Goal: Task Accomplishment & Management: Contribute content

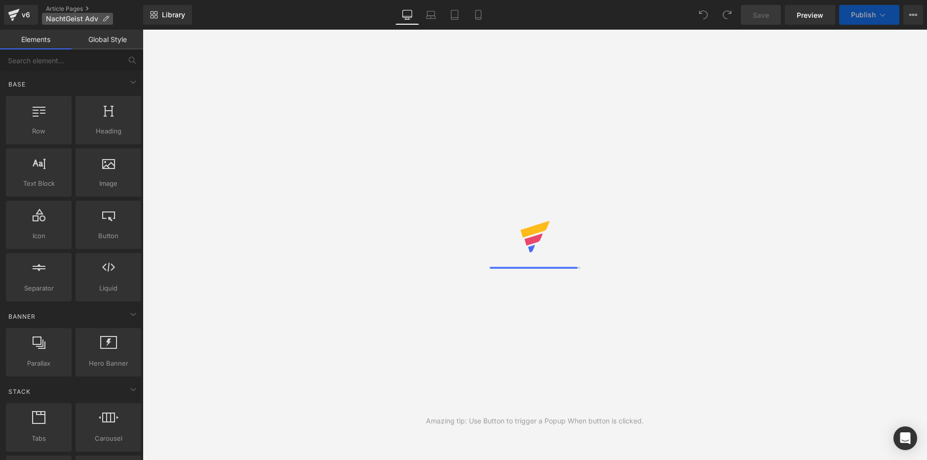
click at [99, 20] on p "NachtGeist Adv" at bounding box center [77, 19] width 71 height 12
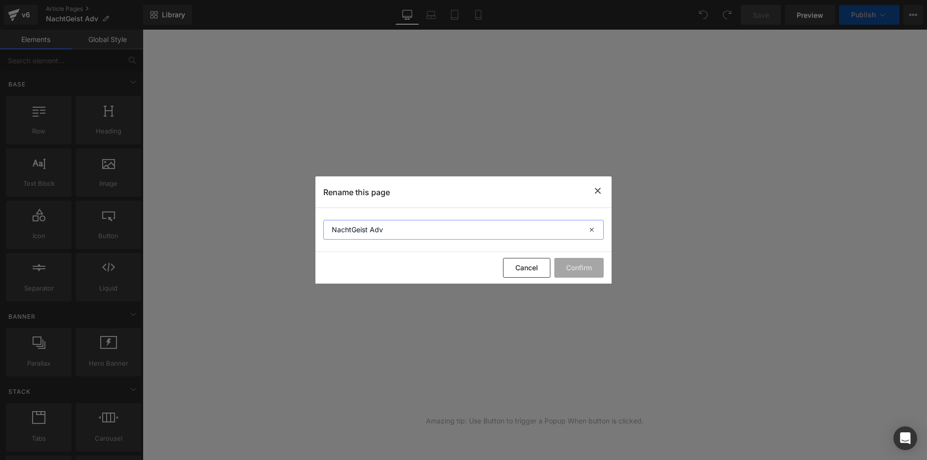
click at [464, 227] on input "NachtGeist Adv" at bounding box center [463, 230] width 280 height 20
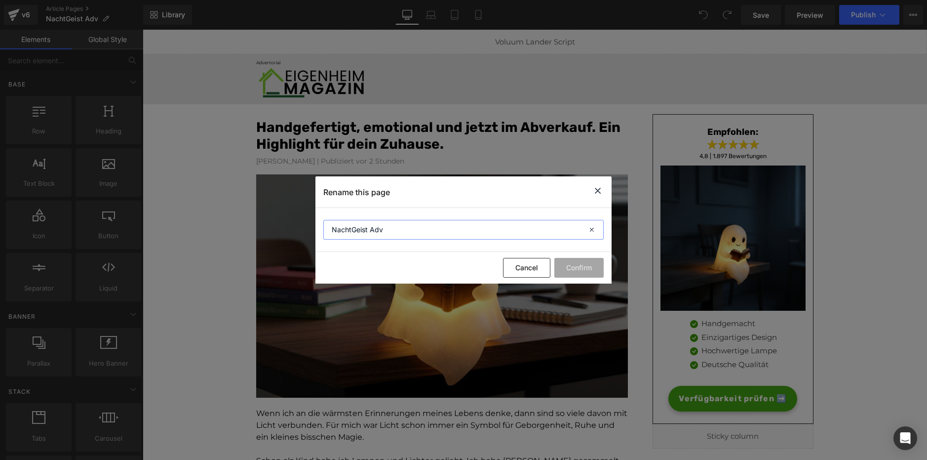
click at [464, 227] on input "NachtGeist Adv" at bounding box center [463, 230] width 280 height 20
click at [601, 190] on icon at bounding box center [598, 191] width 12 height 12
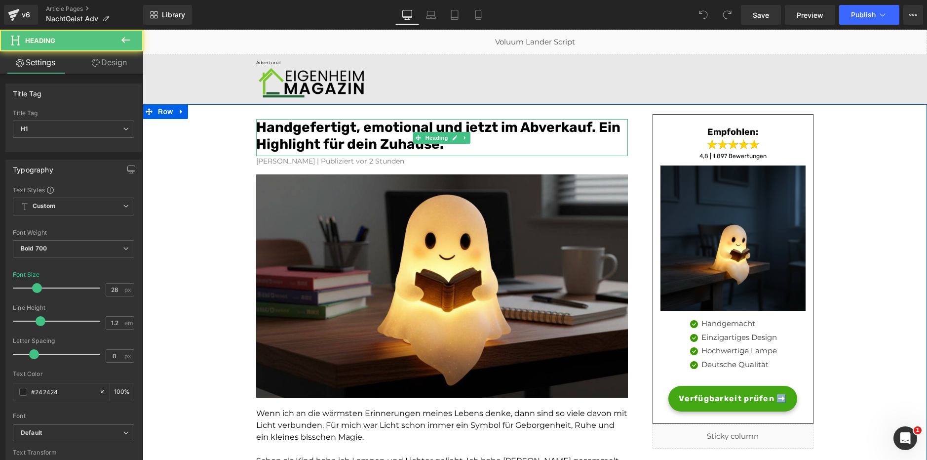
click at [353, 143] on font "Handgefertigt, emotional und jetzt im Abverkauf. Ein Highlight für dein Zuhause." at bounding box center [438, 135] width 364 height 33
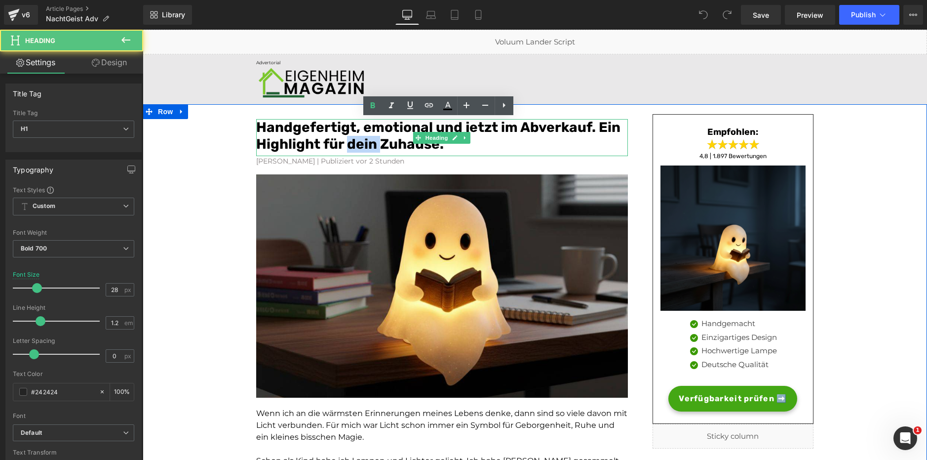
click at [353, 143] on font "Handgefertigt, emotional und jetzt im Abverkauf. Ein Highlight für dein Zuhause." at bounding box center [438, 135] width 364 height 33
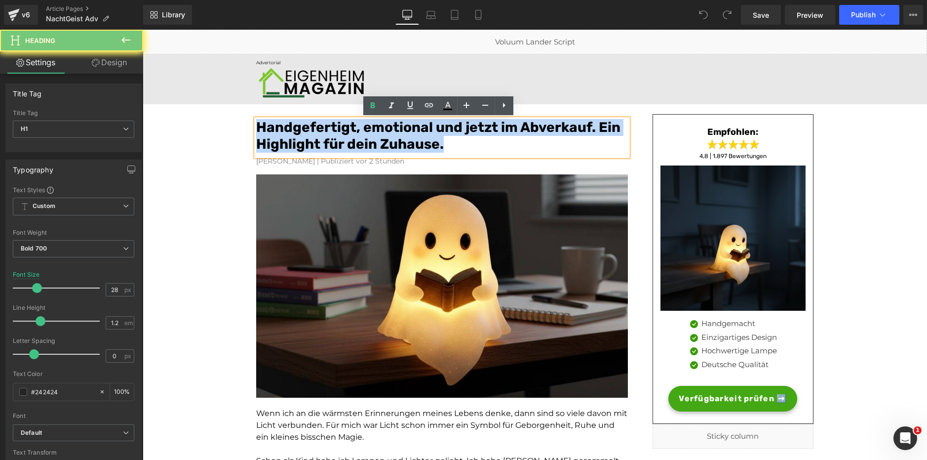
click at [353, 143] on font "Handgefertigt, emotional und jetzt im Abverkauf. Ein Highlight für dein Zuhause." at bounding box center [438, 135] width 364 height 33
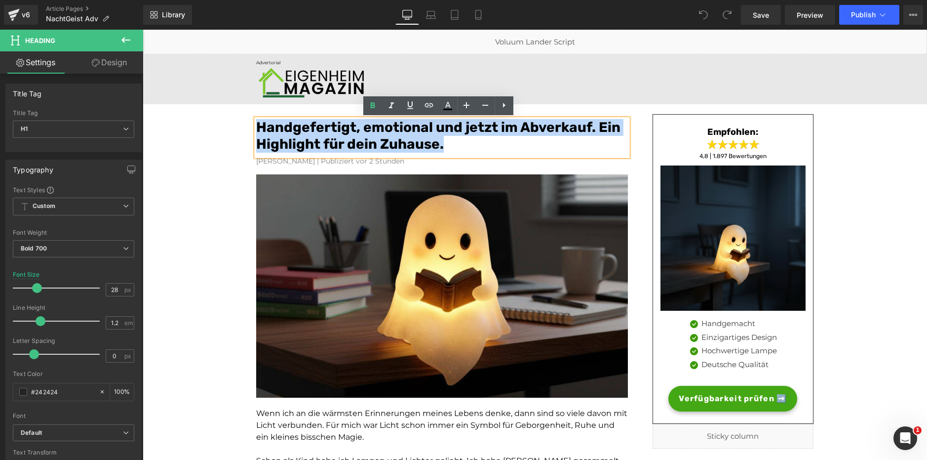
copy font "Handgefertigt, emotional und jetzt im Abverkauf. Ein Highlight für dein Zuhause."
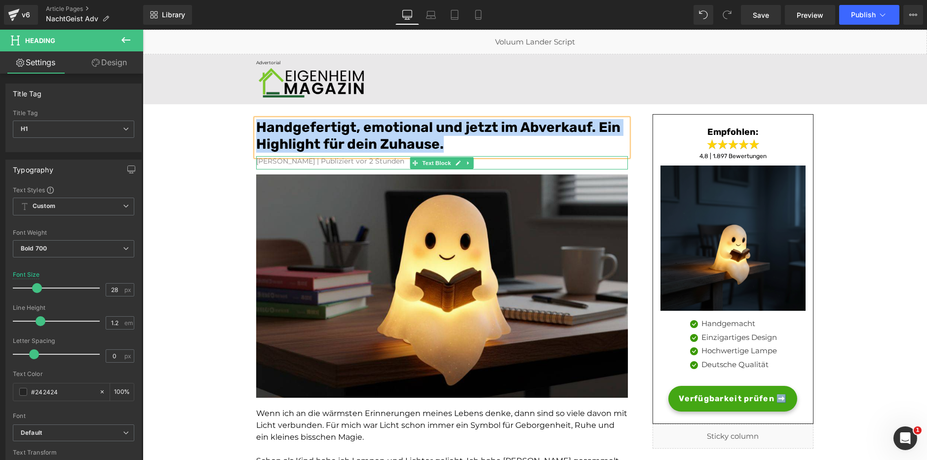
click at [344, 162] on font "Konrad Cronenberg | Publiziert vor 2 Stunden" at bounding box center [330, 160] width 148 height 9
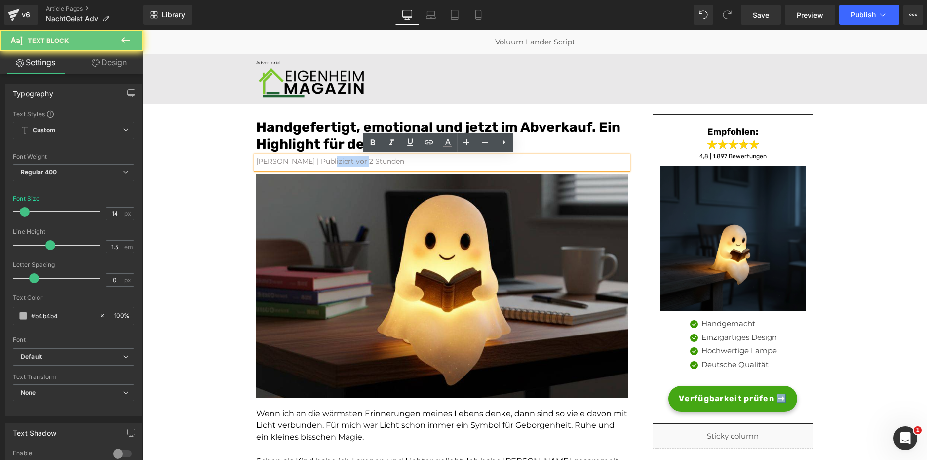
click at [344, 162] on font "Konrad Cronenberg | Publiziert vor 2 Stunden" at bounding box center [330, 160] width 148 height 9
paste div
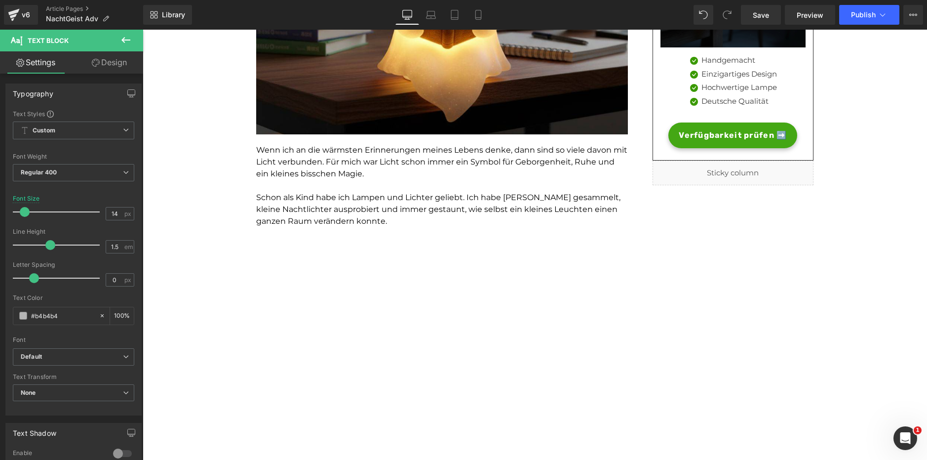
scroll to position [264, 0]
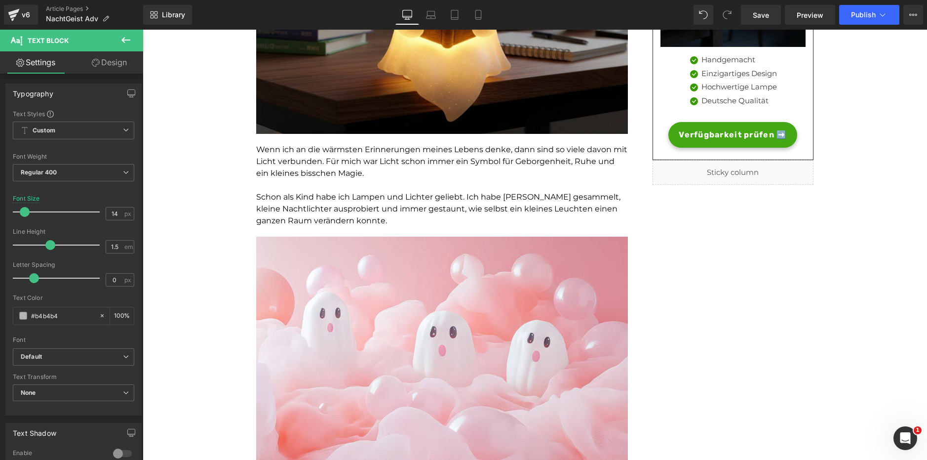
click at [432, 208] on span "Schon als Kind habe ich Lampen und Lichter geliebt. Ich habe Kerzen gesammelt, …" at bounding box center [438, 208] width 364 height 33
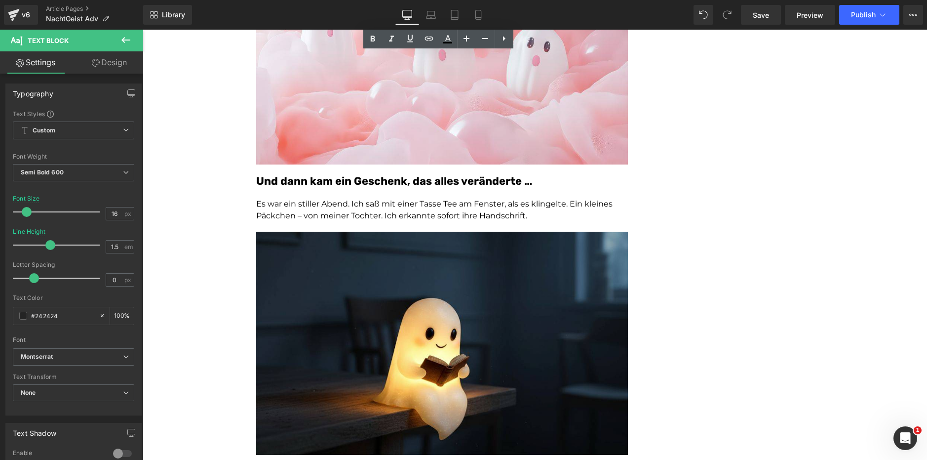
click at [382, 208] on span "Es war ein stiller Abend. Ich saß mit einer Tasse Tee am Fenster, als es klinge…" at bounding box center [434, 209] width 356 height 21
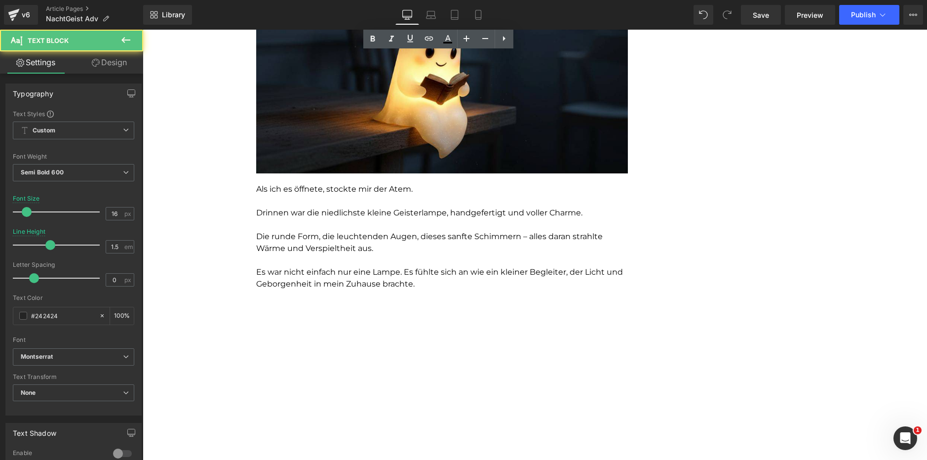
scroll to position [870, 0]
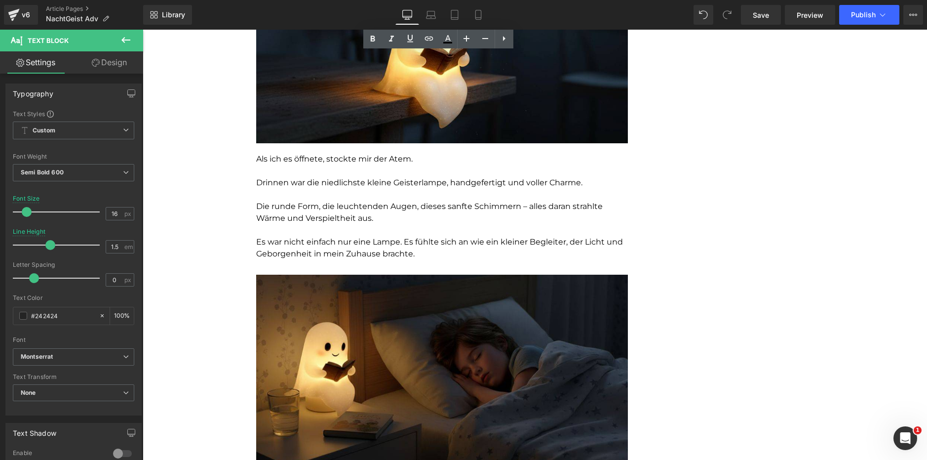
click at [390, 185] on p "Drinnen war die niedlichste kleine Geisterlampe, handgefertigt und voller Charm…" at bounding box center [442, 183] width 372 height 12
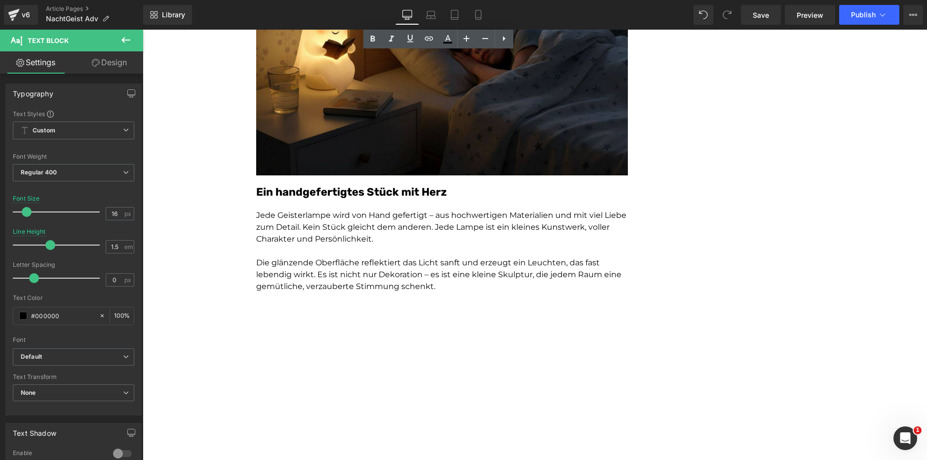
scroll to position [1193, 0]
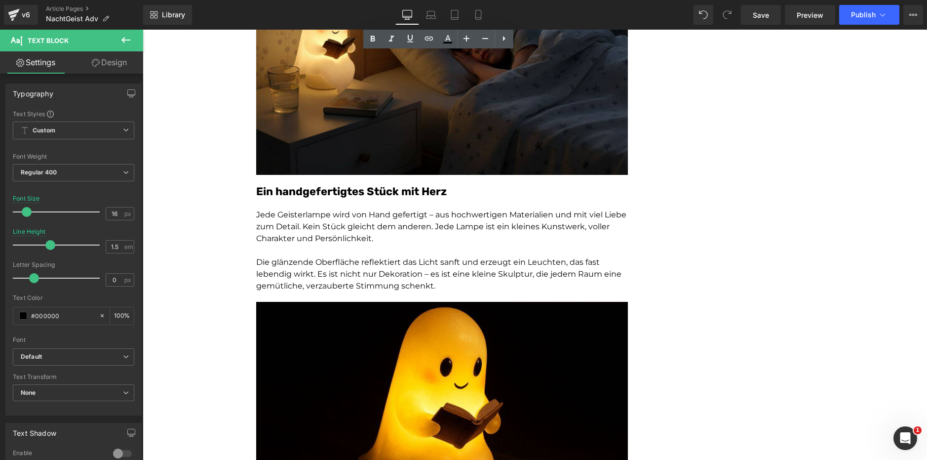
click at [388, 191] on font "Ein handgefertigtes Stück mit Herz" at bounding box center [351, 191] width 191 height 13
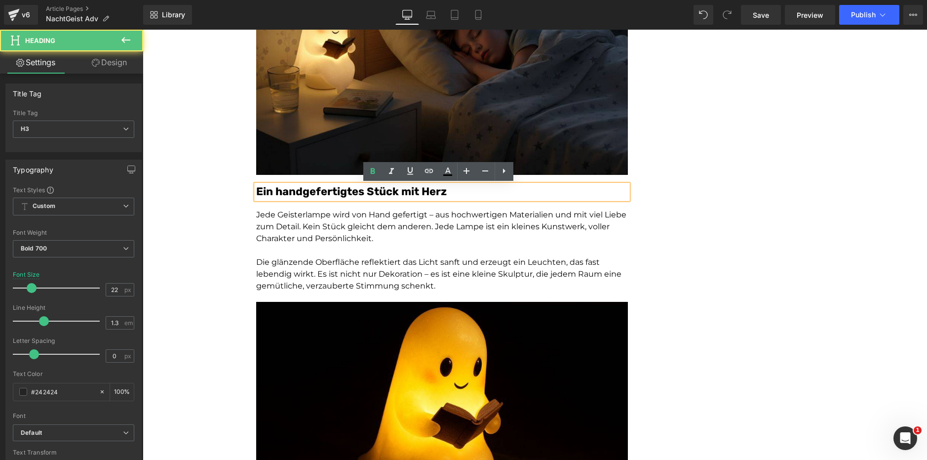
click at [372, 251] on p at bounding box center [442, 250] width 372 height 12
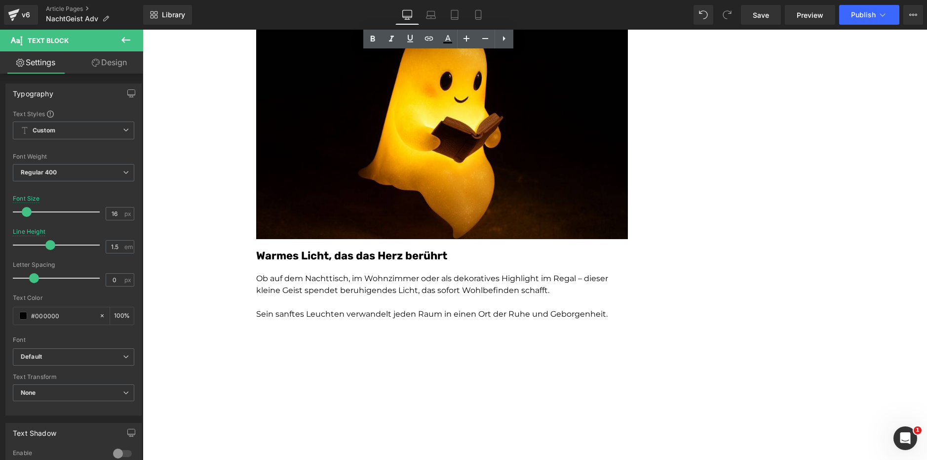
scroll to position [1479, 0]
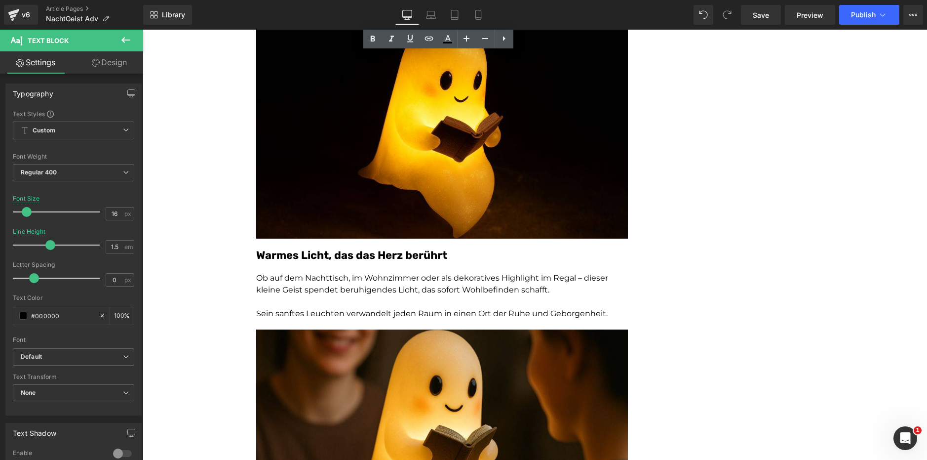
click at [372, 257] on font "Warmes Licht, das das Herz berührt" at bounding box center [351, 254] width 191 height 13
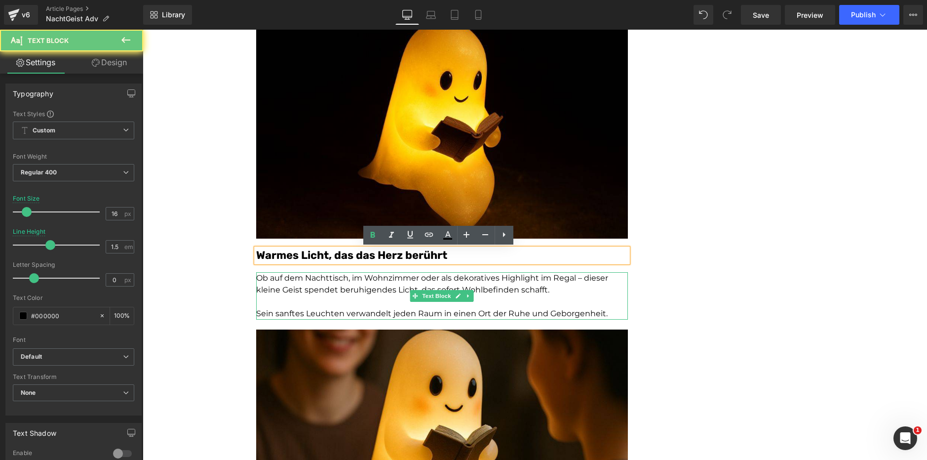
click at [372, 299] on p at bounding box center [442, 302] width 372 height 12
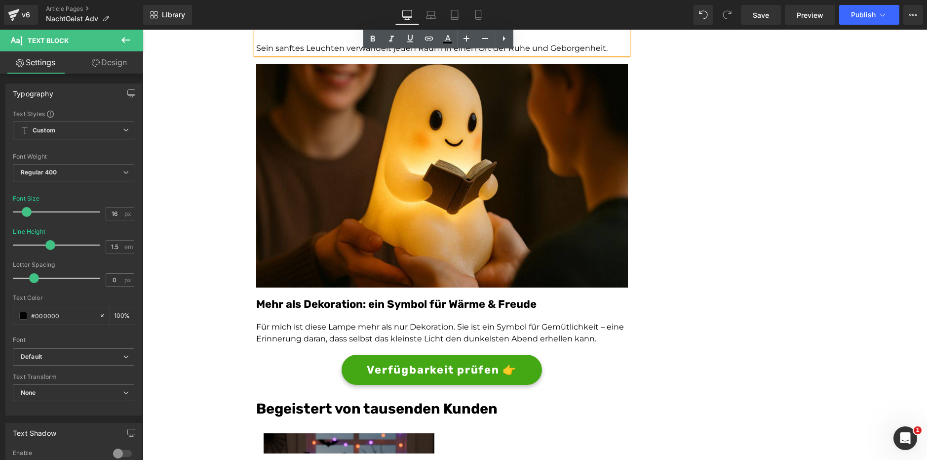
scroll to position [1745, 0]
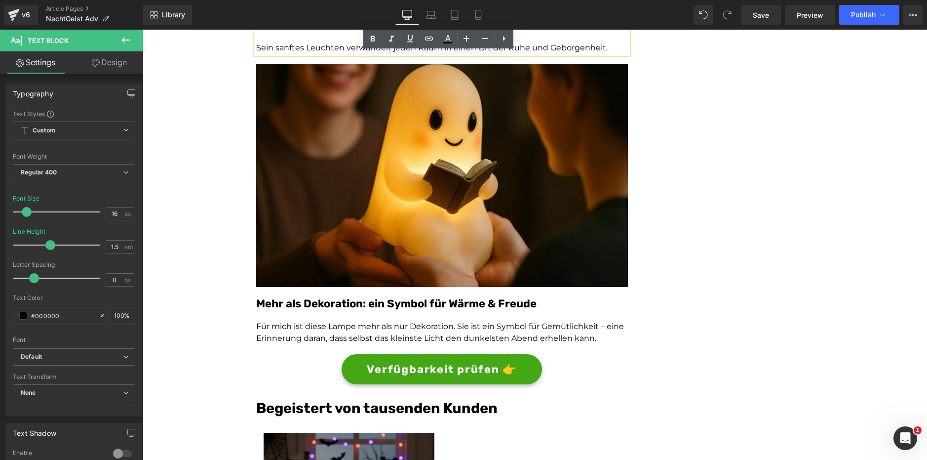
click at [376, 303] on font "Mehr als Dekoration: ein Symbol für Wärme & Freude" at bounding box center [396, 303] width 280 height 13
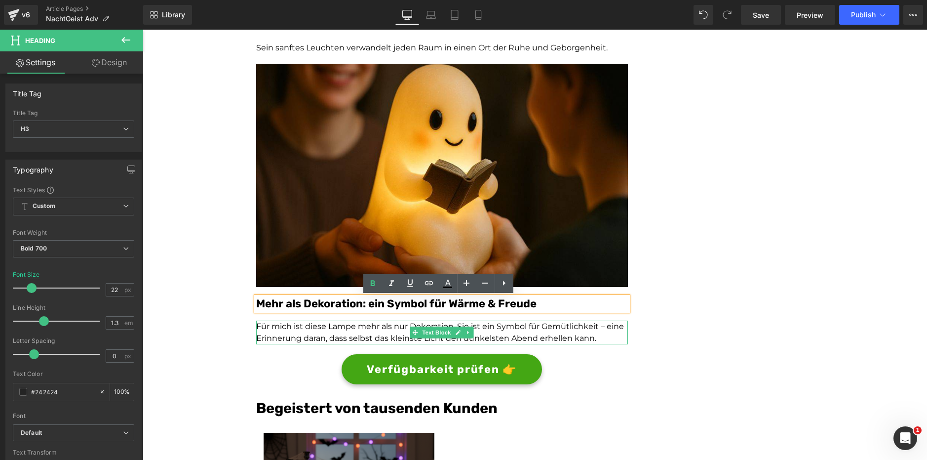
click at [372, 333] on p "Für mich ist diese Lampe mehr als nur Dekoration. Sie ist ein Symbol für Gemütl…" at bounding box center [442, 332] width 372 height 24
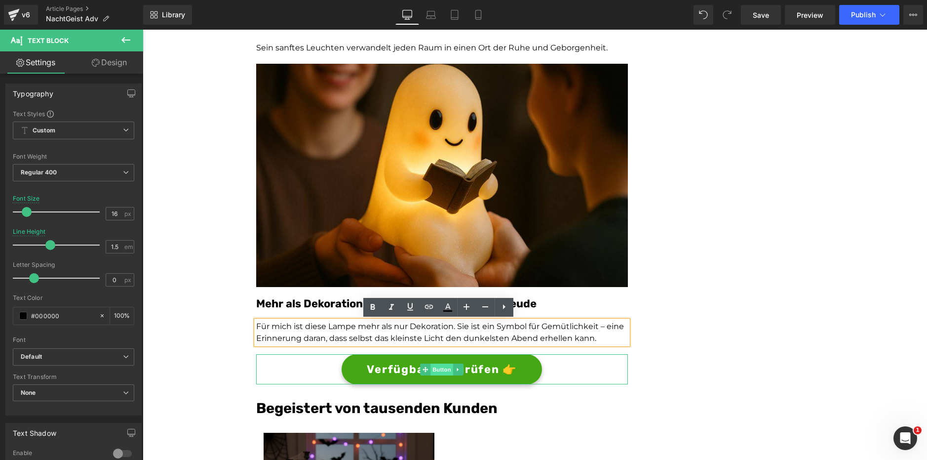
click at [441, 372] on span "Button" at bounding box center [442, 369] width 23 height 12
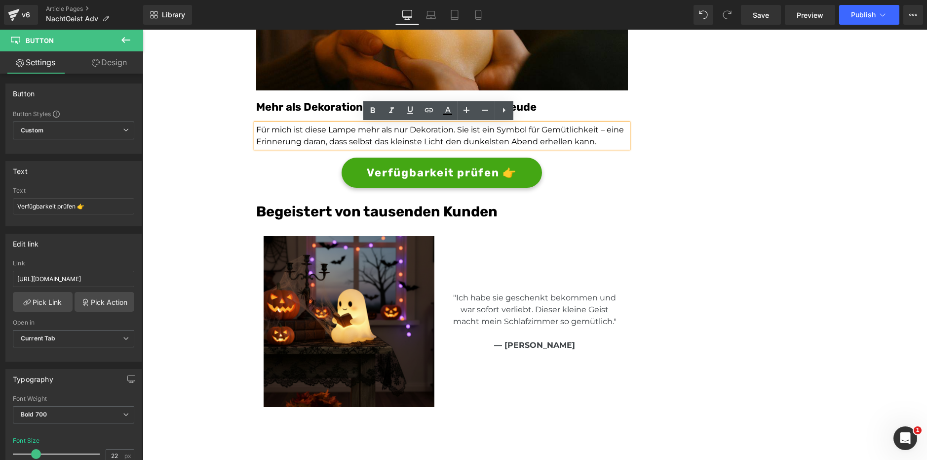
scroll to position [1942, 0]
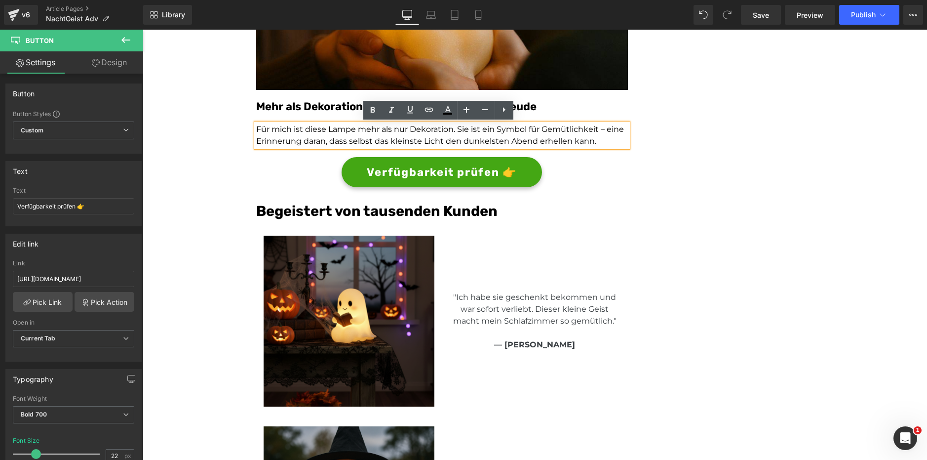
click at [333, 211] on font "Begeistert von tausenden Kunden" at bounding box center [376, 210] width 241 height 17
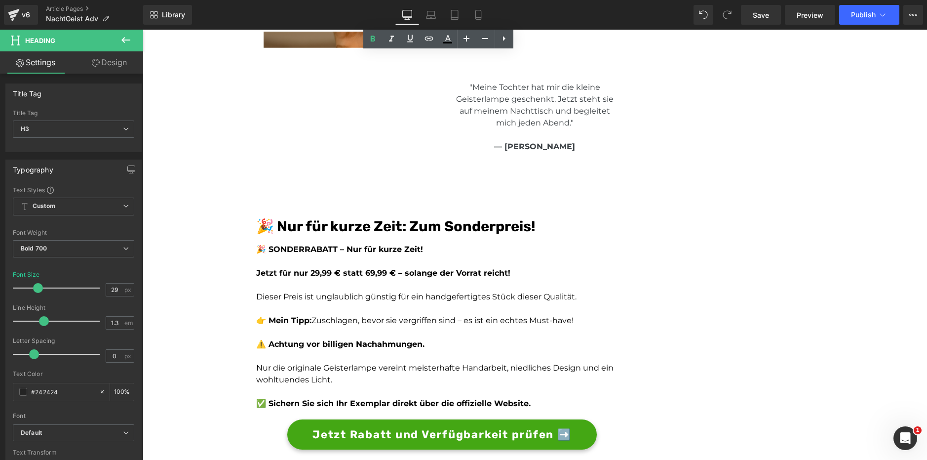
scroll to position [2534, 0]
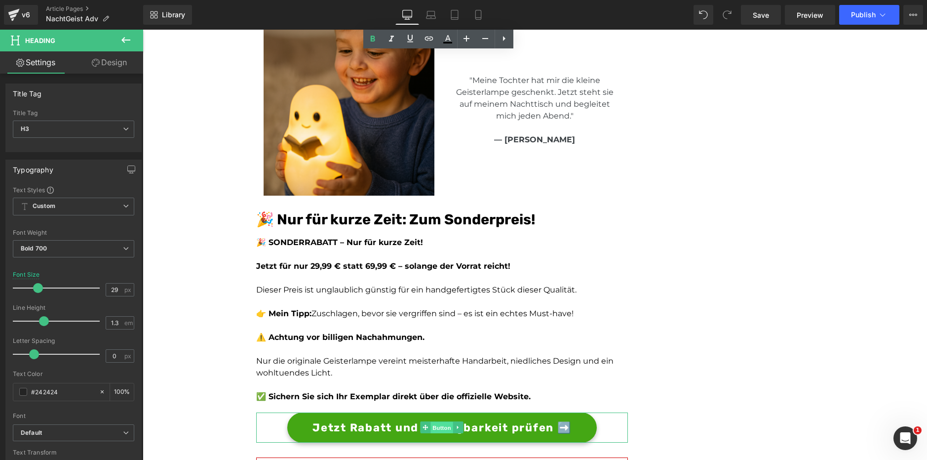
click at [437, 428] on span "Button" at bounding box center [442, 428] width 23 height 12
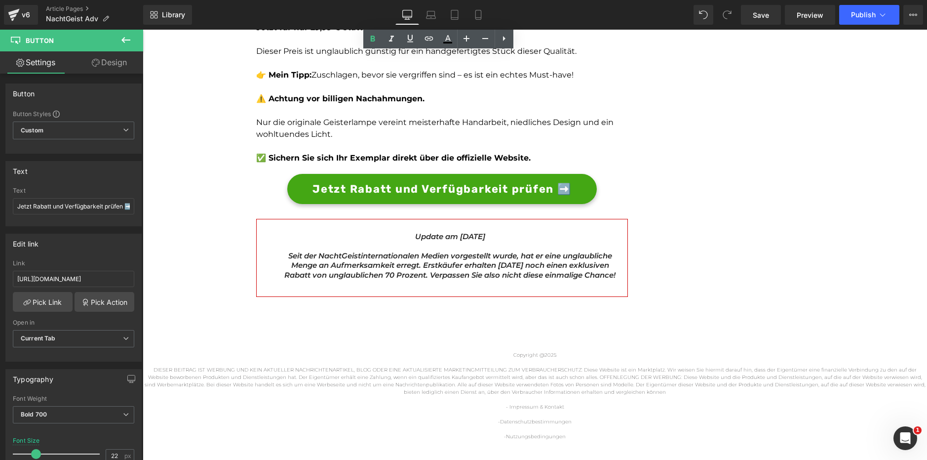
scroll to position [2773, 0]
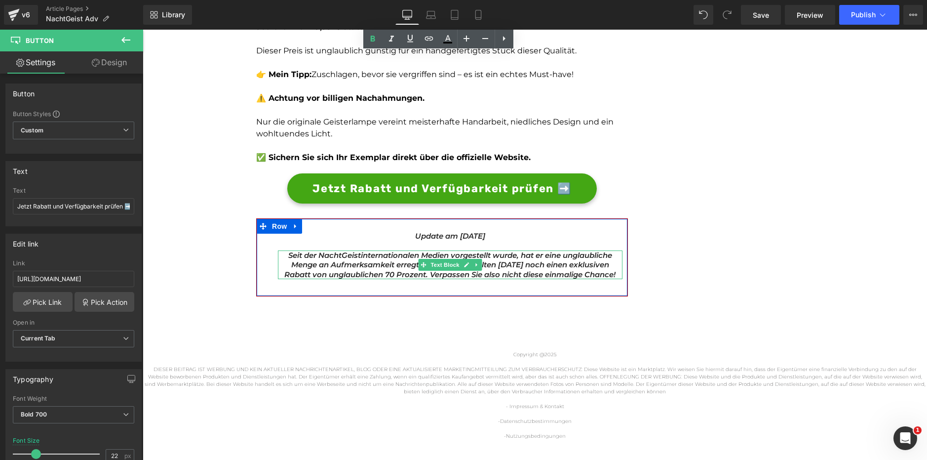
click at [354, 256] on span "Seit der NachtGeist" at bounding box center [324, 254] width 73 height 9
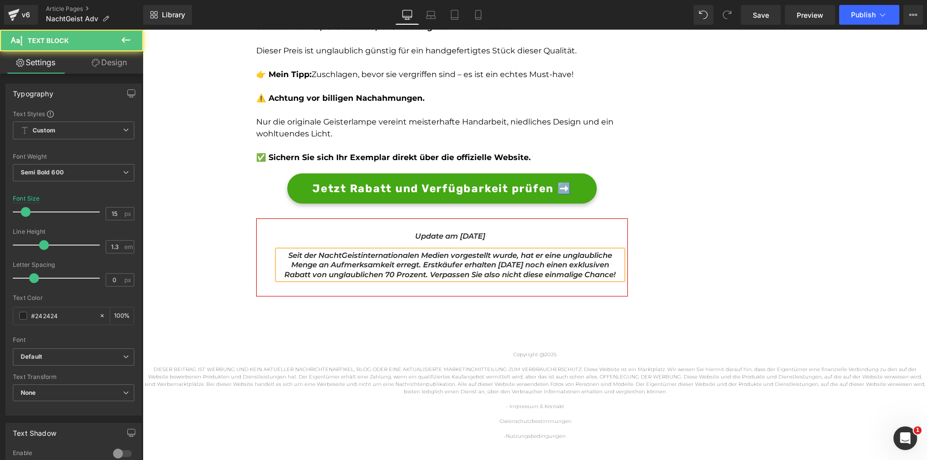
click at [361, 259] on span "internationalen Medien vorgestellt wurde, hat er eine unglaubliche Menge an Auf…" at bounding box center [449, 264] width 331 height 29
click at [356, 256] on span "Seit der NachtGeist" at bounding box center [324, 254] width 73 height 9
click at [387, 274] on span "internationalen Medien vorgestellt wurde, hat er eine unglaubliche Menge an Auf…" at bounding box center [449, 264] width 331 height 29
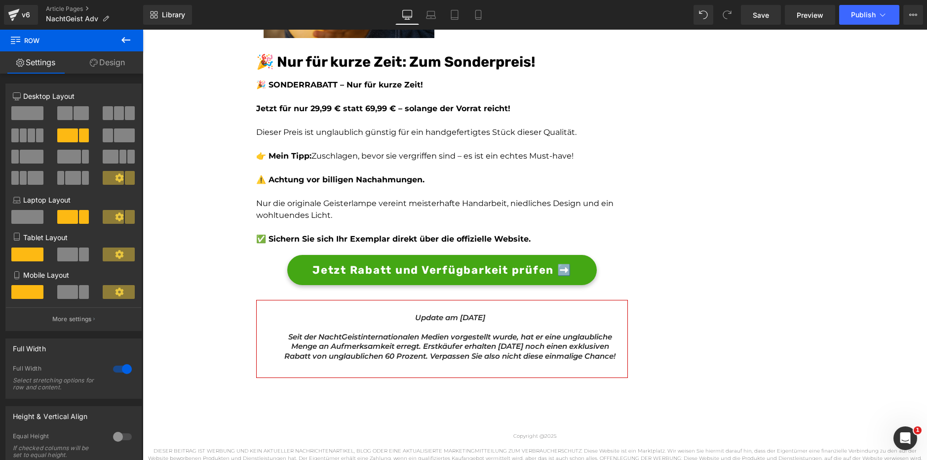
scroll to position [2685, 0]
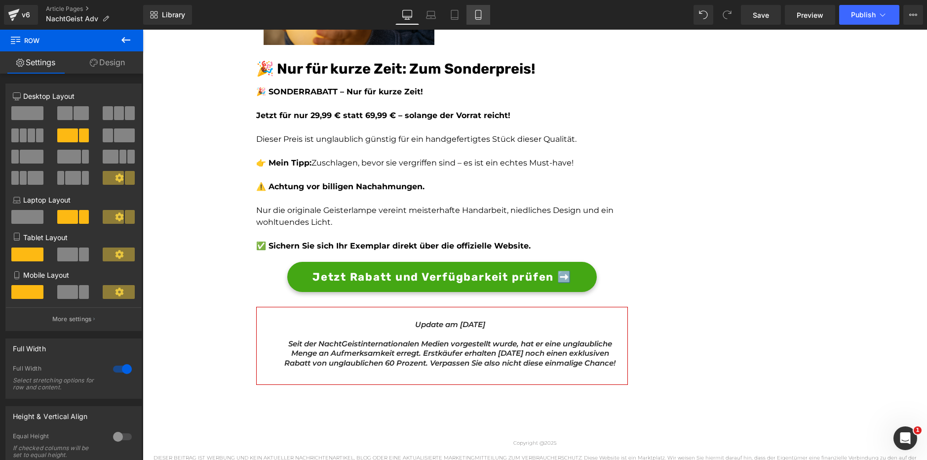
click at [482, 21] on link "Mobile" at bounding box center [479, 15] width 24 height 20
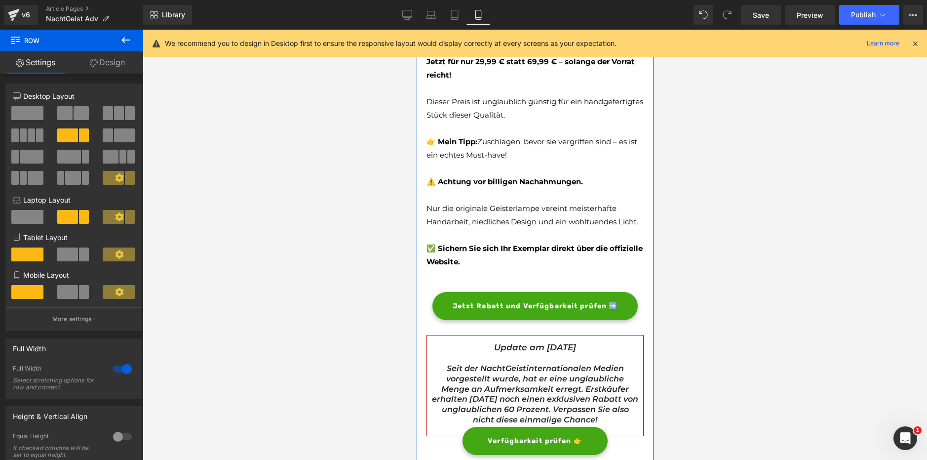
scroll to position [2708, 0]
click at [531, 306] on span "Button" at bounding box center [534, 306] width 23 height 12
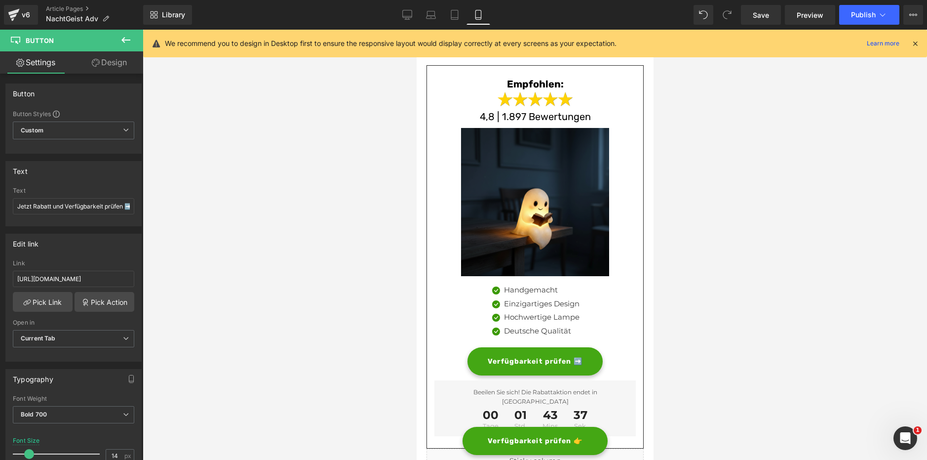
scroll to position [3125, 0]
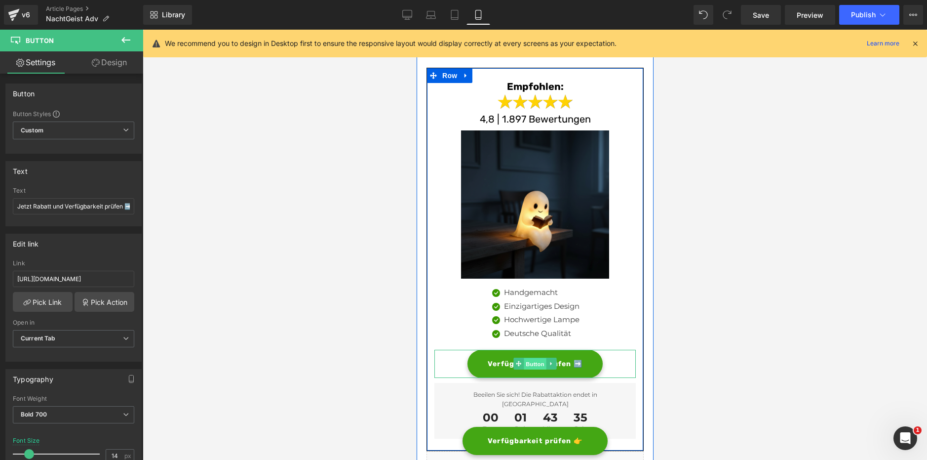
click at [527, 364] on span "Button" at bounding box center [534, 364] width 23 height 12
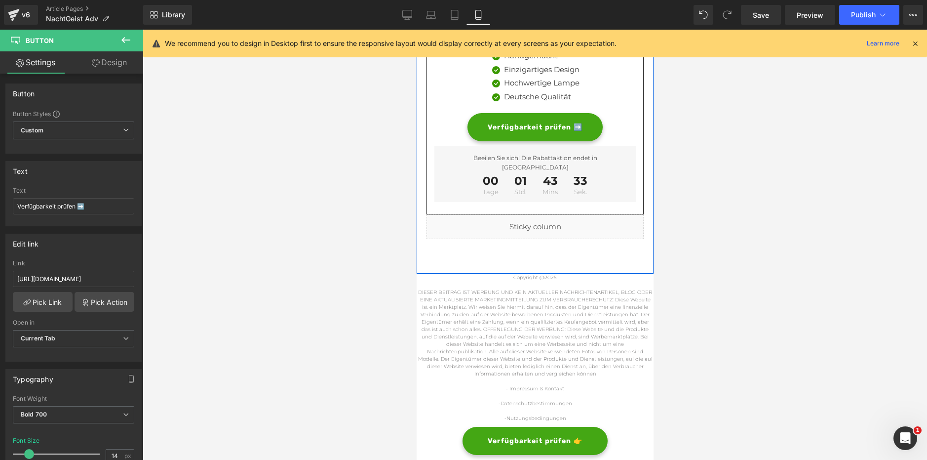
scroll to position [3487, 0]
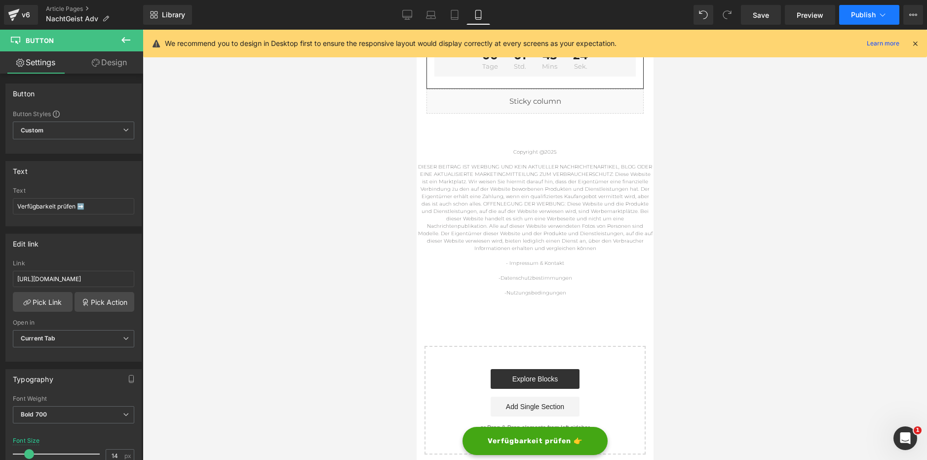
click at [889, 13] on button "Publish" at bounding box center [869, 15] width 60 height 20
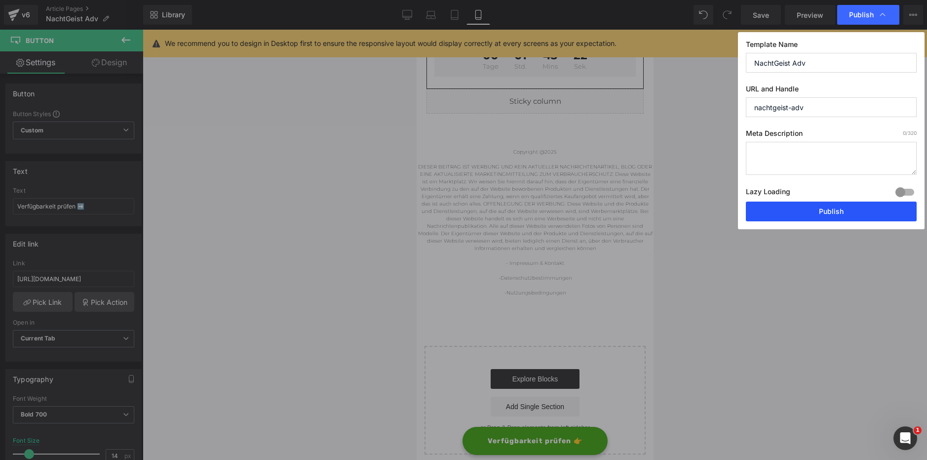
click at [786, 219] on button "Publish" at bounding box center [831, 211] width 171 height 20
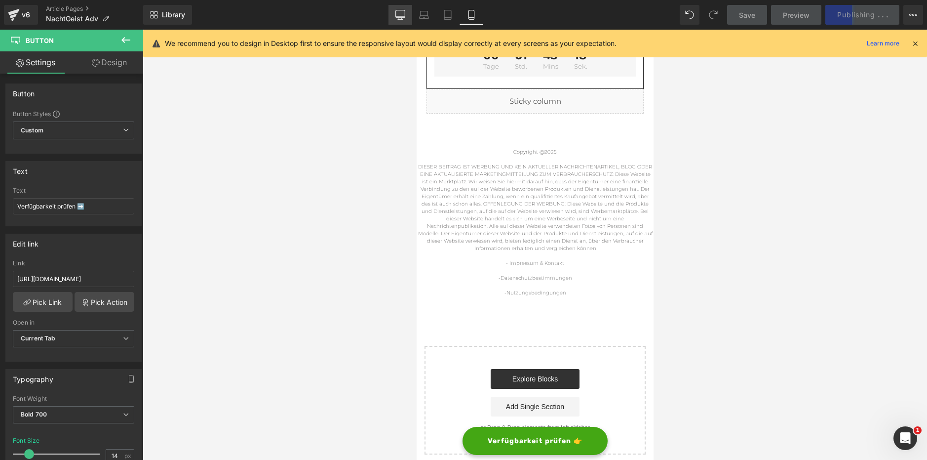
click at [396, 12] on icon at bounding box center [399, 13] width 9 height 7
type input "16"
type input "100"
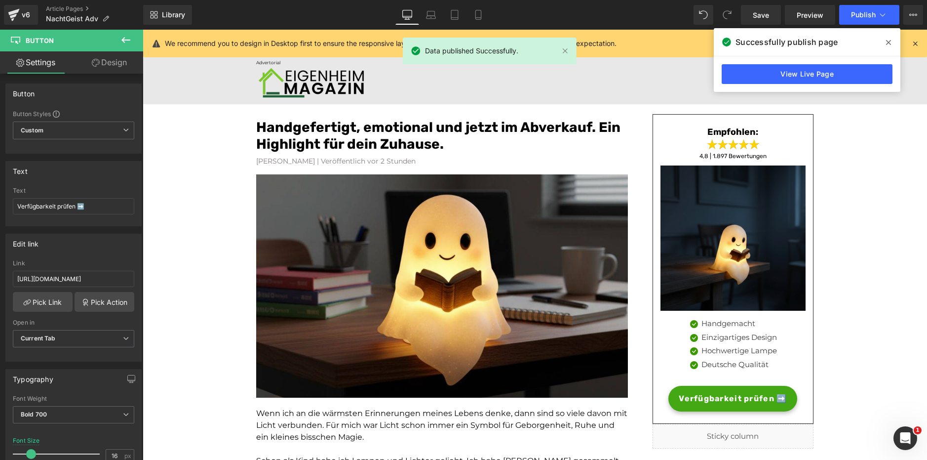
click at [82, 4] on div "v6 Article Pages NachtGeist Adv" at bounding box center [71, 15] width 143 height 30
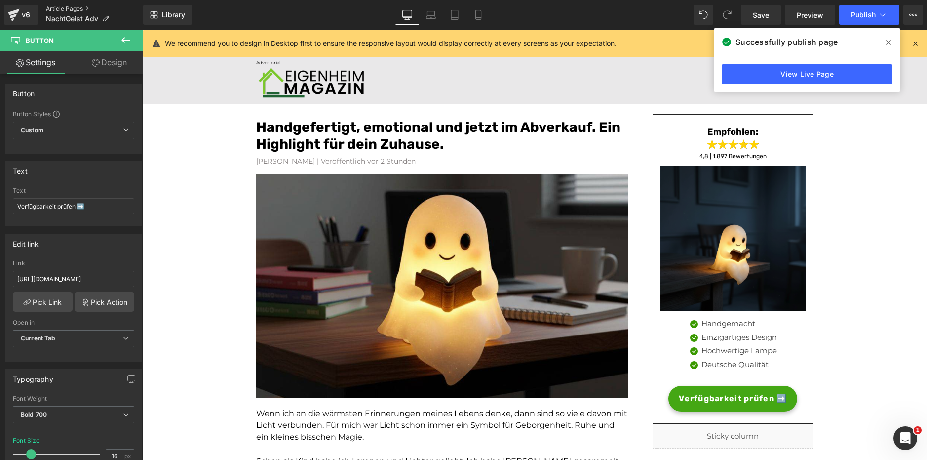
click at [83, 6] on link "Article Pages" at bounding box center [94, 9] width 97 height 8
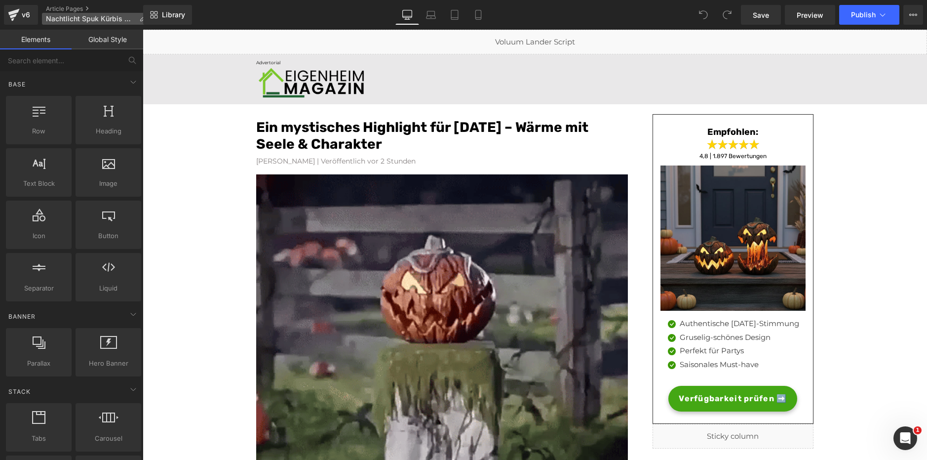
click at [114, 19] on span "Nachtlicht Spuk Kürbis ADV" at bounding box center [90, 19] width 89 height 8
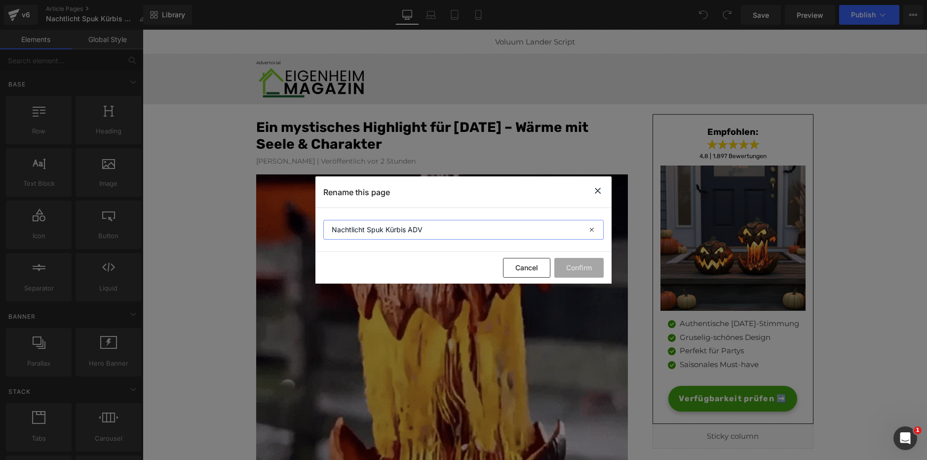
click at [419, 232] on input "Nachtlicht Spuk Kürbis ADV" at bounding box center [463, 230] width 280 height 20
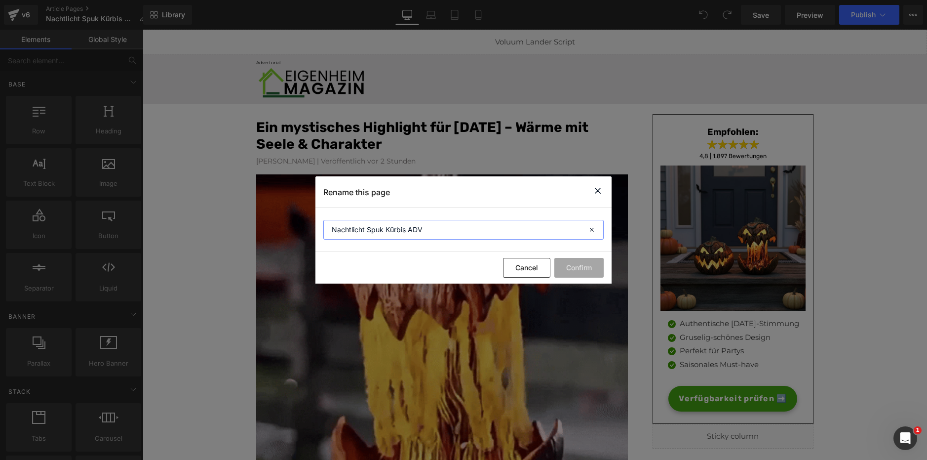
click at [419, 232] on input "Nachtlicht Spuk Kürbis ADV" at bounding box center [463, 230] width 280 height 20
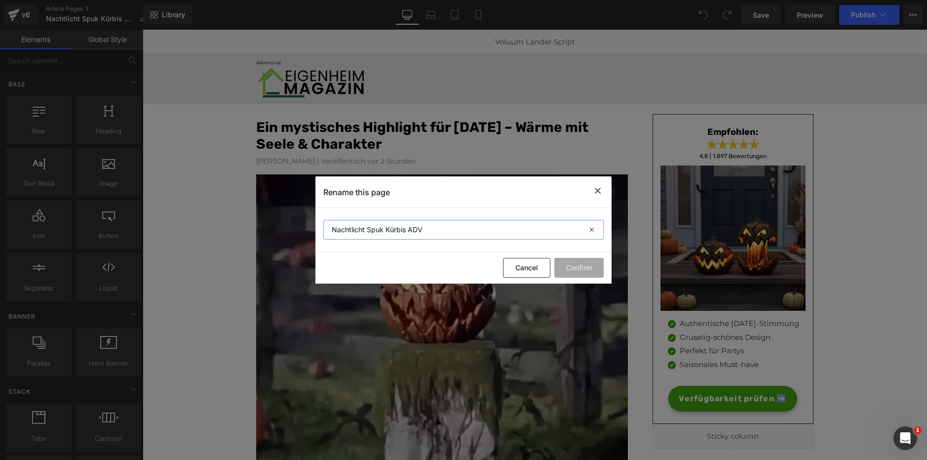
click at [419, 232] on input "Nachtlicht Spuk Kürbis ADV" at bounding box center [463, 230] width 280 height 20
click at [597, 190] on icon at bounding box center [598, 191] width 12 height 12
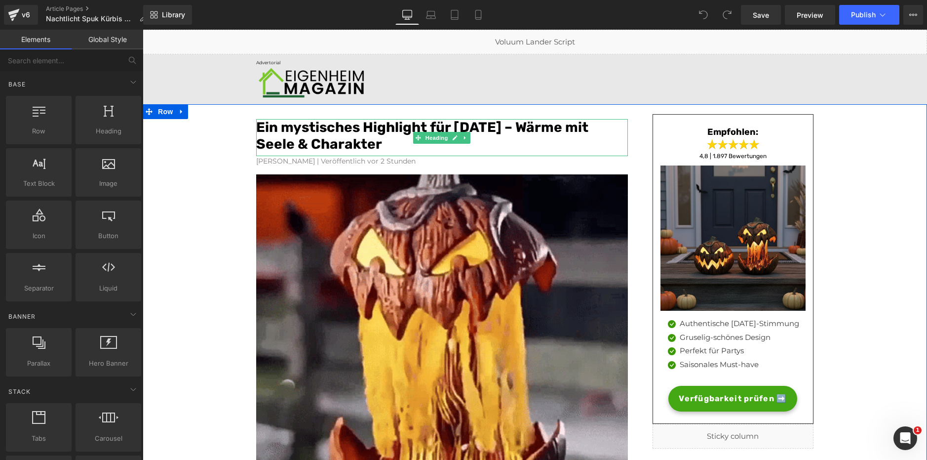
click at [545, 134] on font "Ein mystisches Highlight für Halloween – Wärme mit Seele & Charakter" at bounding box center [422, 135] width 332 height 33
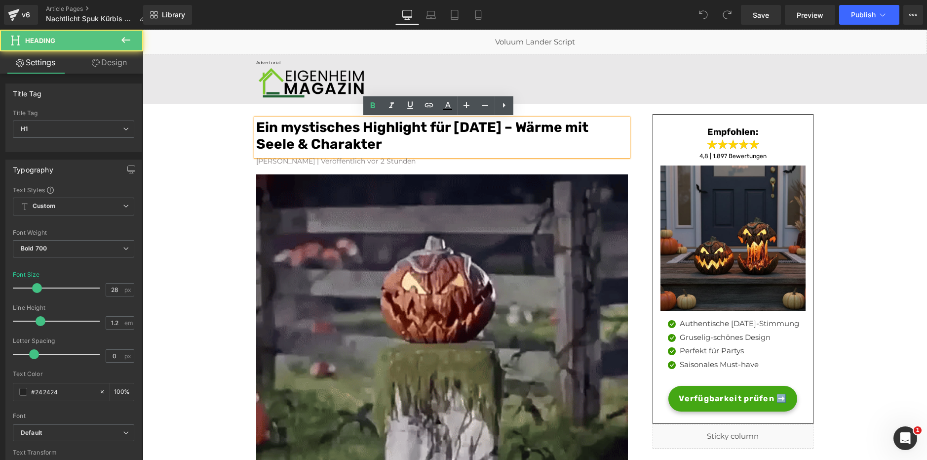
click at [545, 134] on font "Ein mystisches Highlight für Halloween – Wärme mit Seele & Charakter" at bounding box center [422, 135] width 332 height 33
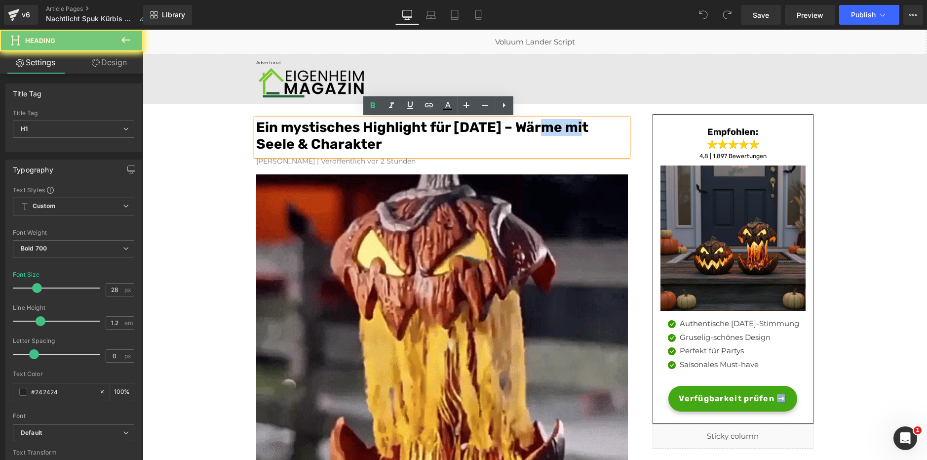
click at [545, 134] on font "Ein mystisches Highlight für Halloween – Wärme mit Seele & Charakter" at bounding box center [422, 135] width 332 height 33
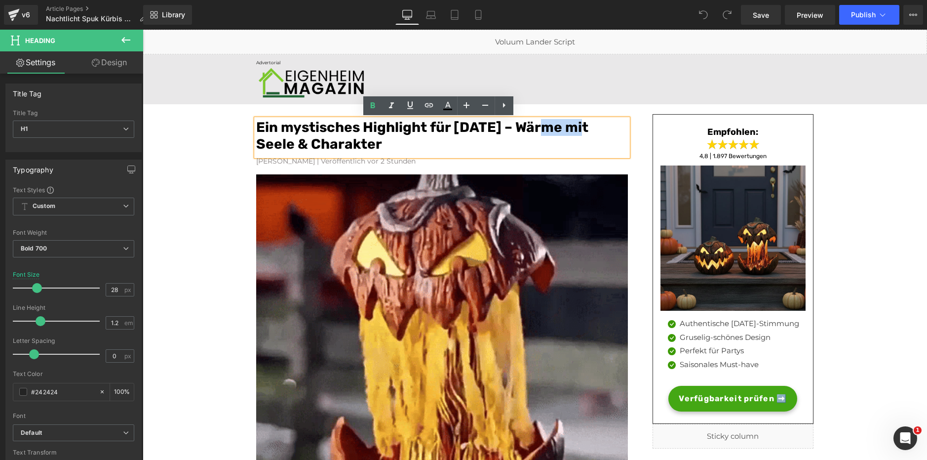
copy font "Ein mystisches Highlight für Halloween – Wärme mit Seele & Charakter"
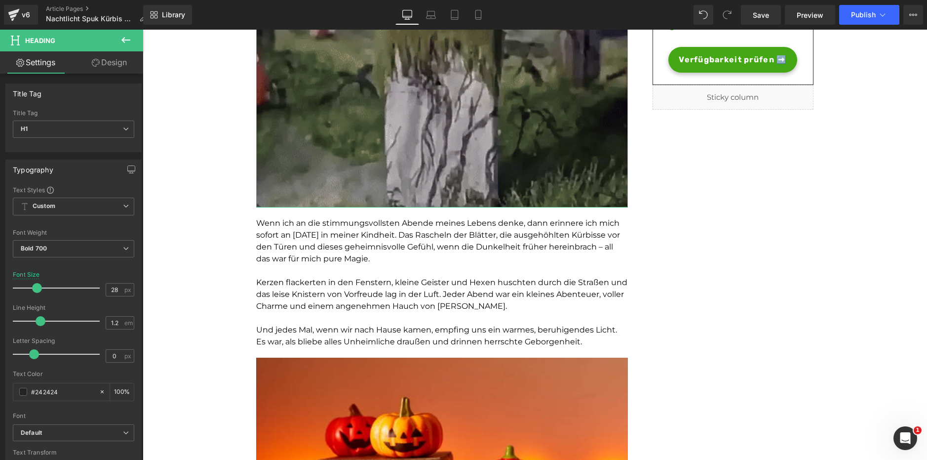
scroll to position [339, 0]
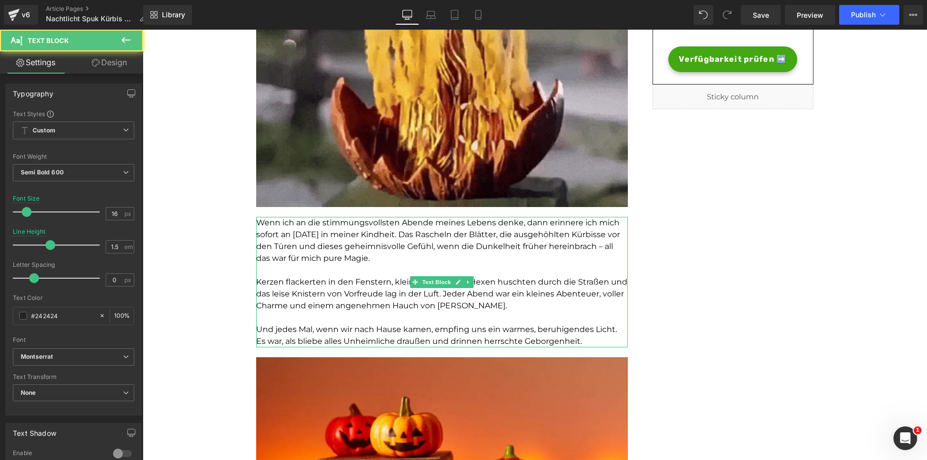
click at [356, 241] on span "Wenn ich an die stimmungsvollsten Abende meines Lebens denke, dann erinnere ich…" at bounding box center [438, 240] width 364 height 45
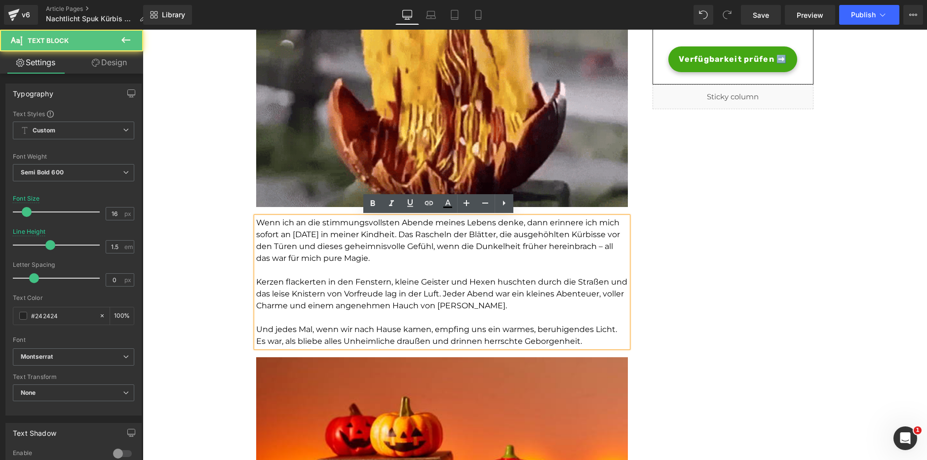
click at [361, 289] on span "Kerzen flackerten in den Fenstern, kleine Geister und Hexen huschten durch die …" at bounding box center [441, 293] width 371 height 33
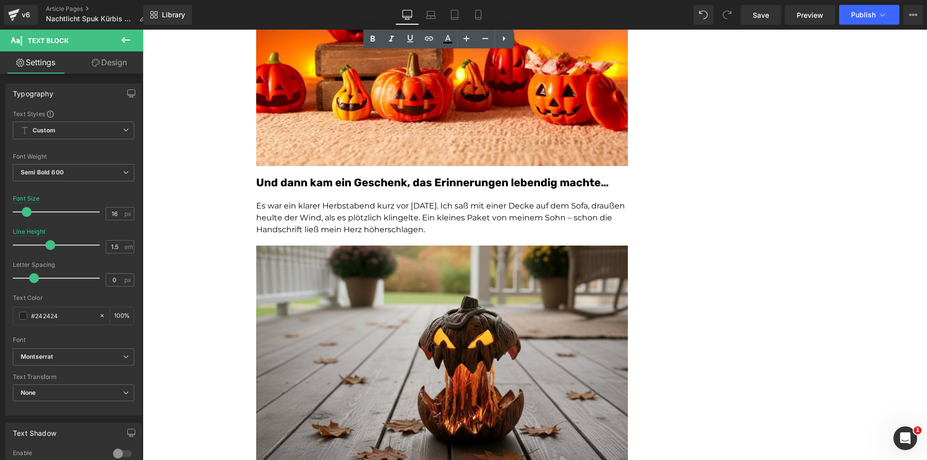
scroll to position [764, 0]
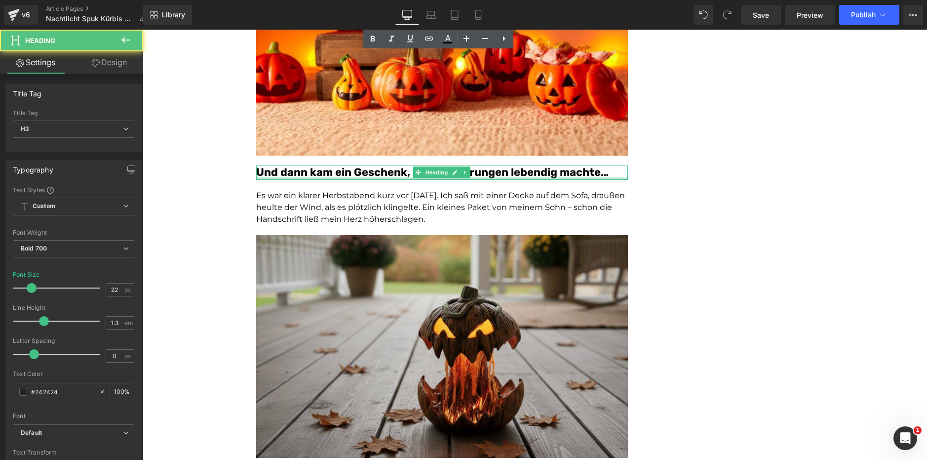
click at [333, 177] on div at bounding box center [442, 178] width 372 height 2
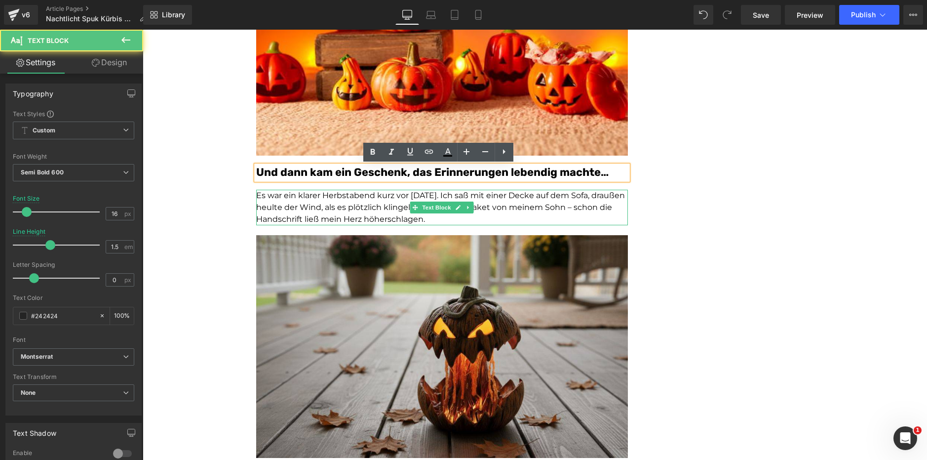
click at [331, 212] on p "Es war ein klarer Herbstabend kurz vor Halloween. Ich saß mit einer Decke auf d…" at bounding box center [442, 208] width 372 height 36
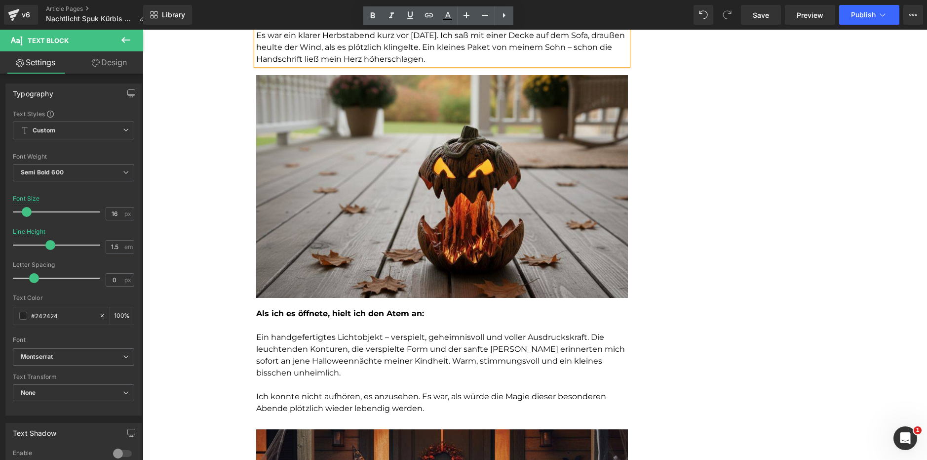
scroll to position [924, 0]
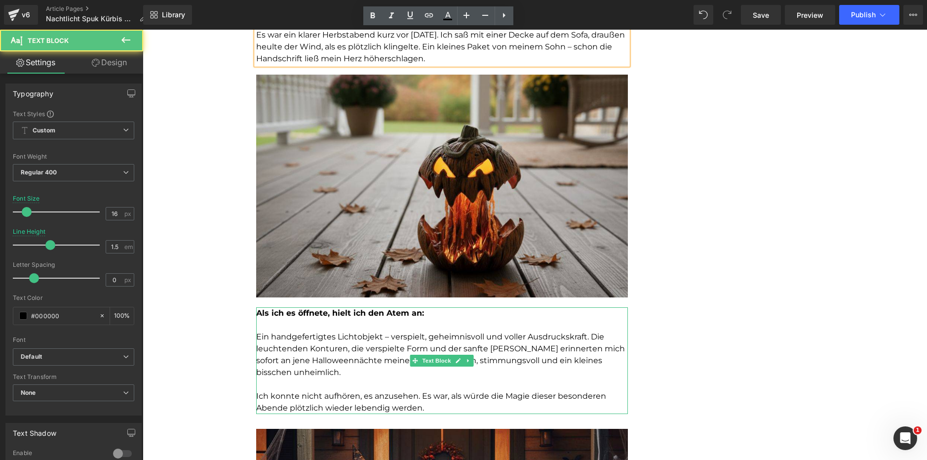
click at [325, 314] on strong "Als ich es öffnete, hielt ich den Atem an:" at bounding box center [340, 312] width 168 height 9
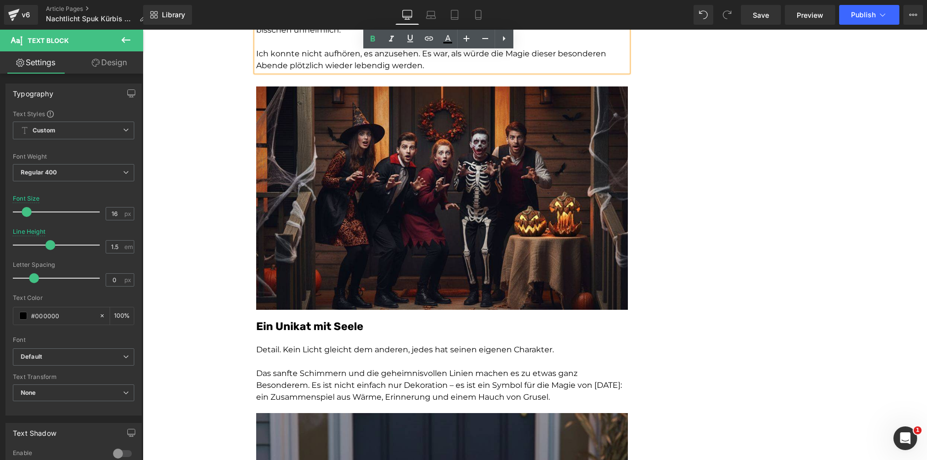
scroll to position [1267, 0]
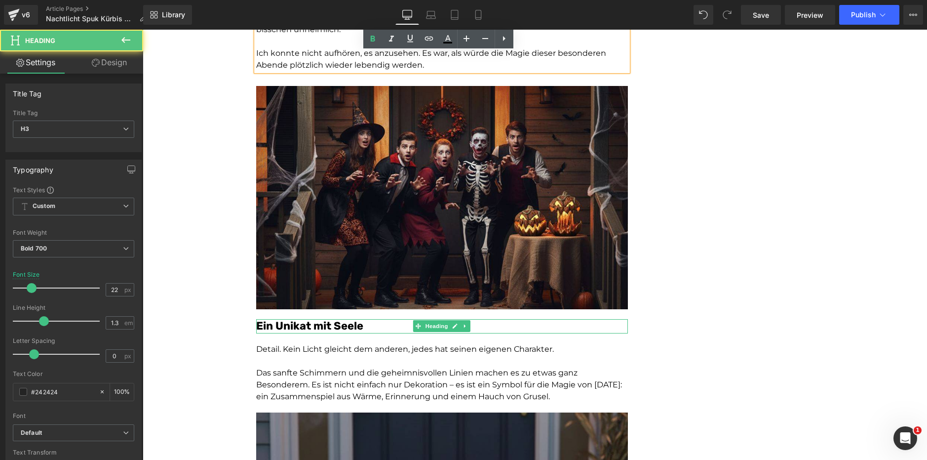
click at [308, 326] on font "Ein Unikat mit Seele" at bounding box center [309, 325] width 107 height 13
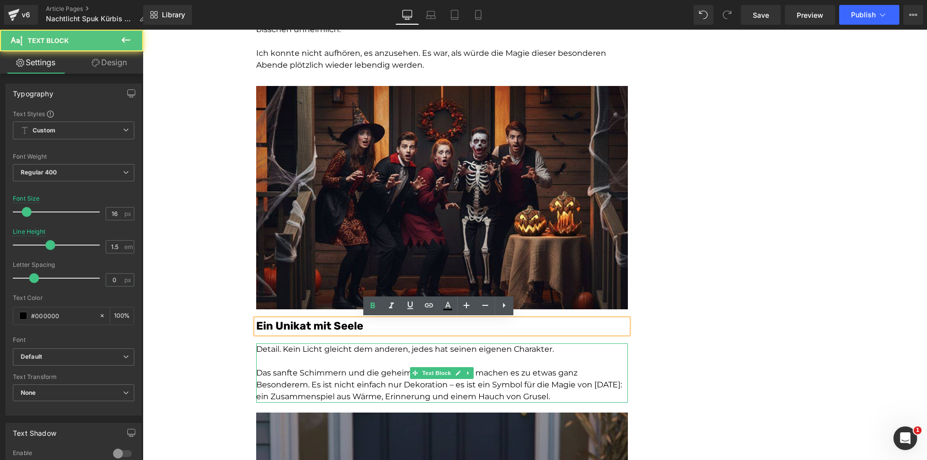
click at [326, 387] on p "Das sanfte Schimmern und die geheimnisvollen Linien machen es zu etwas ganz Bes…" at bounding box center [442, 385] width 372 height 36
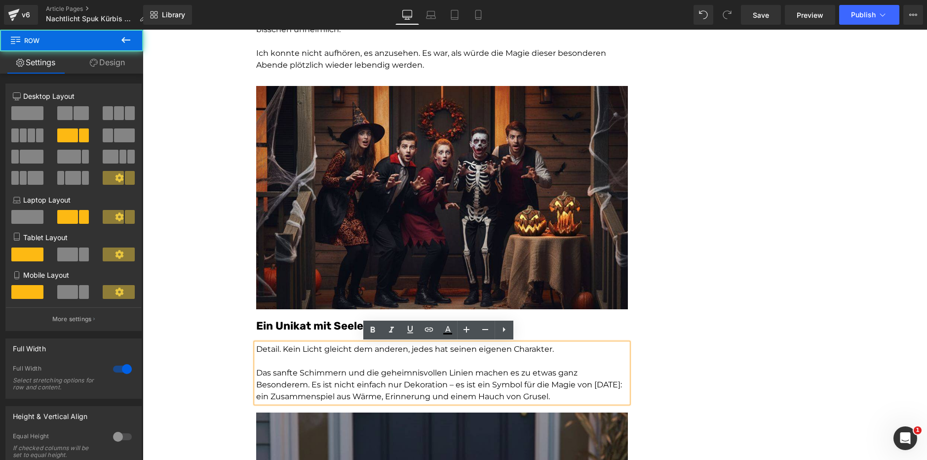
click at [209, 307] on div "Ein mystisches Highlight für Halloween – Wärme mit Seele & Charakter Heading Ko…" at bounding box center [535, 437] width 784 height 3201
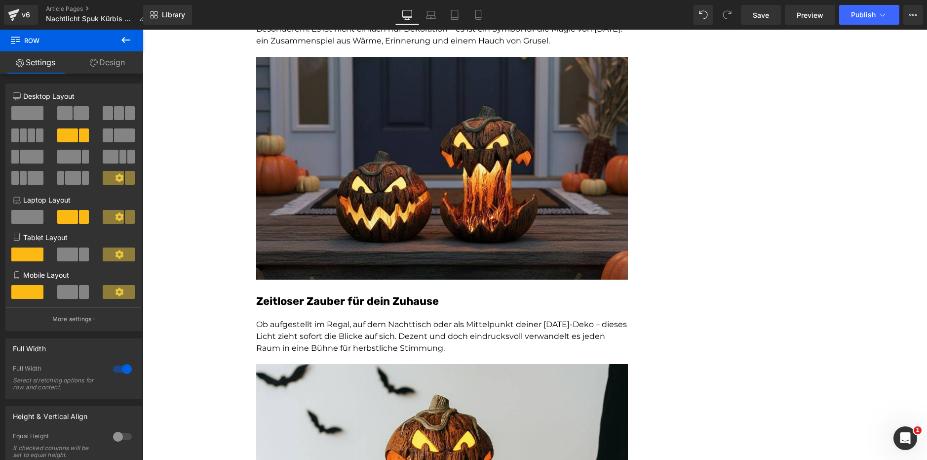
scroll to position [1631, 0]
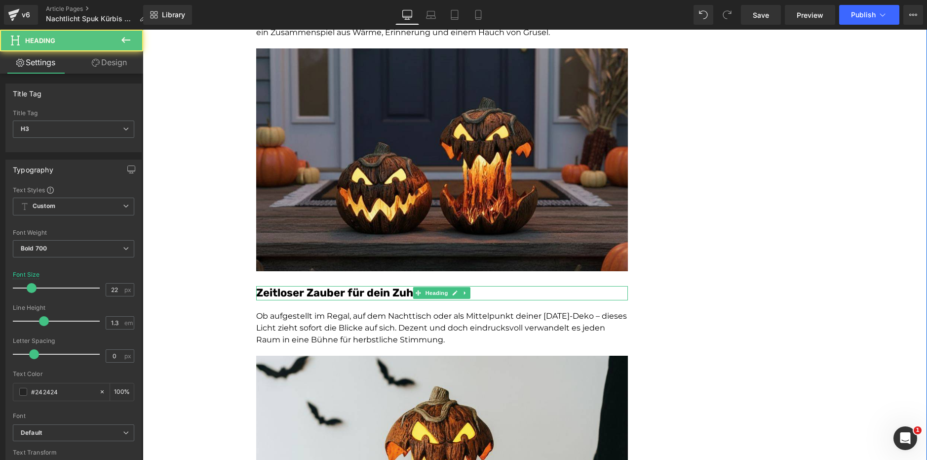
click at [356, 295] on font "Zeitloser Zauber für dein Zuhause" at bounding box center [347, 292] width 183 height 13
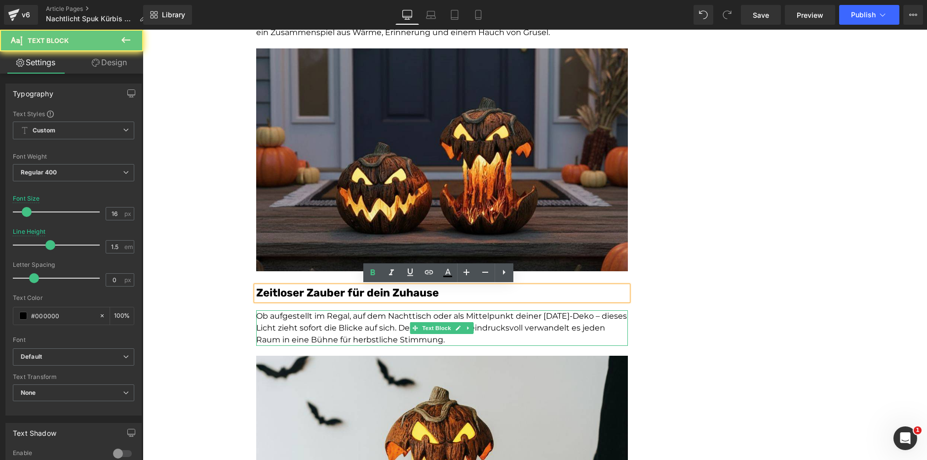
click at [349, 326] on p "Ob aufgestellt im Regal, auf dem Nachttisch oder als Mittelpunkt deiner Hallowe…" at bounding box center [442, 328] width 372 height 36
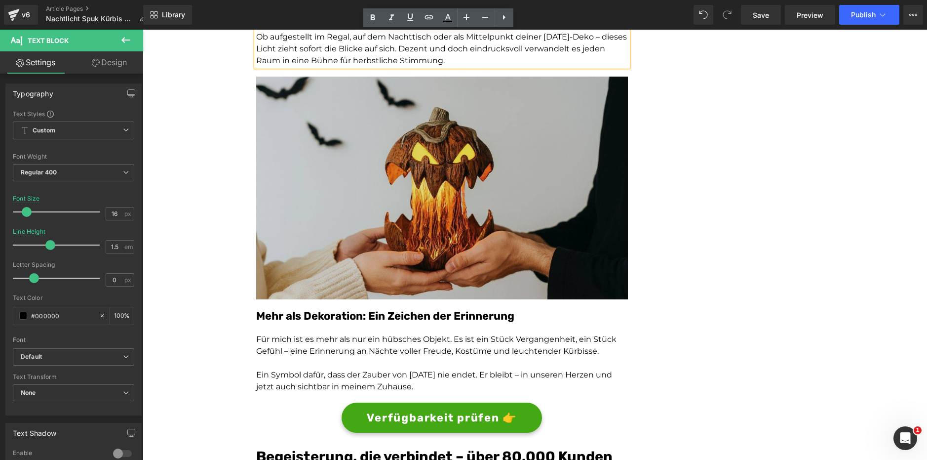
scroll to position [1910, 0]
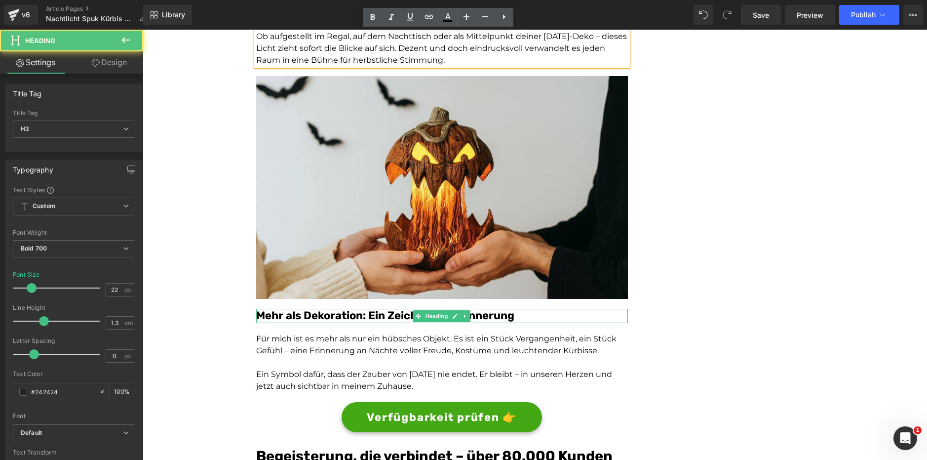
click at [353, 316] on font "Mehr als Dekoration: Ein Zeichen der Erinnerung" at bounding box center [385, 315] width 258 height 13
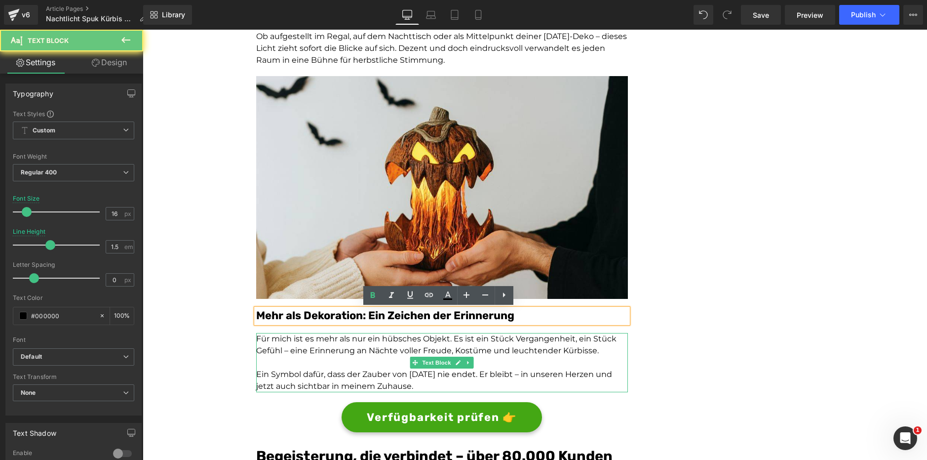
click at [356, 357] on p at bounding box center [442, 362] width 372 height 12
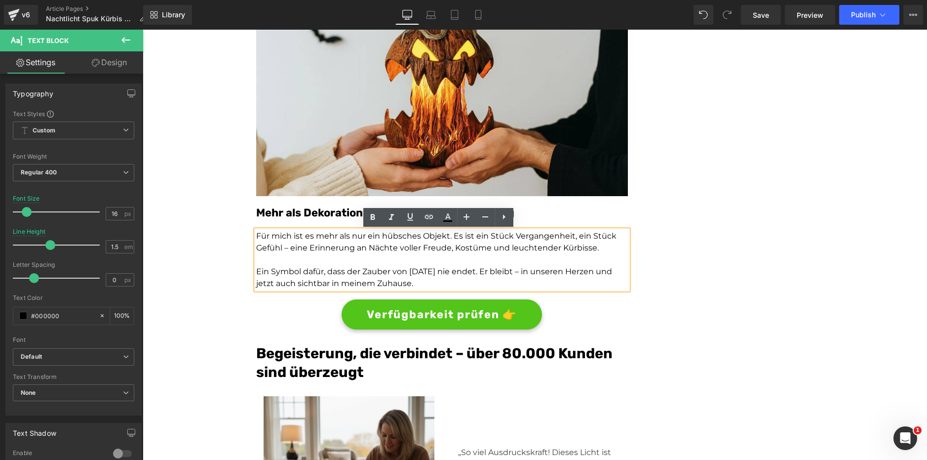
scroll to position [2013, 0]
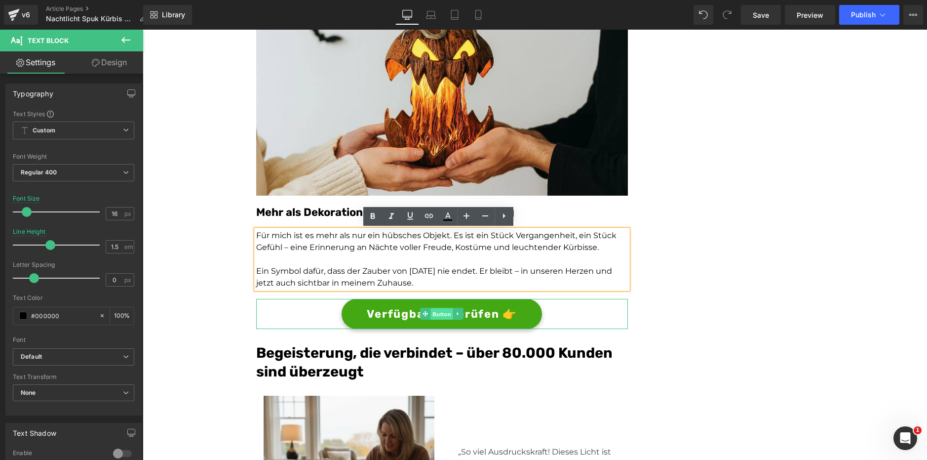
click at [436, 315] on span "Button" at bounding box center [442, 314] width 23 height 12
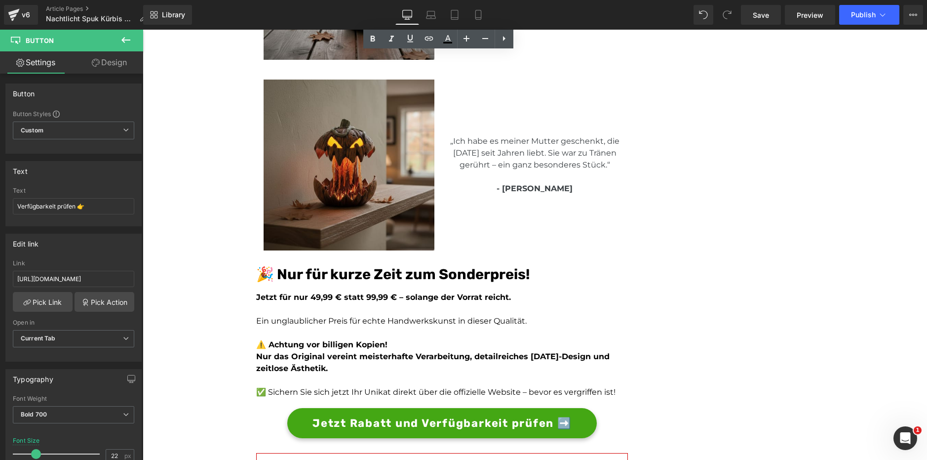
scroll to position [2711, 0]
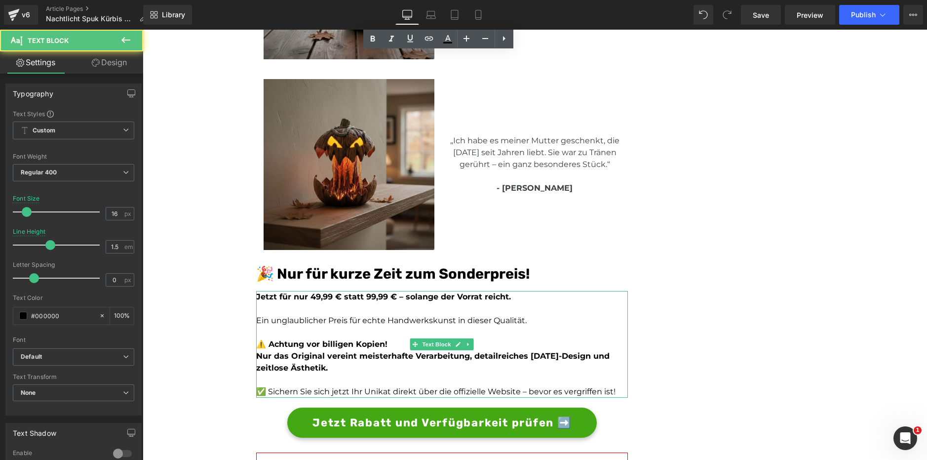
click at [314, 355] on b "Nur das Original vereint meisterhafte Verarbeitung, detailreiches Halloween-Des…" at bounding box center [432, 361] width 353 height 21
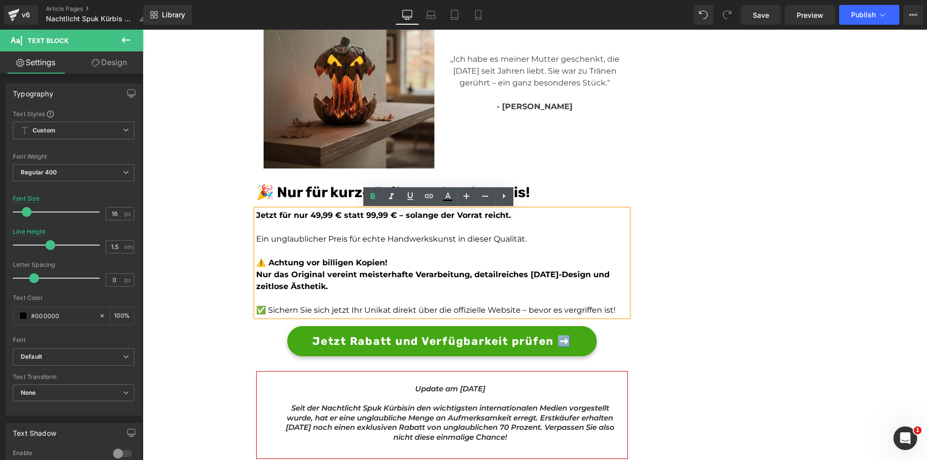
scroll to position [2794, 0]
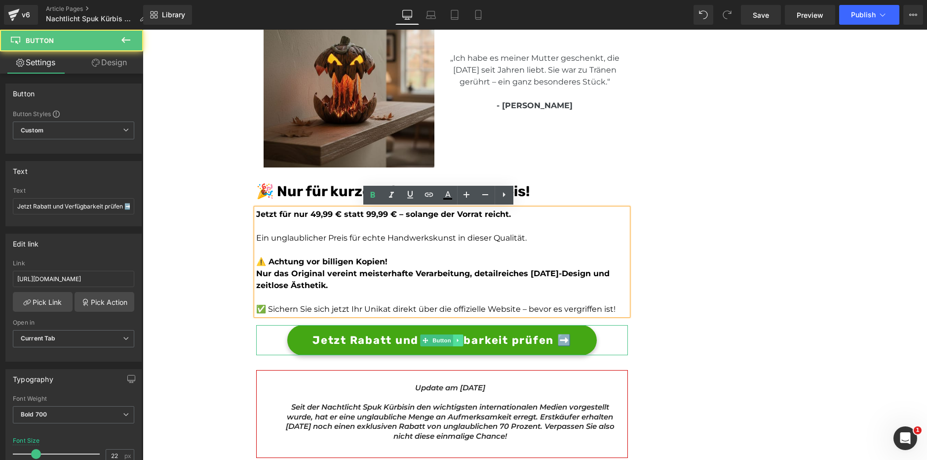
click at [451, 339] on div "Jetzt Rabatt und Verfügbarkeit prüfen ➡️ Button" at bounding box center [442, 340] width 372 height 30
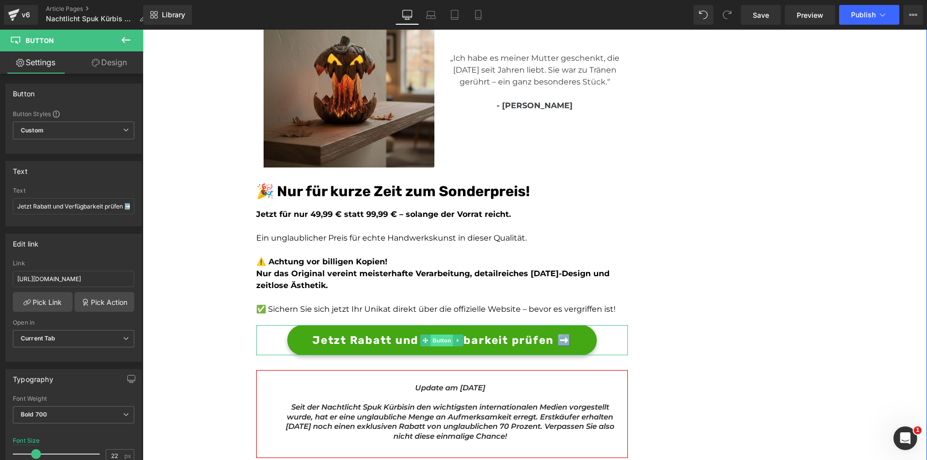
click at [440, 340] on span "Button" at bounding box center [442, 340] width 23 height 12
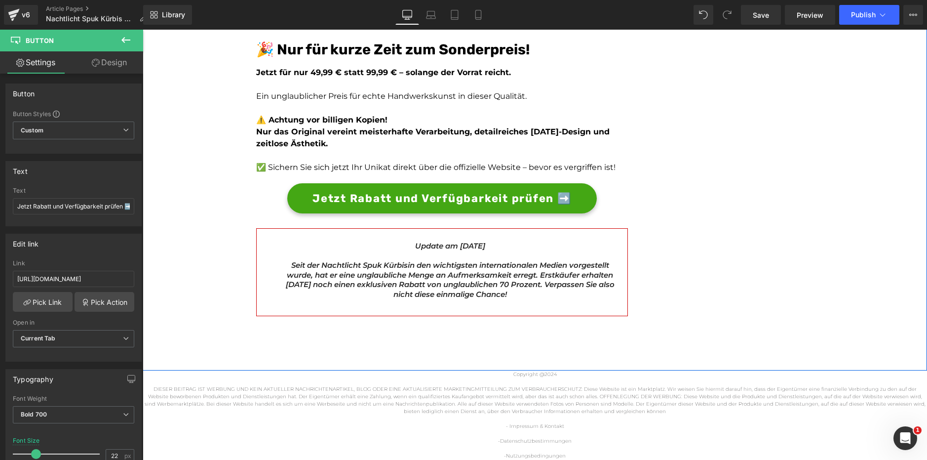
scroll to position [2936, 0]
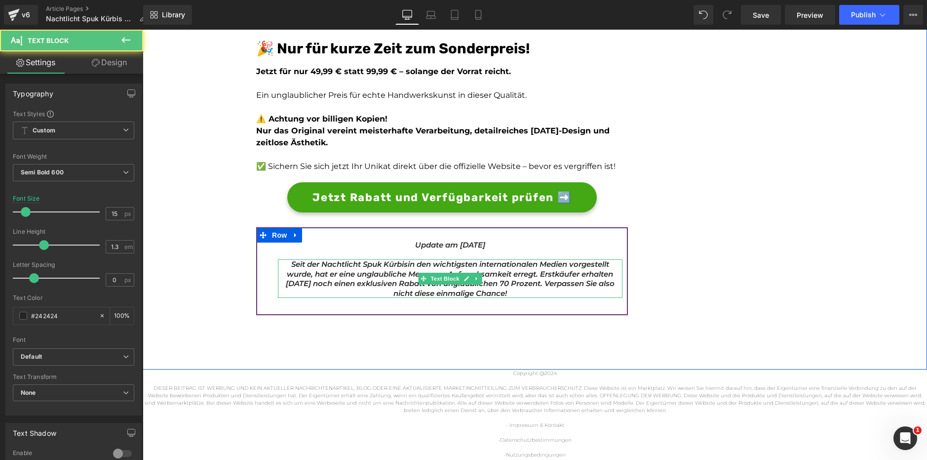
click at [501, 284] on span "in den wichtigsten internationalen Medien vorgestellt wurde, hat er eine unglau…" at bounding box center [450, 278] width 329 height 39
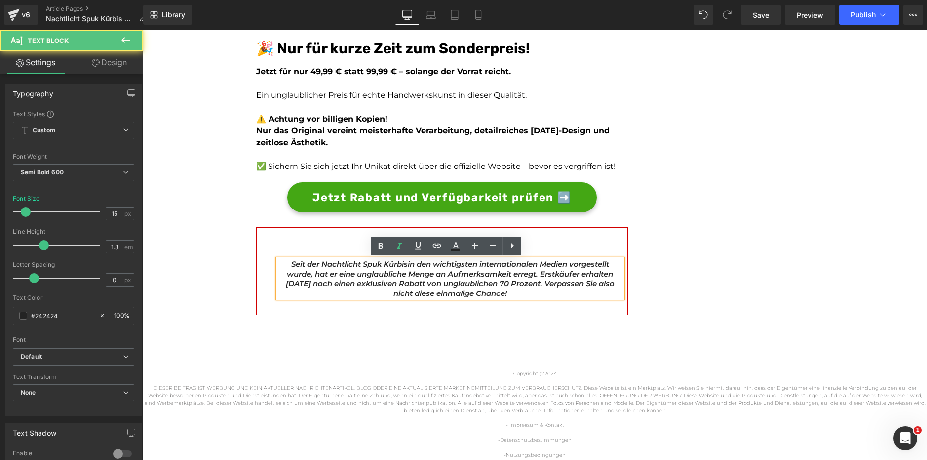
click at [501, 284] on span "in den wichtigsten internationalen Medien vorgestellt wurde, hat er eine unglau…" at bounding box center [450, 278] width 329 height 39
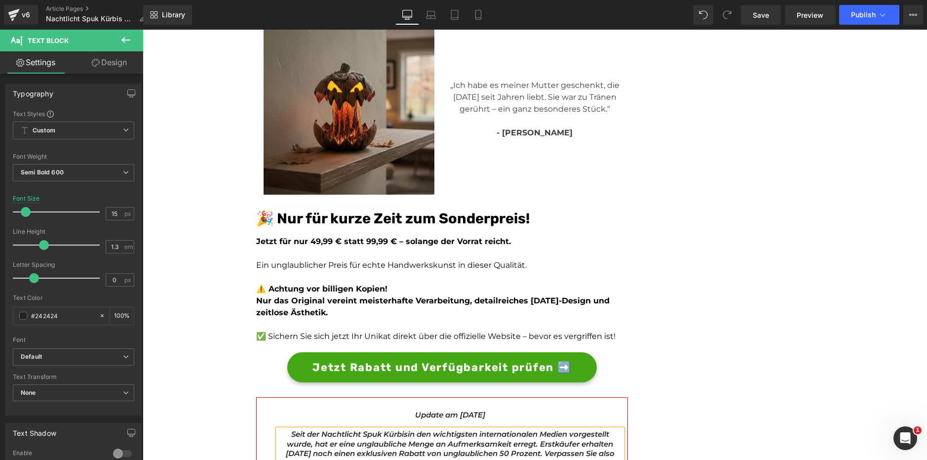
scroll to position [2765, 0]
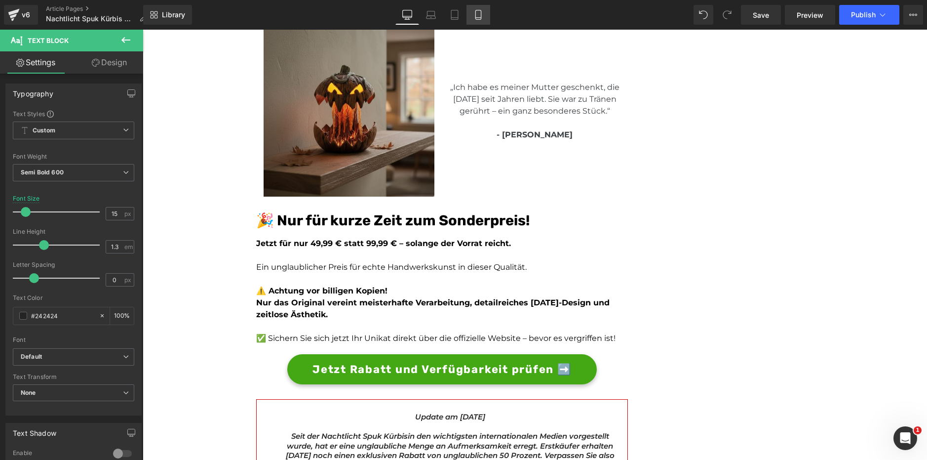
click at [475, 15] on icon at bounding box center [478, 15] width 10 height 10
type input "16"
type input "100"
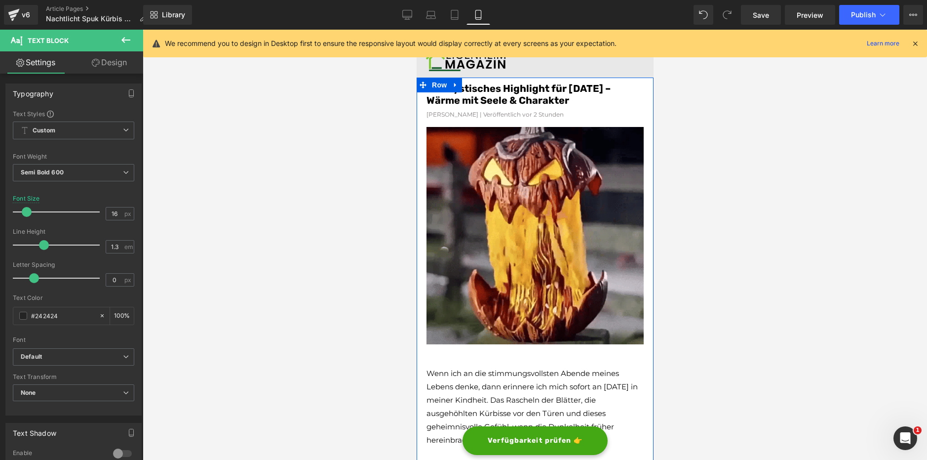
scroll to position [0, 0]
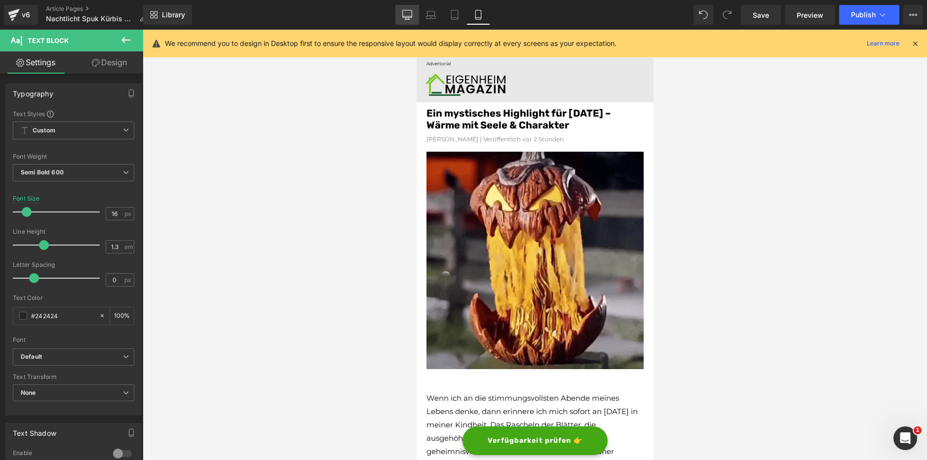
click at [412, 16] on icon at bounding box center [407, 16] width 9 height 0
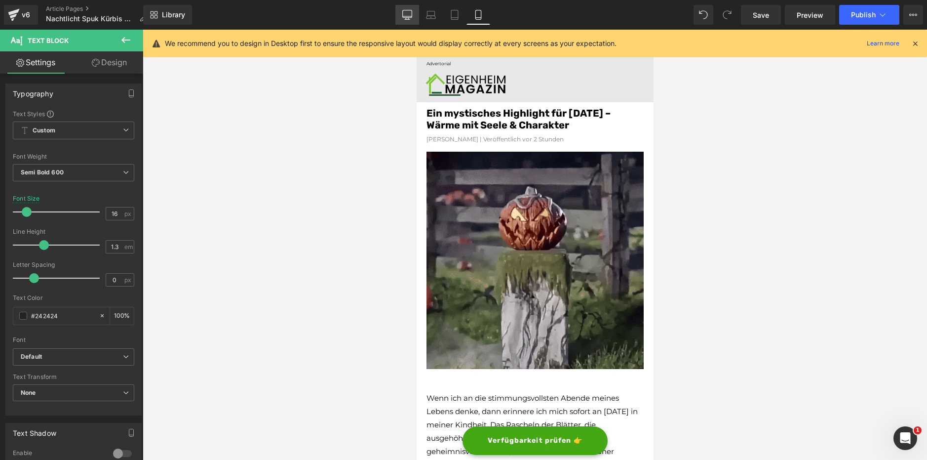
type input "15"
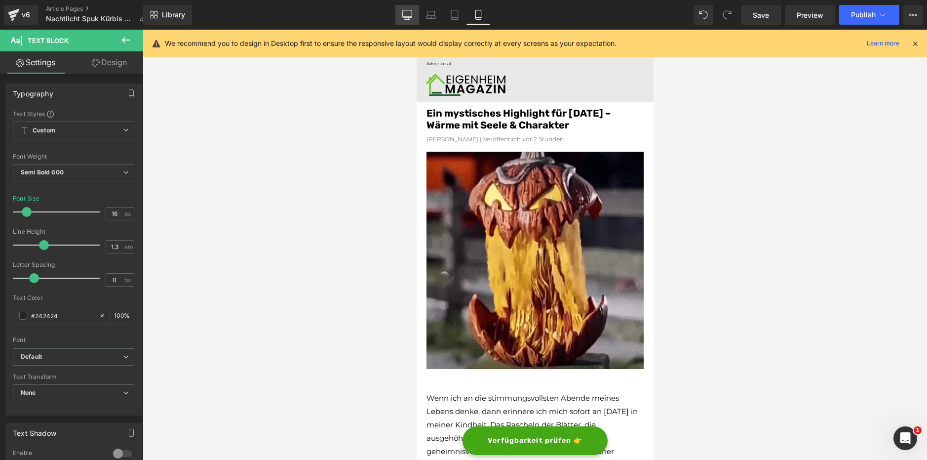
type input "100"
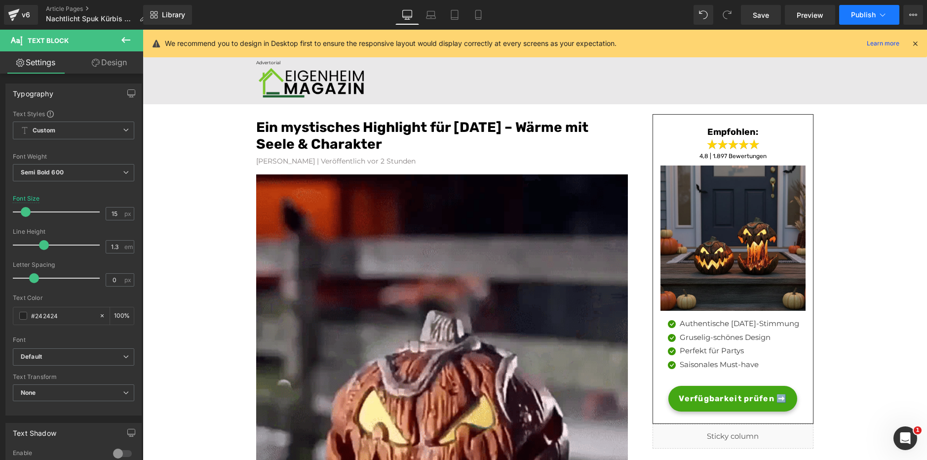
click at [857, 8] on button "Publish" at bounding box center [869, 15] width 60 height 20
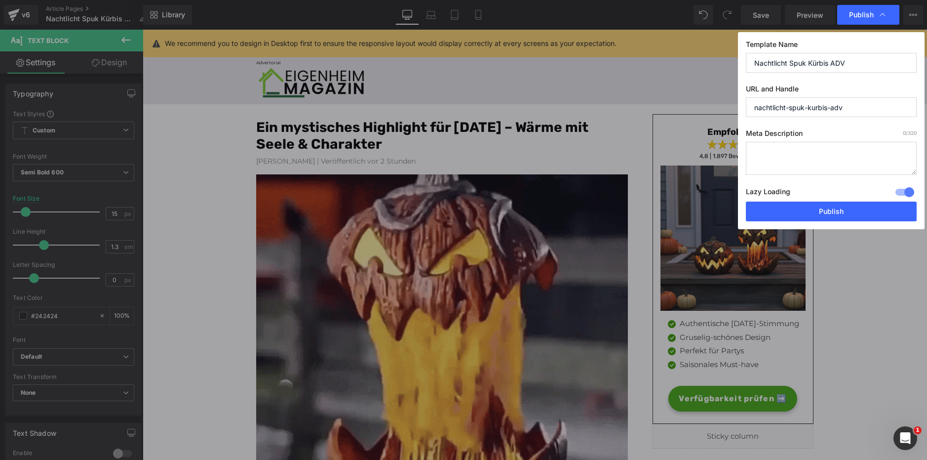
click at [909, 194] on div at bounding box center [905, 192] width 24 height 16
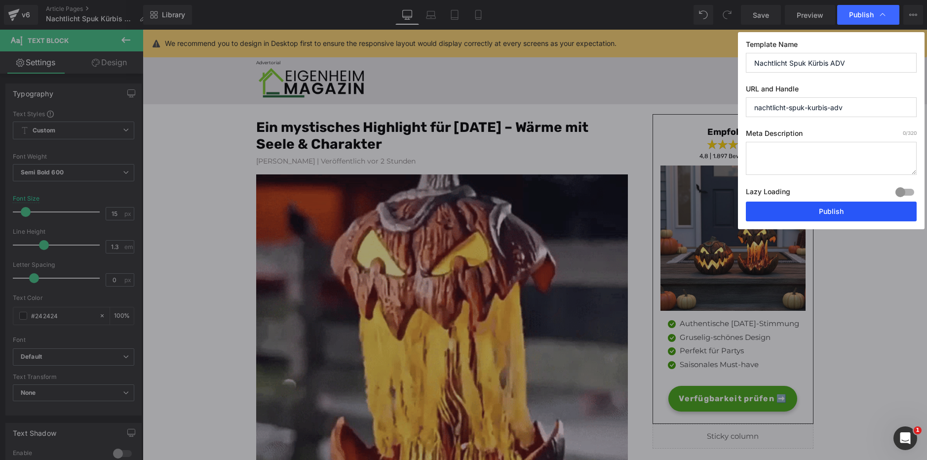
click at [892, 211] on button "Publish" at bounding box center [831, 211] width 171 height 20
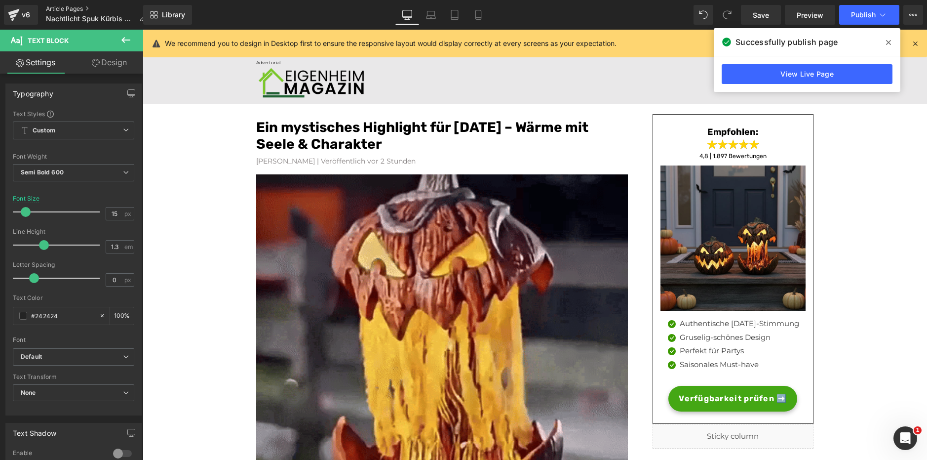
click at [86, 6] on link "Article Pages" at bounding box center [100, 9] width 108 height 8
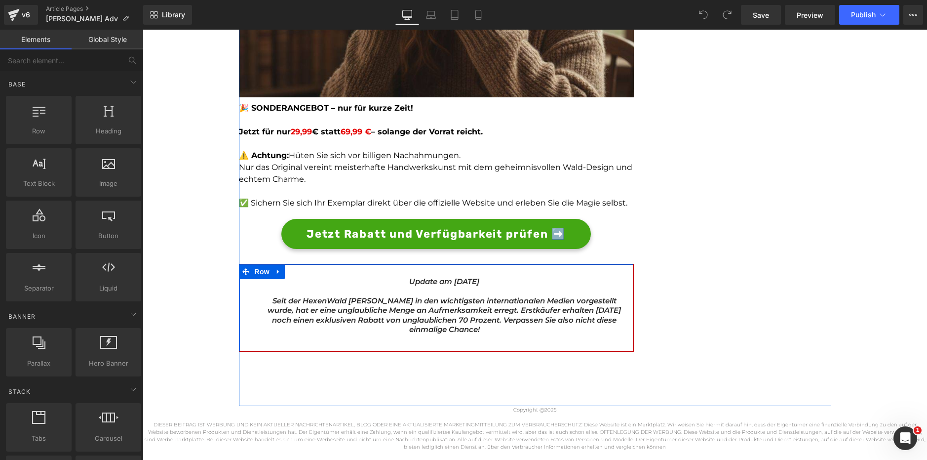
scroll to position [2947, 0]
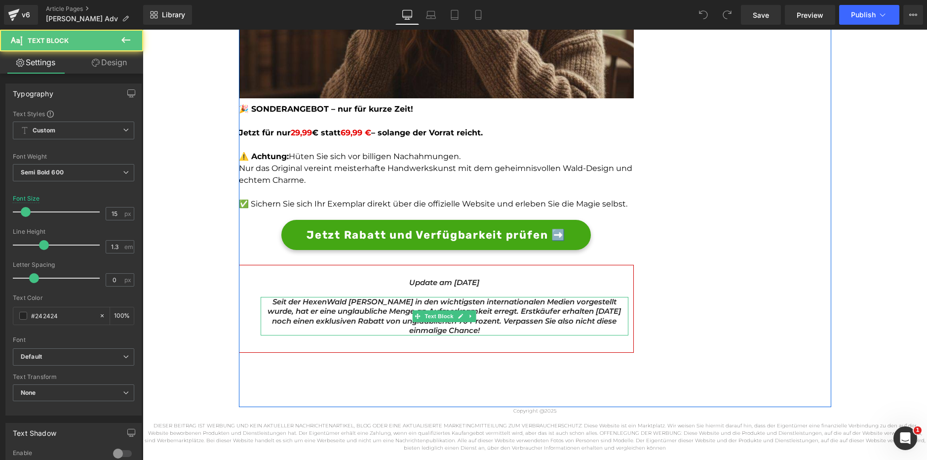
click at [566, 326] on p "Seit der HexenWald Becher in den wichtigsten internationalen Medien vorgestellt…" at bounding box center [445, 316] width 368 height 39
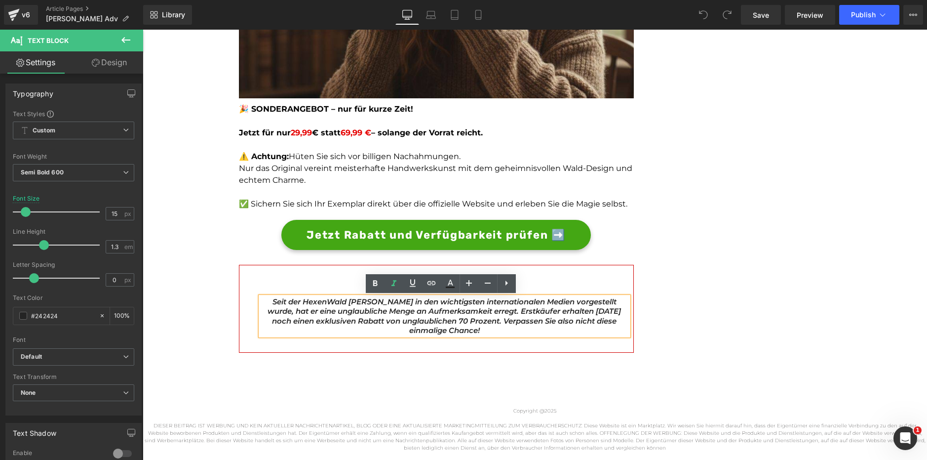
click at [418, 322] on span "Seit der HexenWald Becher in den wichtigsten internationalen Medien vorgestellt…" at bounding box center [444, 316] width 353 height 39
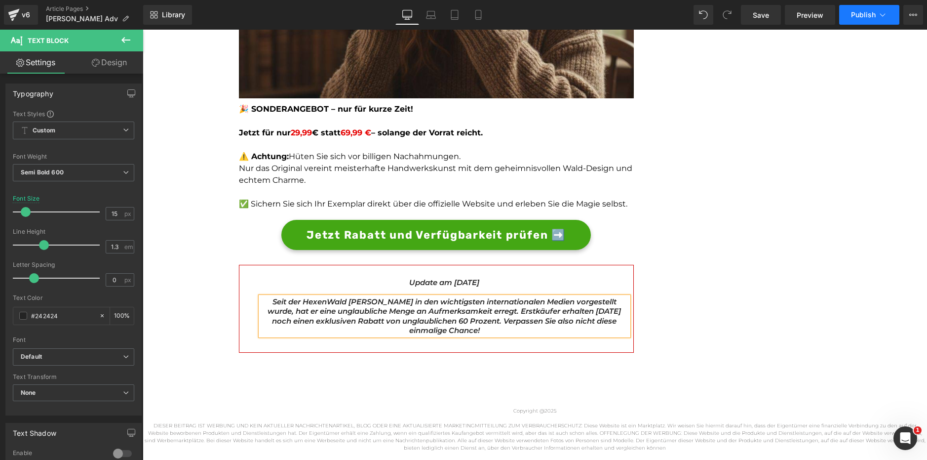
click at [860, 16] on span "Publish" at bounding box center [863, 15] width 25 height 8
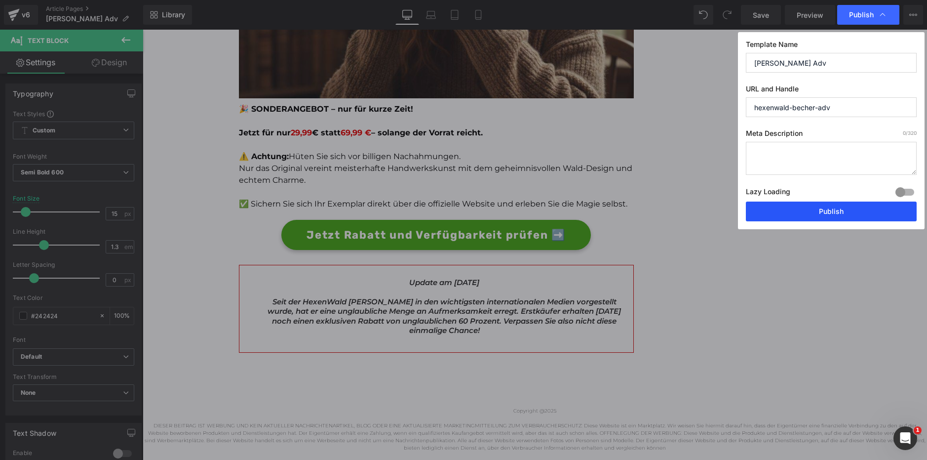
click at [835, 216] on button "Publish" at bounding box center [831, 211] width 171 height 20
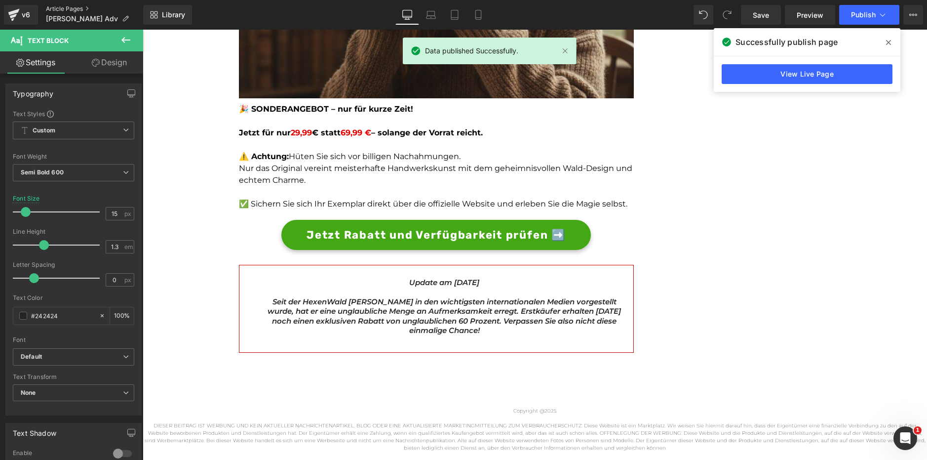
click at [71, 5] on link "Article Pages" at bounding box center [94, 9] width 97 height 8
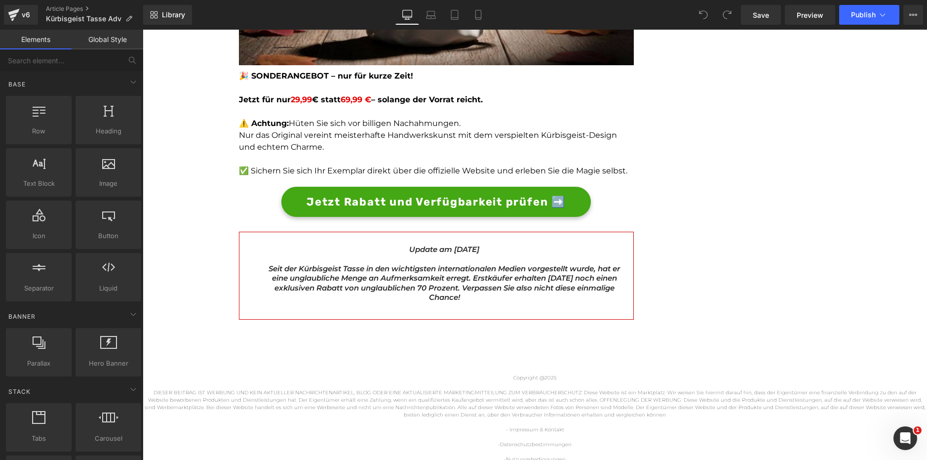
scroll to position [2965, 0]
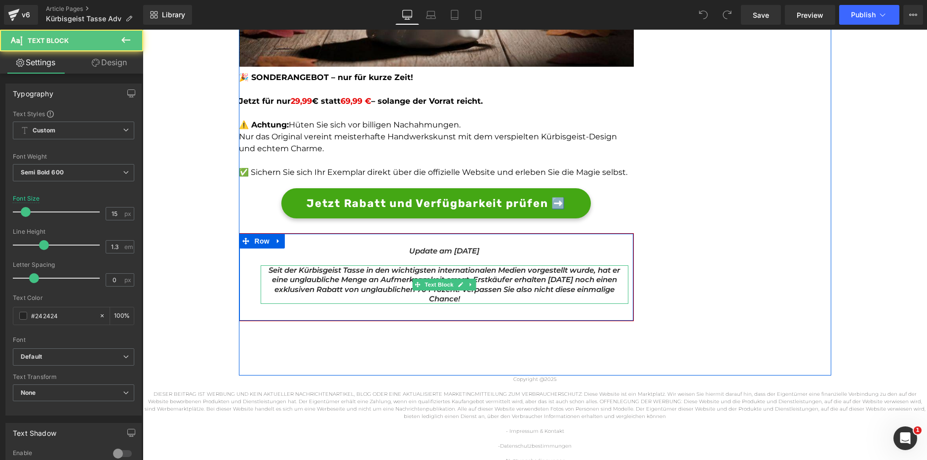
click at [423, 296] on span "Seit der Kürbisgeist Tasse in den wichtigsten internationalen Medien vorgestell…" at bounding box center [444, 284] width 351 height 39
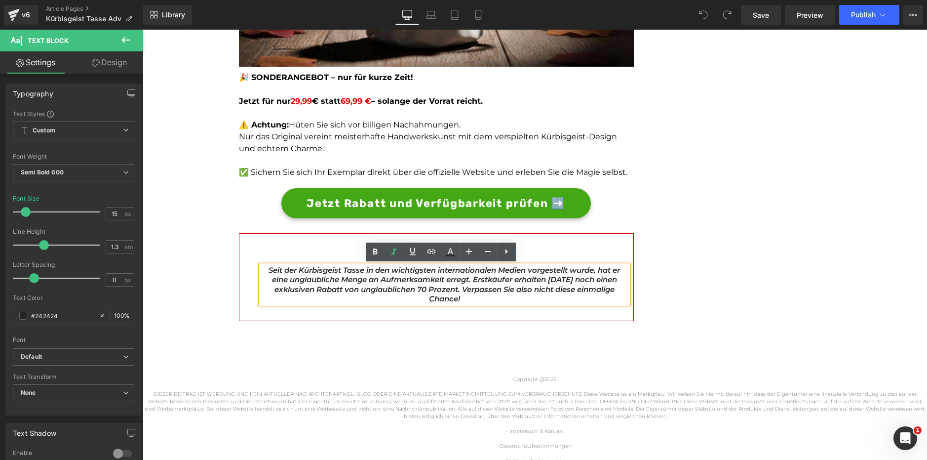
click at [415, 290] on span "Seit der Kürbisgeist Tasse in den wichtigsten internationalen Medien vorgestell…" at bounding box center [444, 284] width 351 height 39
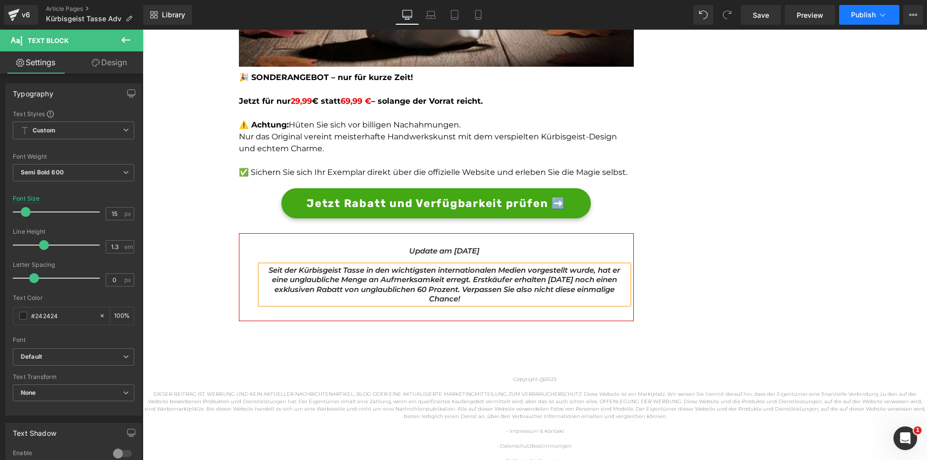
click at [855, 13] on span "Publish" at bounding box center [863, 15] width 25 height 8
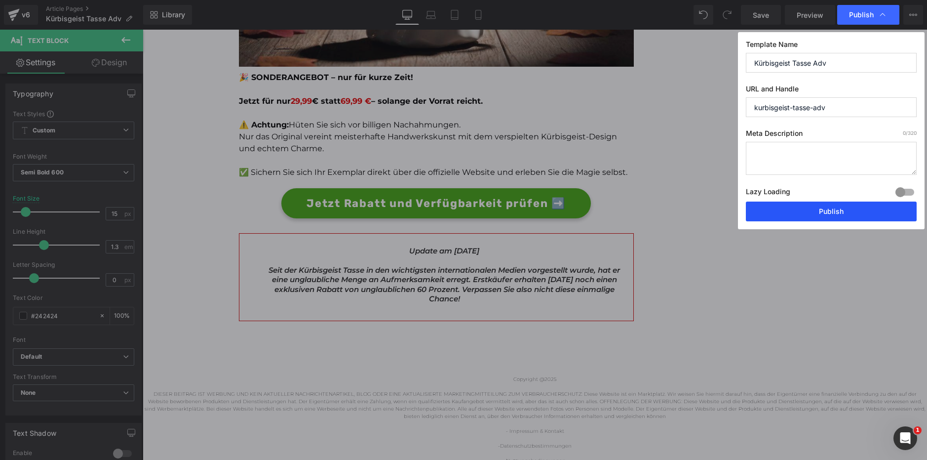
click at [831, 215] on button "Publish" at bounding box center [831, 211] width 171 height 20
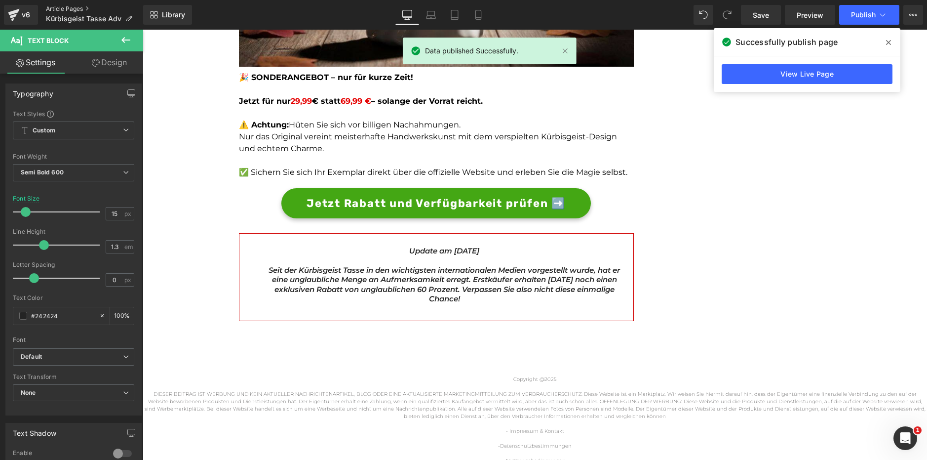
click at [66, 5] on link "Article Pages" at bounding box center [94, 9] width 97 height 8
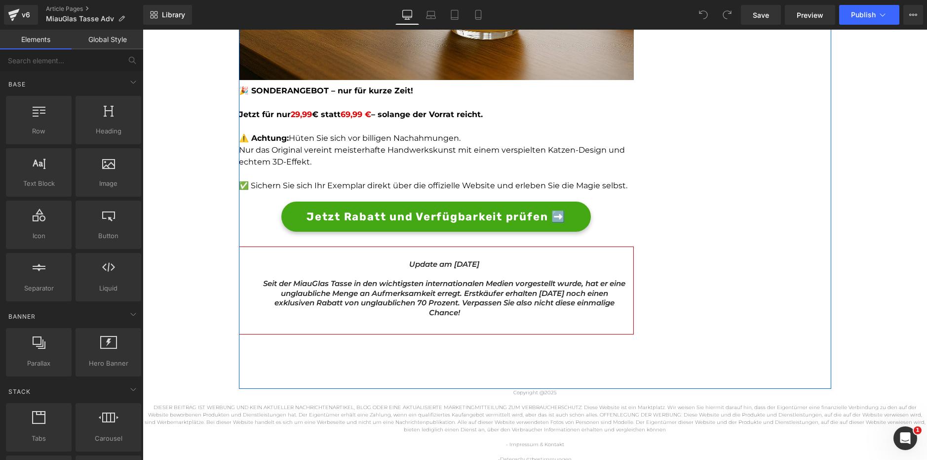
scroll to position [3093, 0]
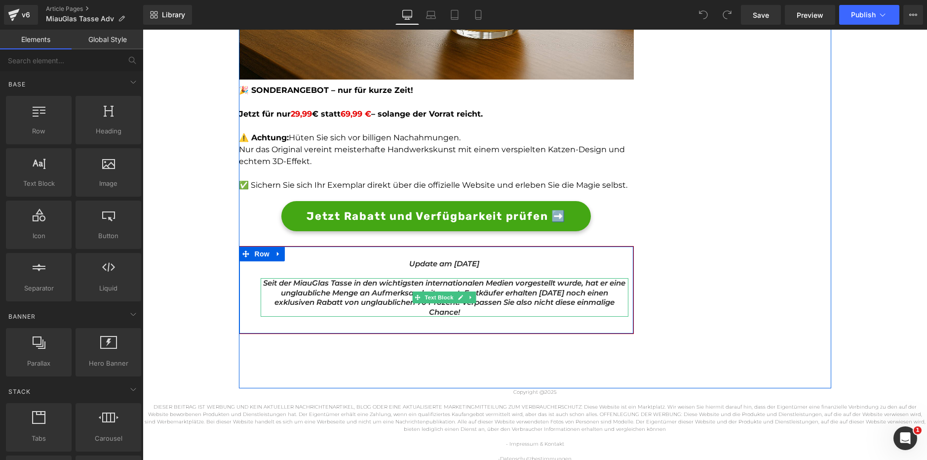
click at [414, 308] on p "Seit der MiauGlas Tasse in den wichtigsten internationalen Medien vorgestellt w…" at bounding box center [445, 297] width 368 height 39
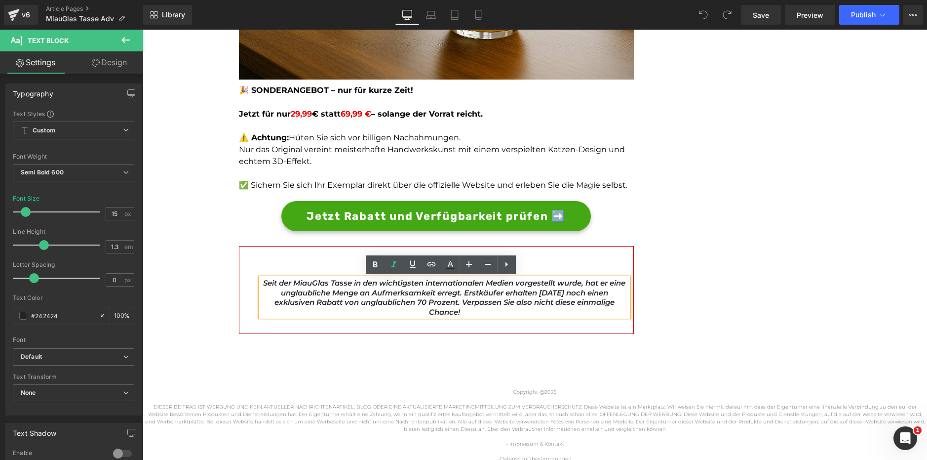
click at [417, 300] on span "Seit der MiauGlas Tasse in den wichtigsten internationalen Medien vorgestellt w…" at bounding box center [444, 297] width 362 height 39
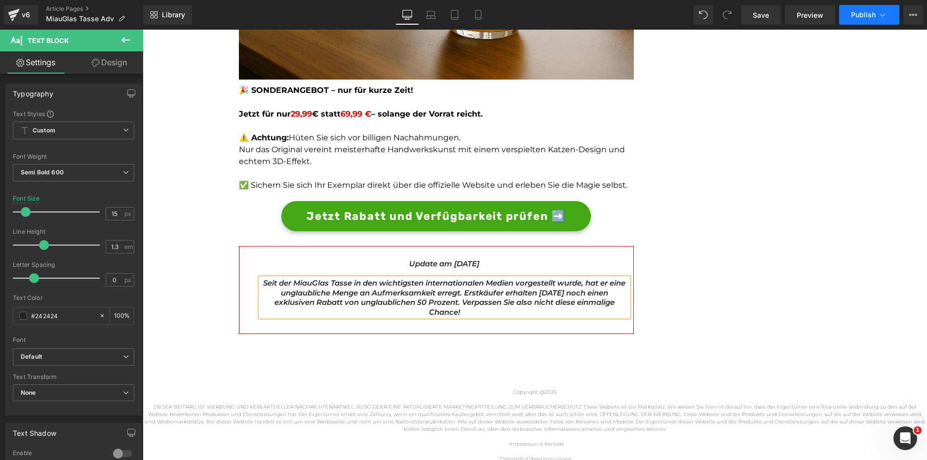
click at [867, 14] on span "Publish" at bounding box center [863, 15] width 25 height 8
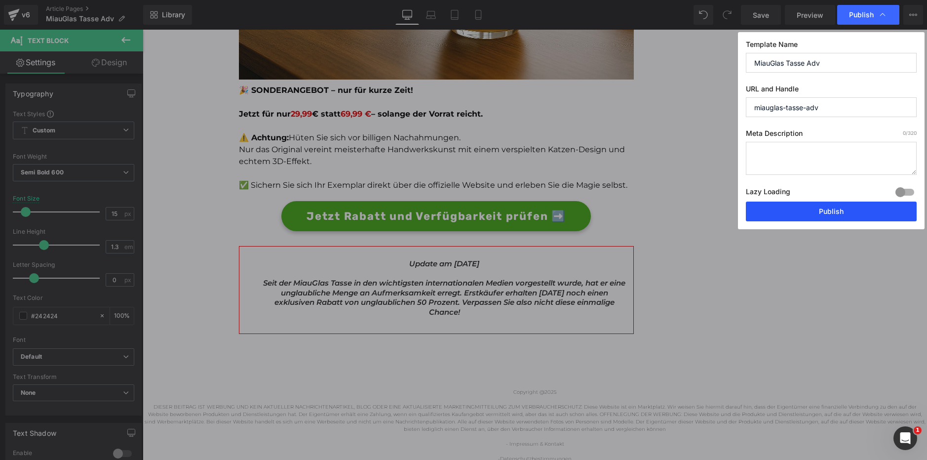
click at [821, 220] on button "Publish" at bounding box center [831, 211] width 171 height 20
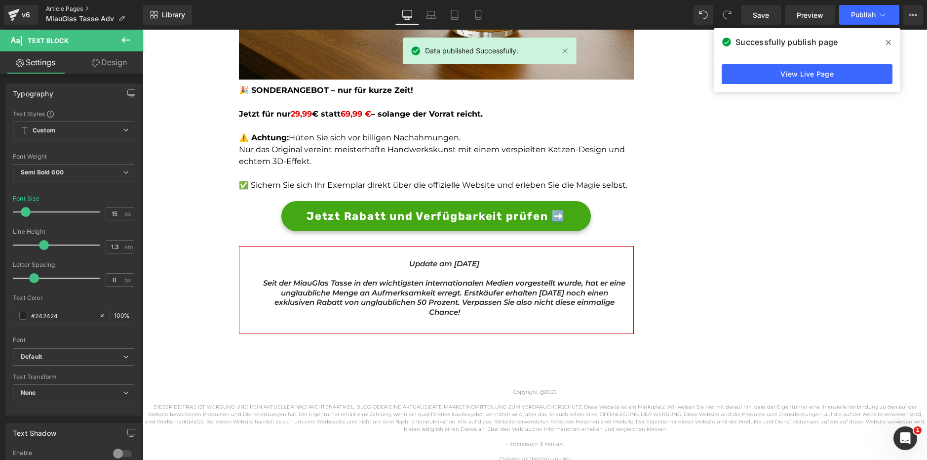
click at [78, 9] on link "Article Pages" at bounding box center [94, 9] width 97 height 8
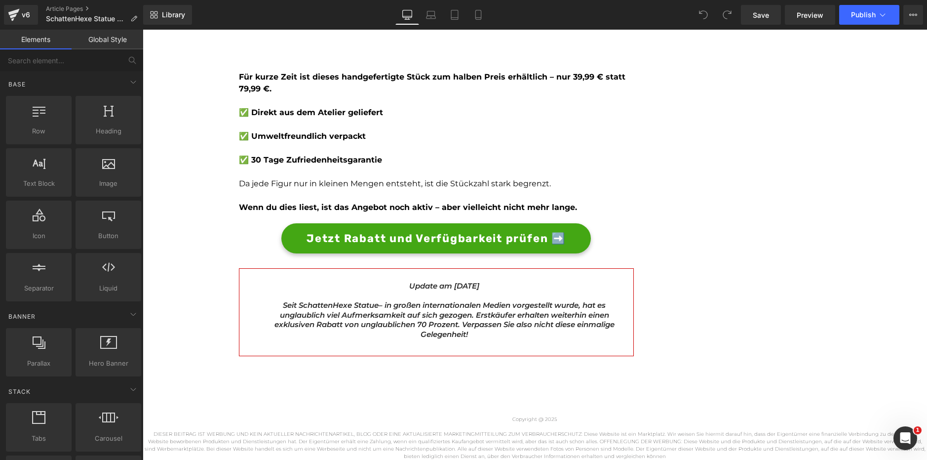
scroll to position [3738, 0]
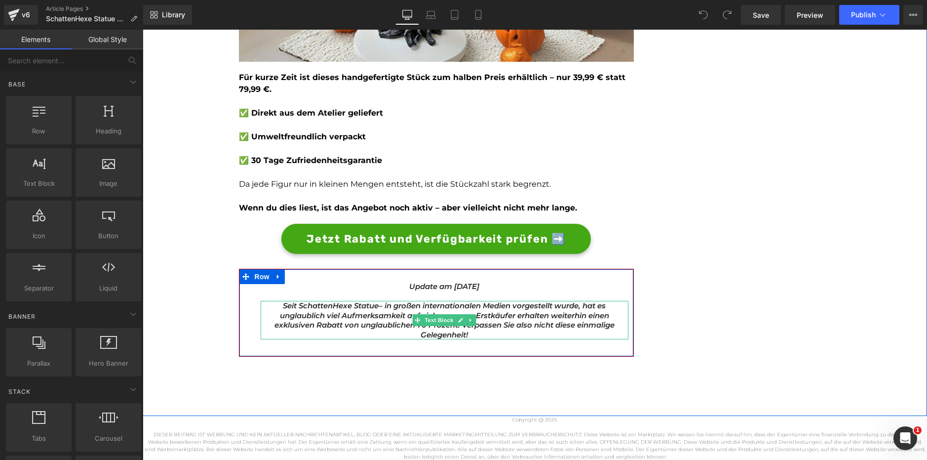
click at [418, 328] on icon "– in großen internationalen Medien vorgestellt wurde, hat es unglaublich viel A…" at bounding box center [444, 320] width 340 height 39
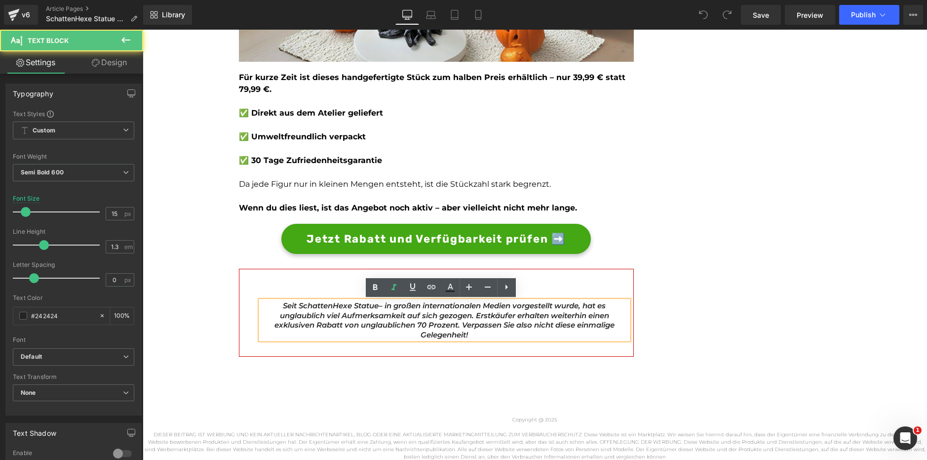
click at [417, 322] on icon "– in großen internationalen Medien vorgestellt wurde, hat es unglaublich viel A…" at bounding box center [444, 320] width 340 height 39
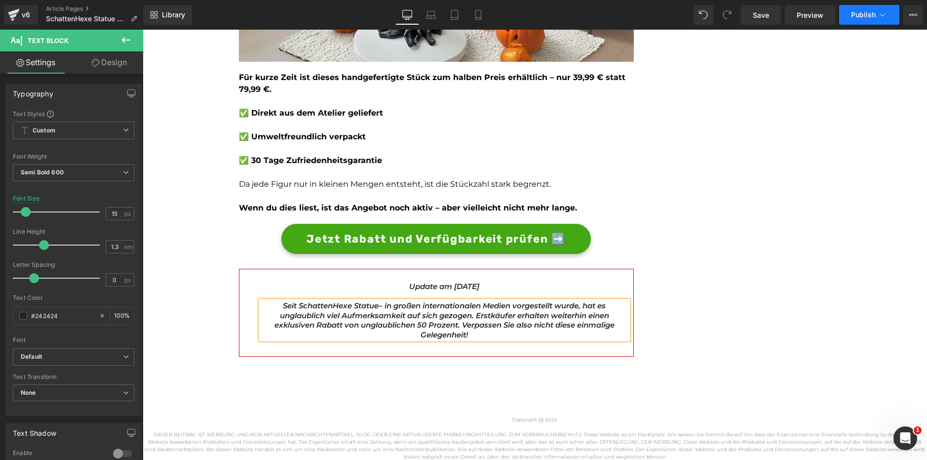
click at [860, 18] on span "Publish" at bounding box center [863, 15] width 25 height 8
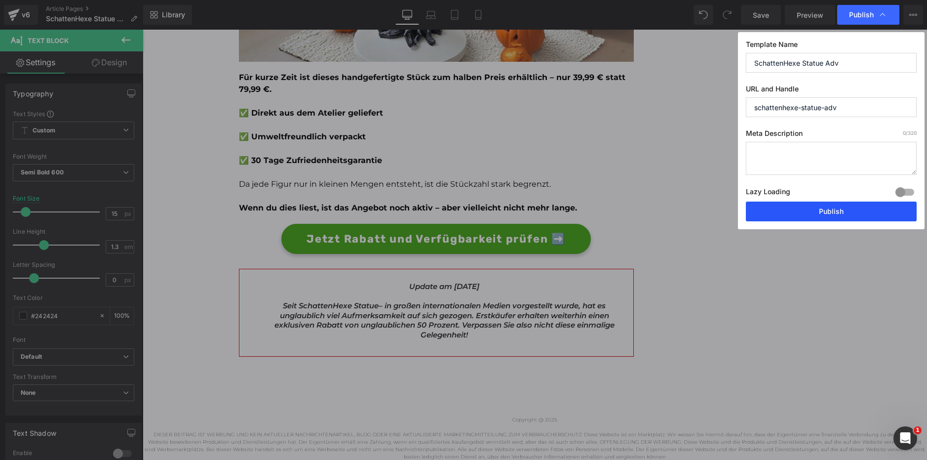
click at [828, 216] on button "Publish" at bounding box center [831, 211] width 171 height 20
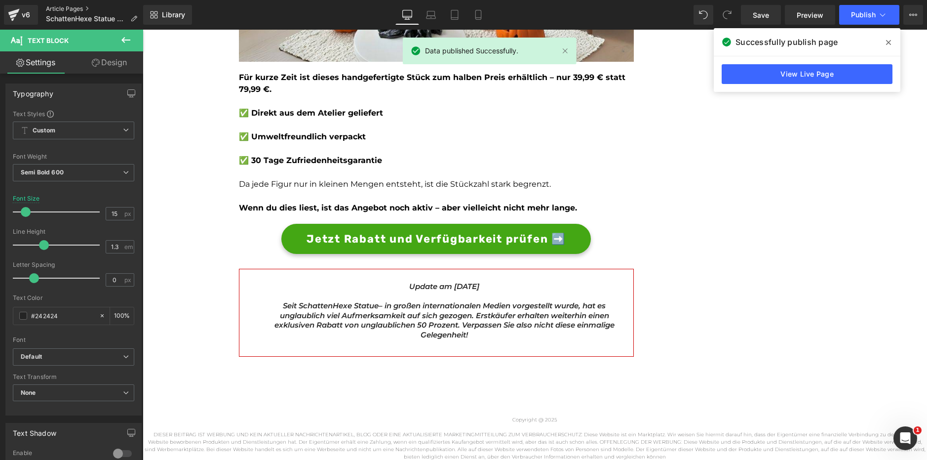
click at [72, 6] on link "Article Pages" at bounding box center [95, 9] width 99 height 8
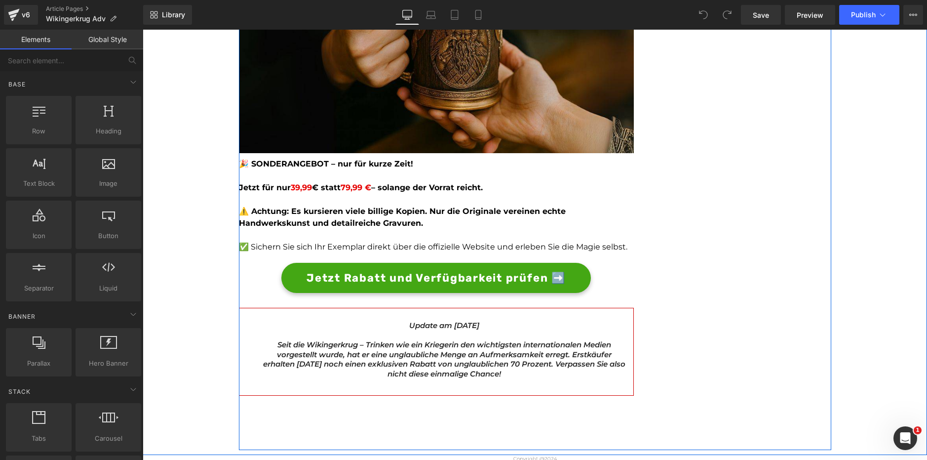
scroll to position [2649, 0]
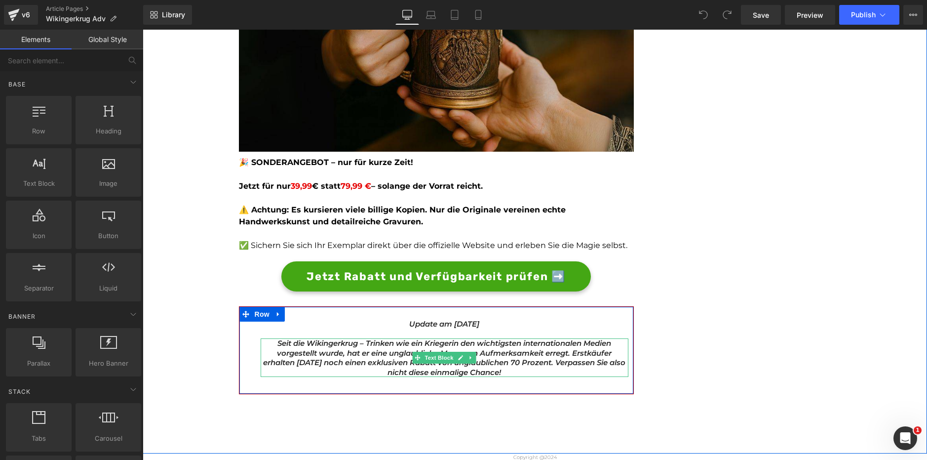
click at [510, 350] on icon "in den wichtigsten internationalen Medien vorgestellt wurde, hat er eine unglau…" at bounding box center [444, 357] width 362 height 39
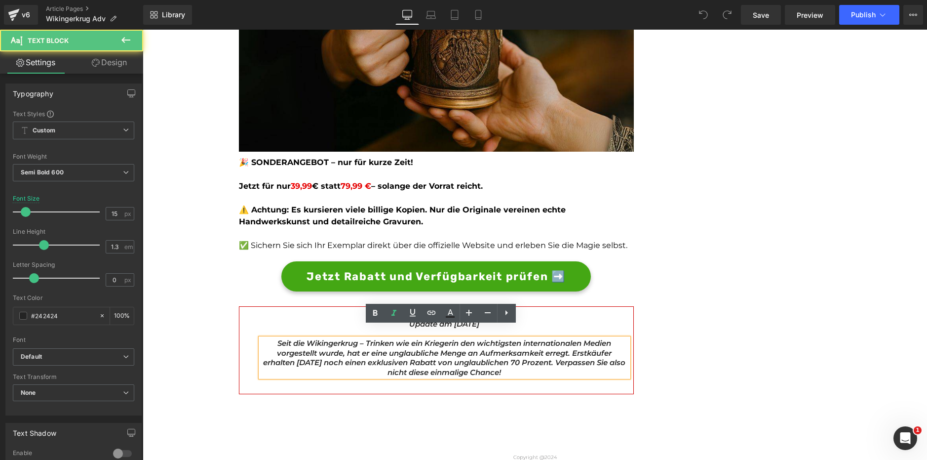
click at [512, 348] on icon "in den wichtigsten internationalen Medien vorgestellt wurde, hat er eine unglau…" at bounding box center [444, 357] width 362 height 39
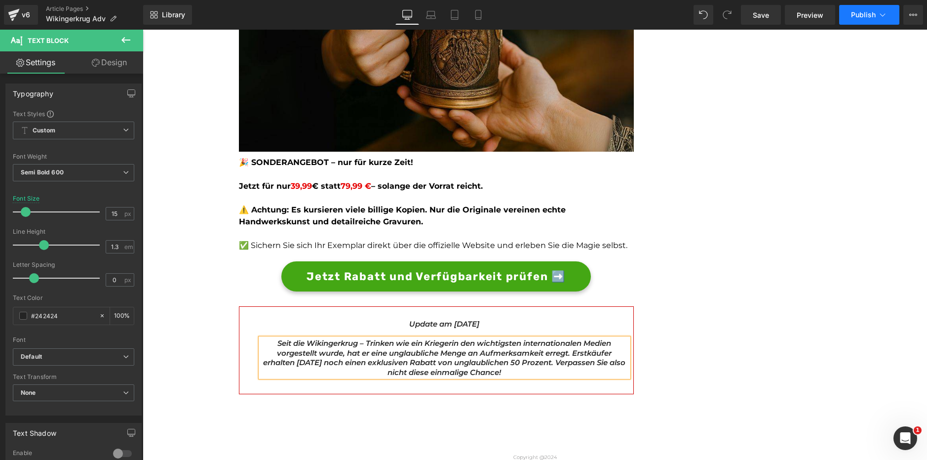
click at [873, 12] on span "Publish" at bounding box center [863, 15] width 25 height 8
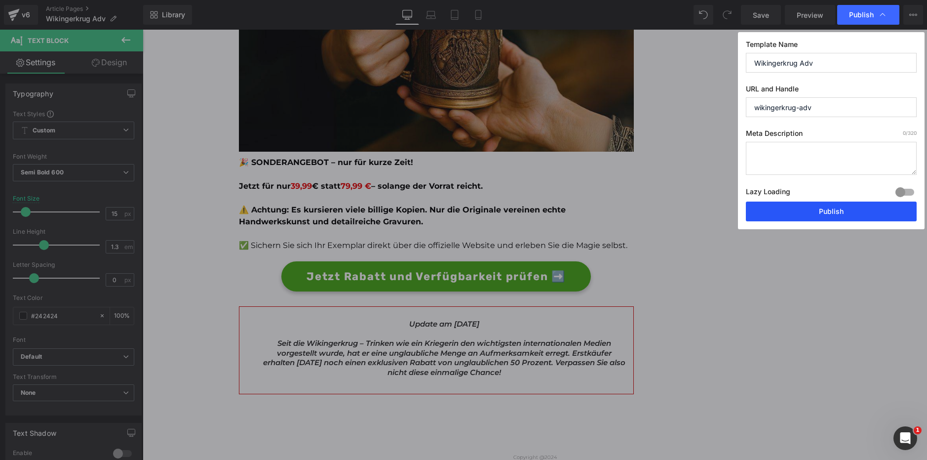
click at [819, 214] on button "Publish" at bounding box center [831, 211] width 171 height 20
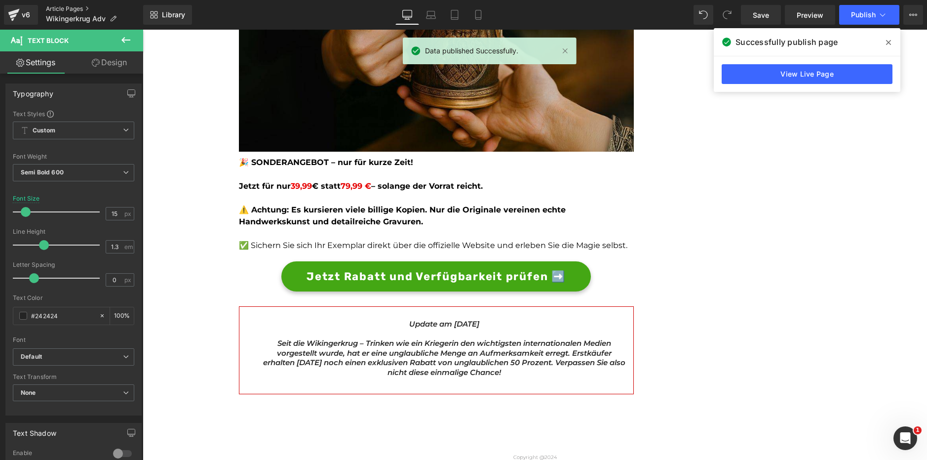
click at [62, 9] on link "Article Pages" at bounding box center [94, 9] width 97 height 8
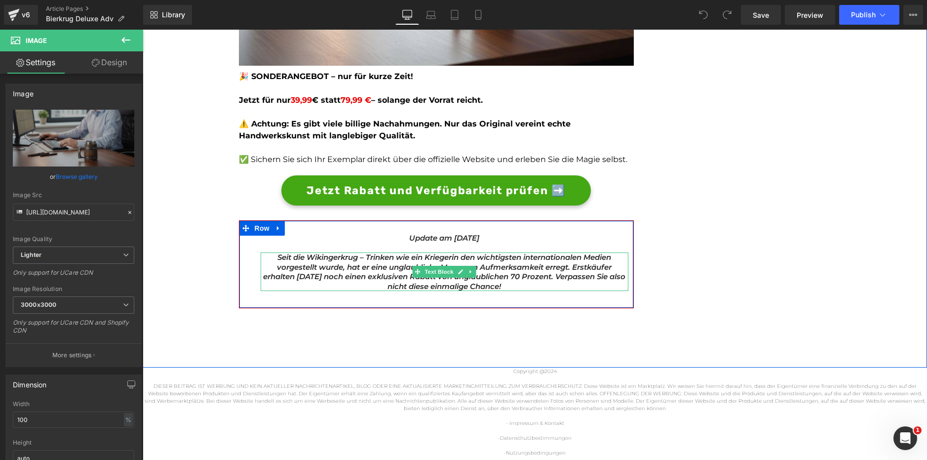
click at [512, 274] on icon "in den wichtigsten internationalen Medien vorgestellt wurde, hat er eine unglau…" at bounding box center [444, 271] width 362 height 39
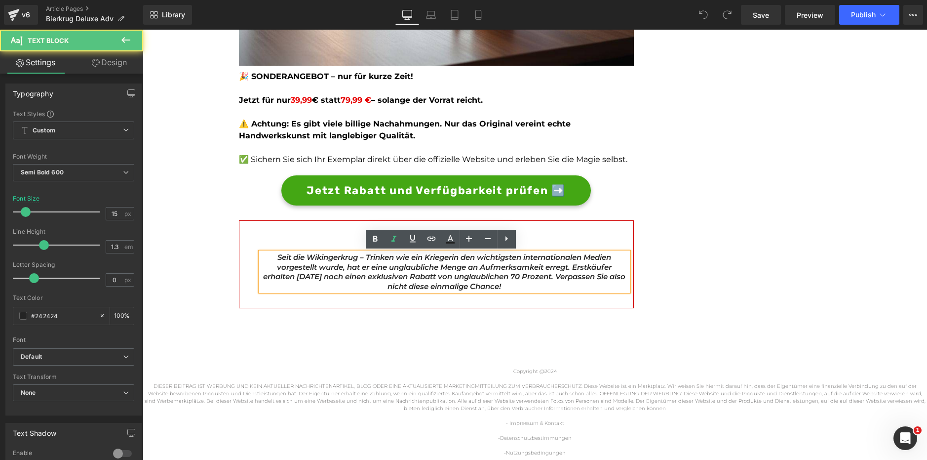
click at [513, 279] on icon "in den wichtigsten internationalen Medien vorgestellt wurde, hat er eine unglau…" at bounding box center [444, 271] width 362 height 39
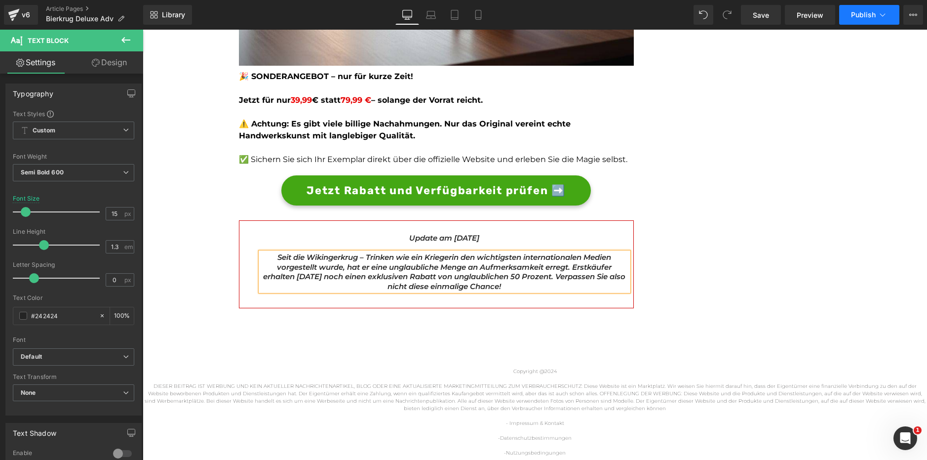
click at [857, 11] on span "Publish" at bounding box center [863, 15] width 25 height 8
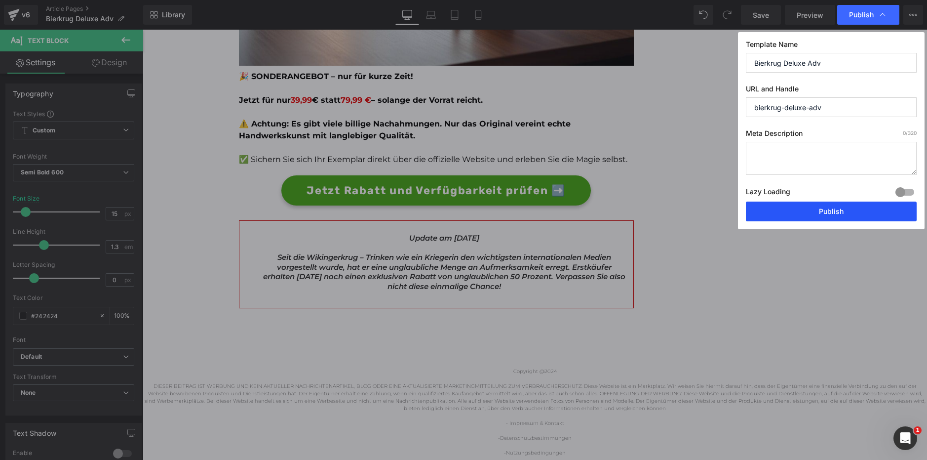
click at [824, 214] on button "Publish" at bounding box center [831, 211] width 171 height 20
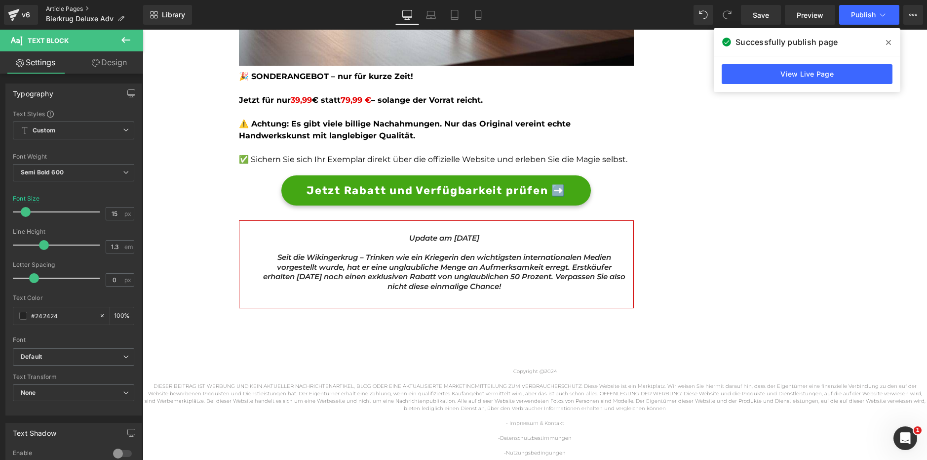
click at [77, 10] on link "Article Pages" at bounding box center [94, 9] width 97 height 8
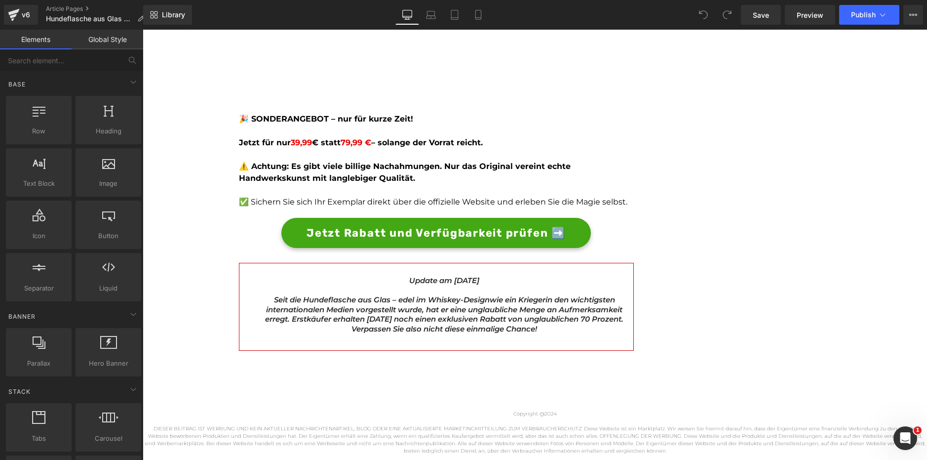
scroll to position [2774, 0]
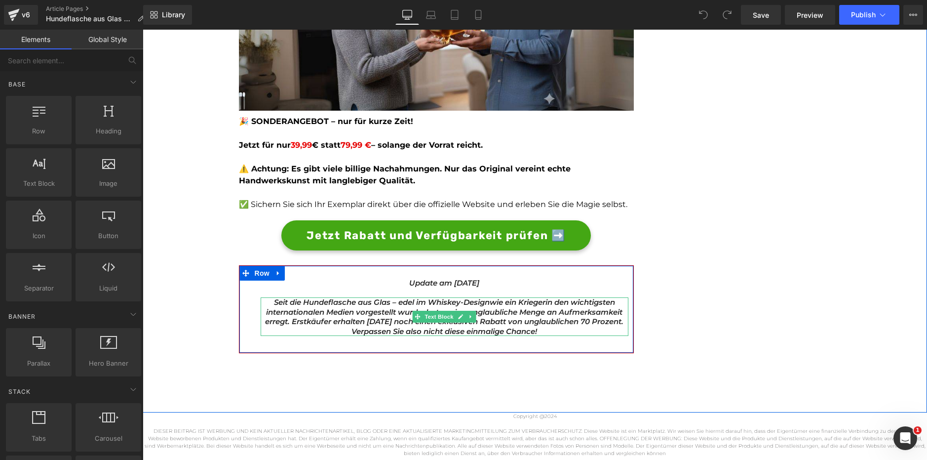
click at [583, 322] on icon "in den wichtigsten internationalen Medien vorgestellt wurde, hat er eine unglau…" at bounding box center [444, 316] width 358 height 39
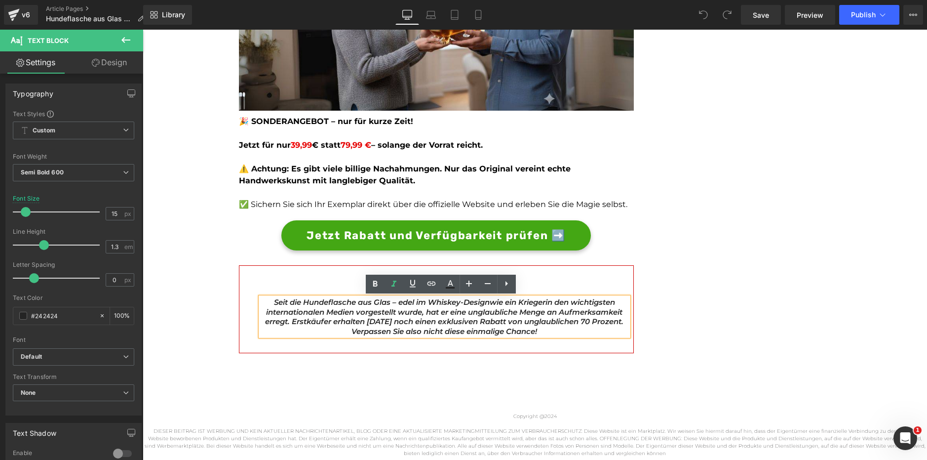
click at [583, 323] on icon "in den wichtigsten internationalen Medien vorgestellt wurde, hat er eine unglau…" at bounding box center [444, 316] width 358 height 39
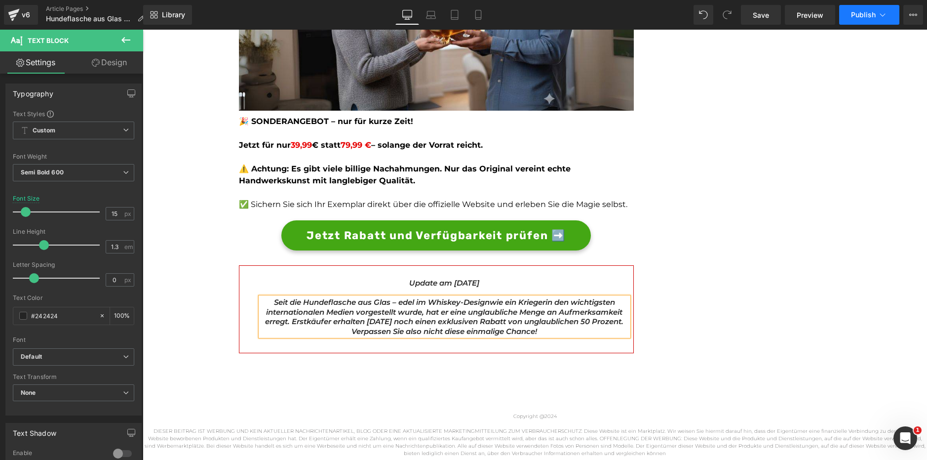
click at [865, 9] on button "Publish" at bounding box center [869, 15] width 60 height 20
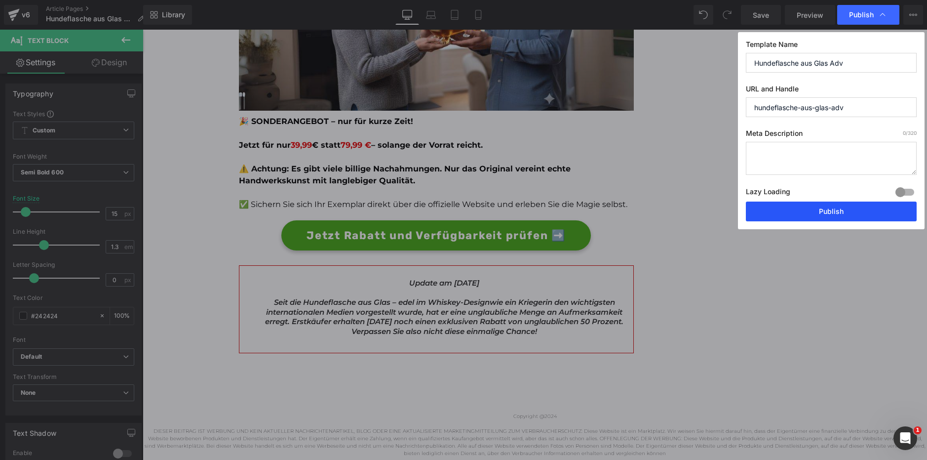
click at [801, 208] on button "Publish" at bounding box center [831, 211] width 171 height 20
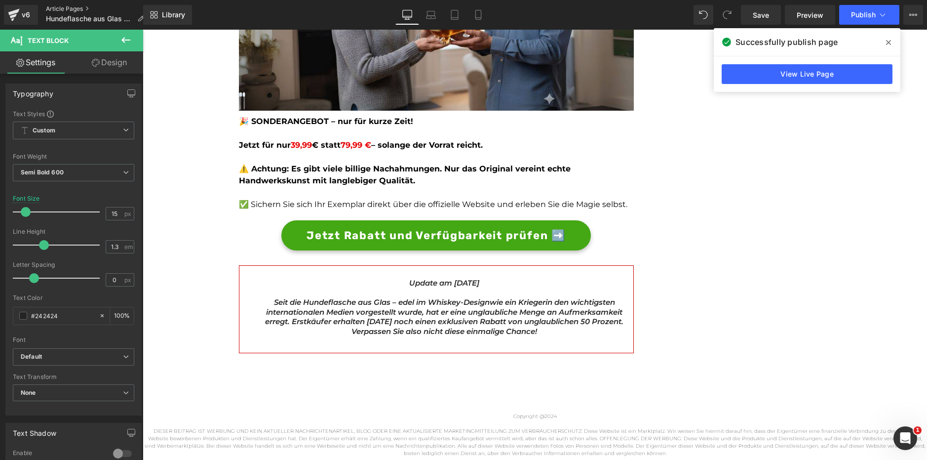
click at [81, 7] on link "Article Pages" at bounding box center [99, 9] width 106 height 8
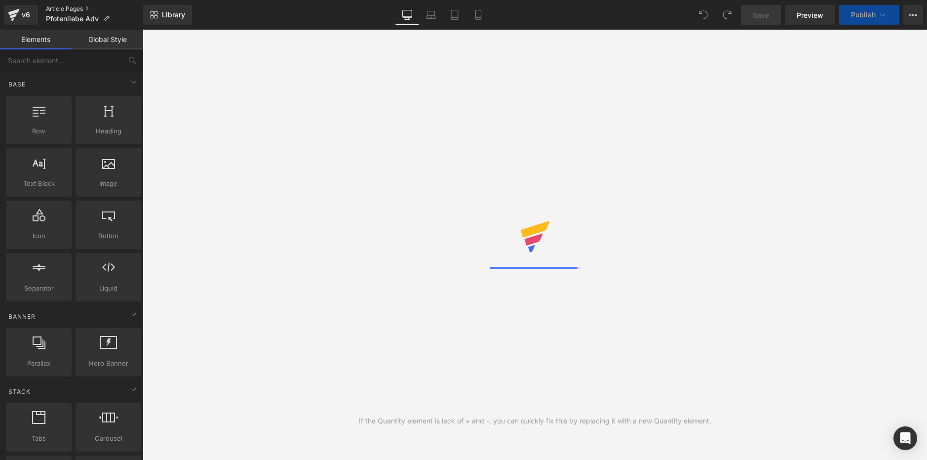
click at [52, 7] on link "Article Pages" at bounding box center [94, 9] width 97 height 8
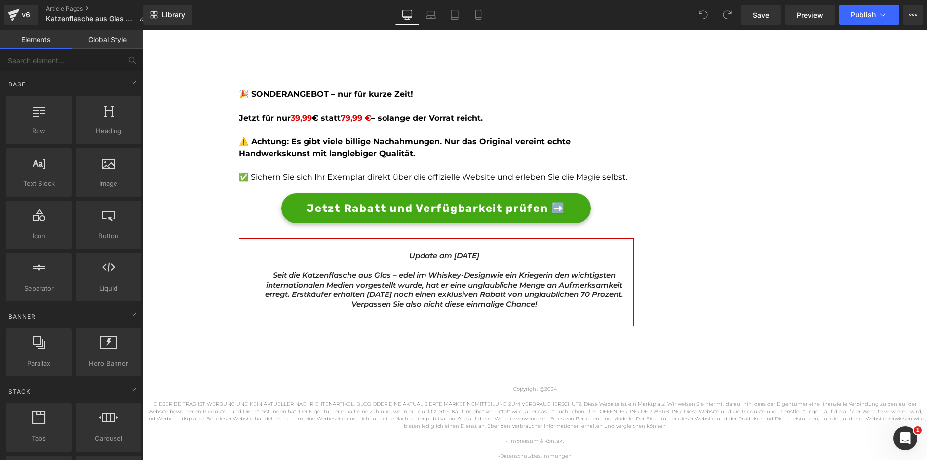
scroll to position [2923, 0]
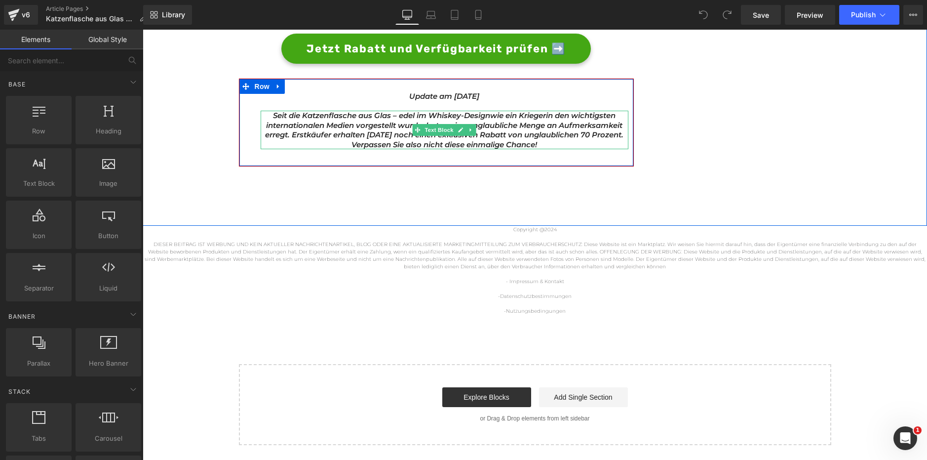
click at [584, 133] on icon "in den wichtigsten internationalen Medien vorgestellt wurde, hat er eine unglau…" at bounding box center [444, 130] width 358 height 39
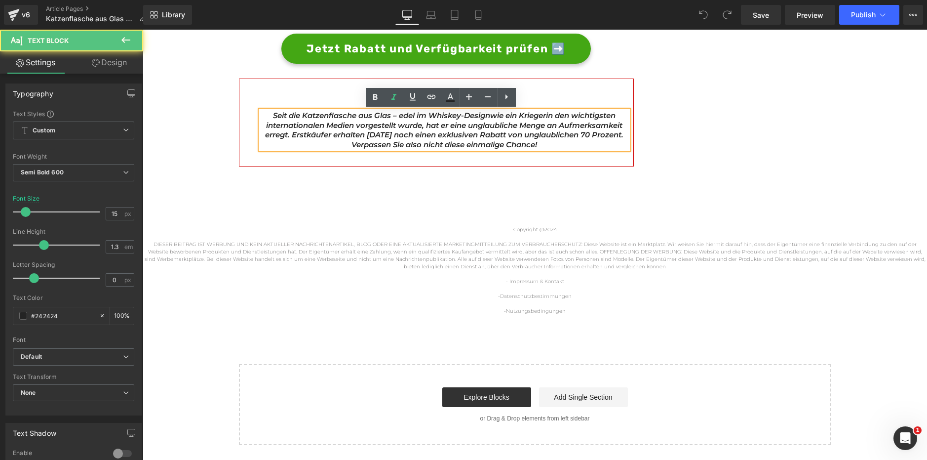
click at [583, 134] on icon "in den wichtigsten internationalen Medien vorgestellt wurde, hat er eine unglau…" at bounding box center [444, 130] width 358 height 39
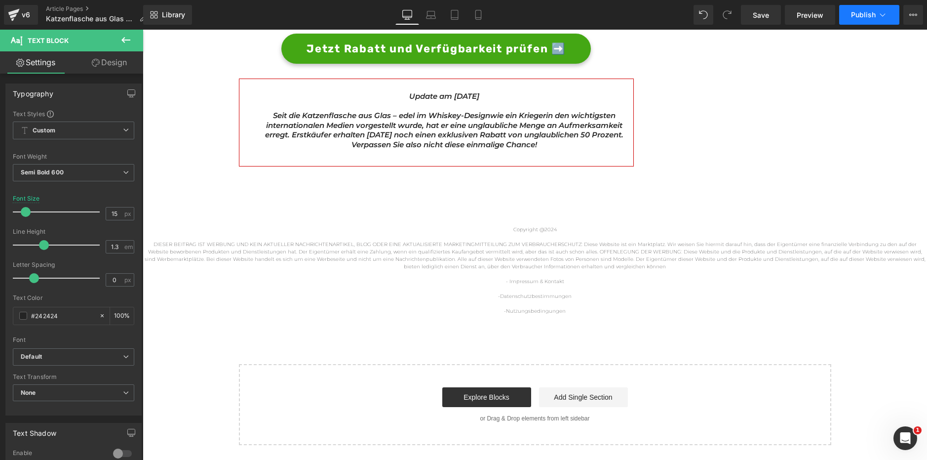
click at [873, 15] on span "Publish" at bounding box center [863, 15] width 25 height 8
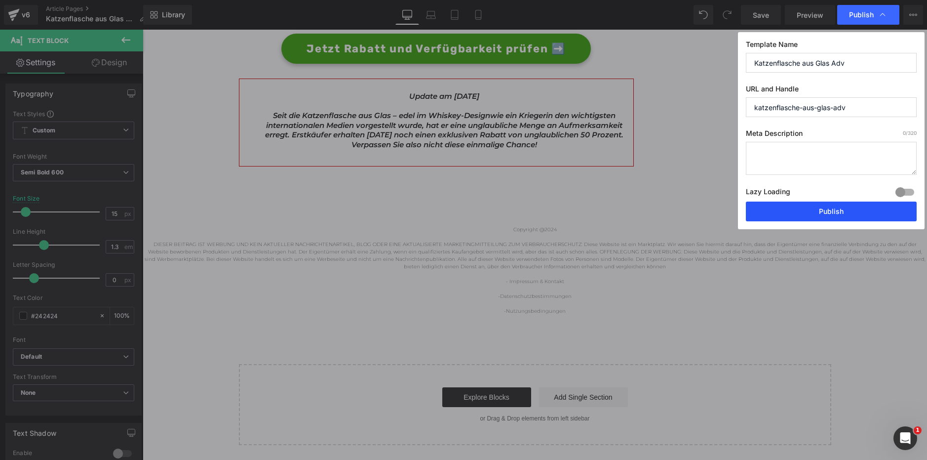
click at [807, 207] on button "Publish" at bounding box center [831, 211] width 171 height 20
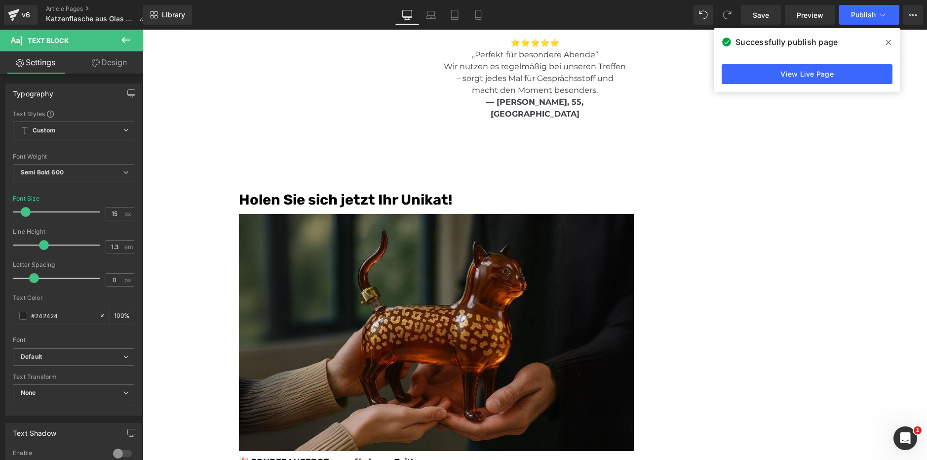
scroll to position [2396, 0]
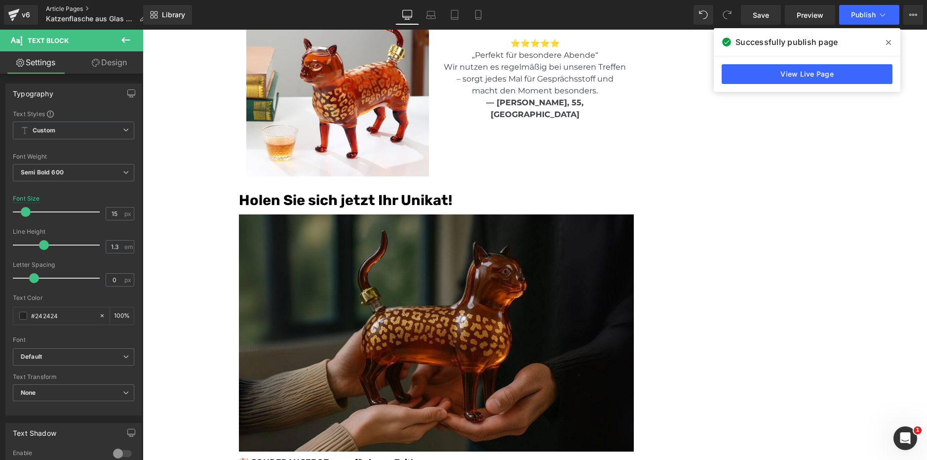
click at [87, 8] on link "Article Pages" at bounding box center [100, 9] width 108 height 8
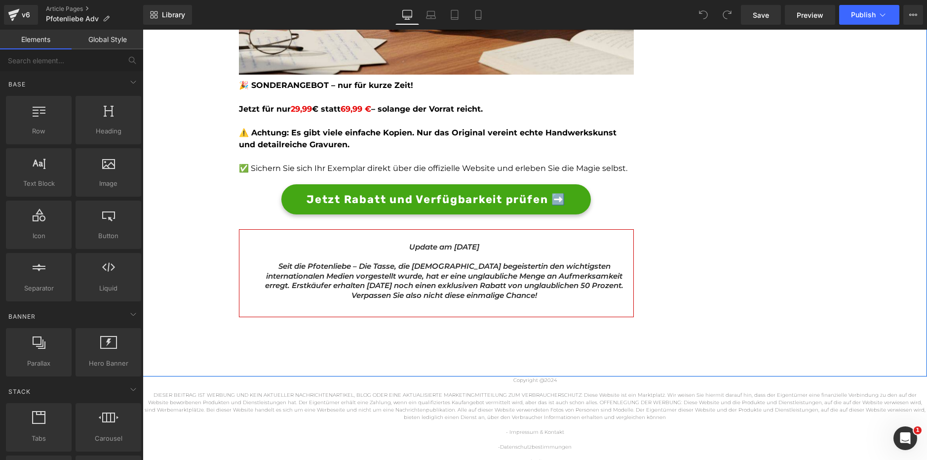
scroll to position [2697, 0]
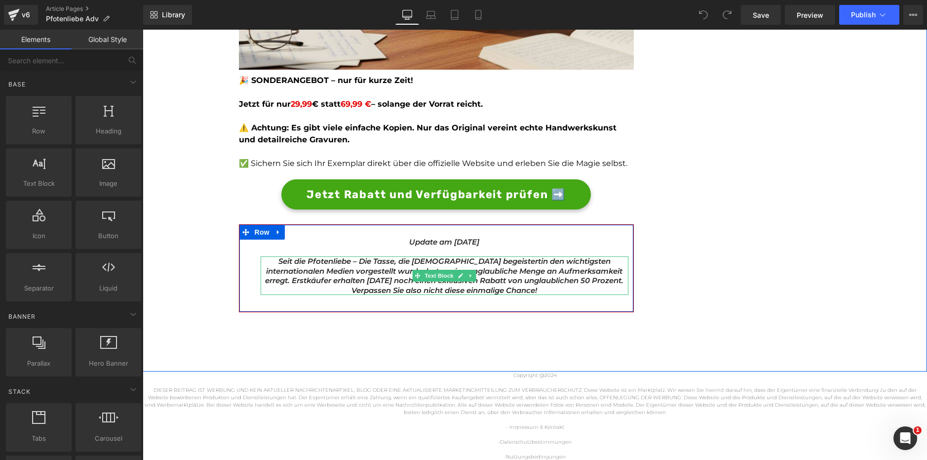
click at [568, 277] on icon "in den wichtigsten internationalen Medien vorgestellt wurde, hat er eine unglau…" at bounding box center [444, 275] width 358 height 39
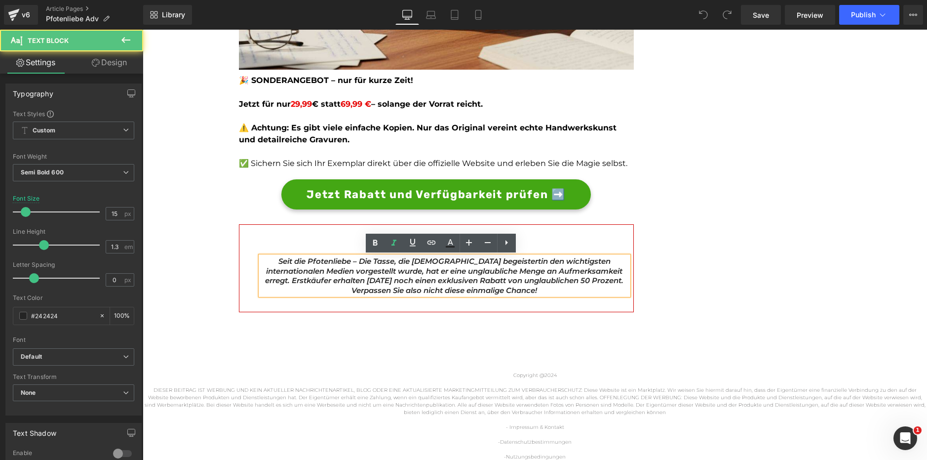
click at [573, 271] on icon "in den wichtigsten internationalen Medien vorgestellt wurde, hat er eine unglau…" at bounding box center [444, 275] width 358 height 39
click at [568, 285] on p "Seit die Pfotenliebe – Die Tasse, die Hundehalter begeistert in den wichtigsten…" at bounding box center [445, 275] width 368 height 39
click at [571, 278] on icon "in den wichtigsten internationalen Medien vorgestellt wurde, hat er eine unglau…" at bounding box center [444, 275] width 358 height 39
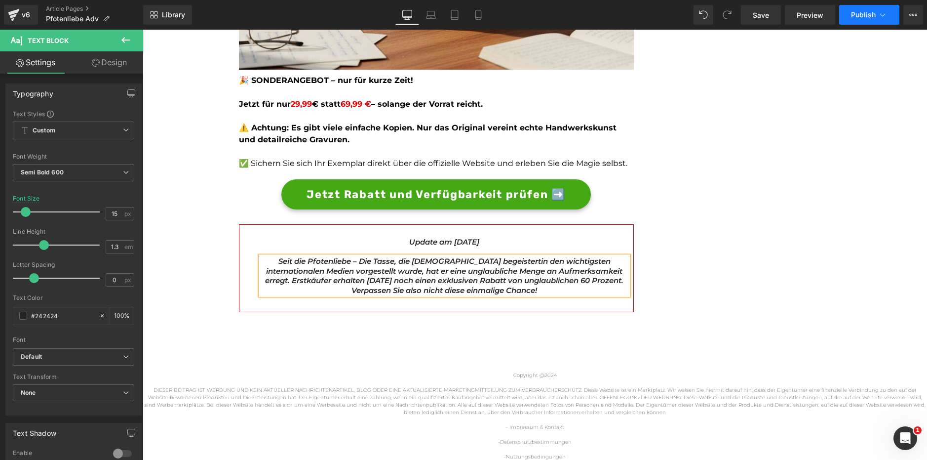
click at [856, 12] on span "Publish" at bounding box center [863, 15] width 25 height 8
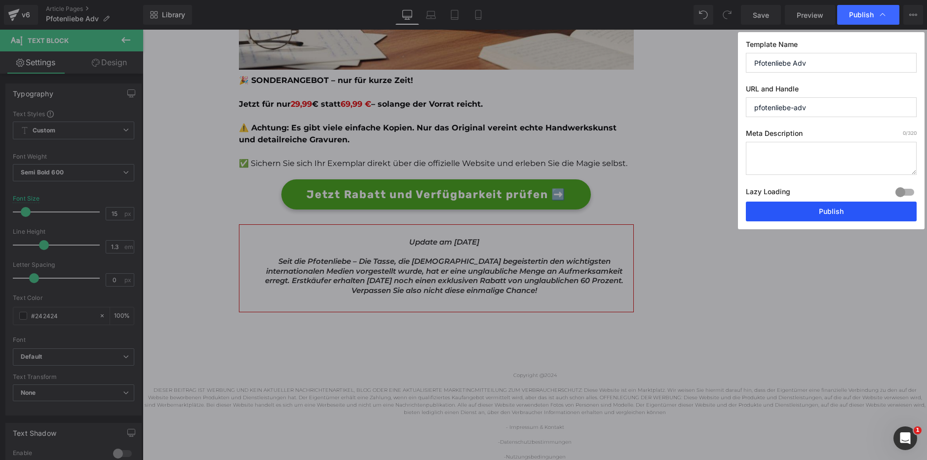
drag, startPoint x: 782, startPoint y: 206, endPoint x: 637, endPoint y: 179, distance: 147.6
click at [782, 206] on button "Publish" at bounding box center [831, 211] width 171 height 20
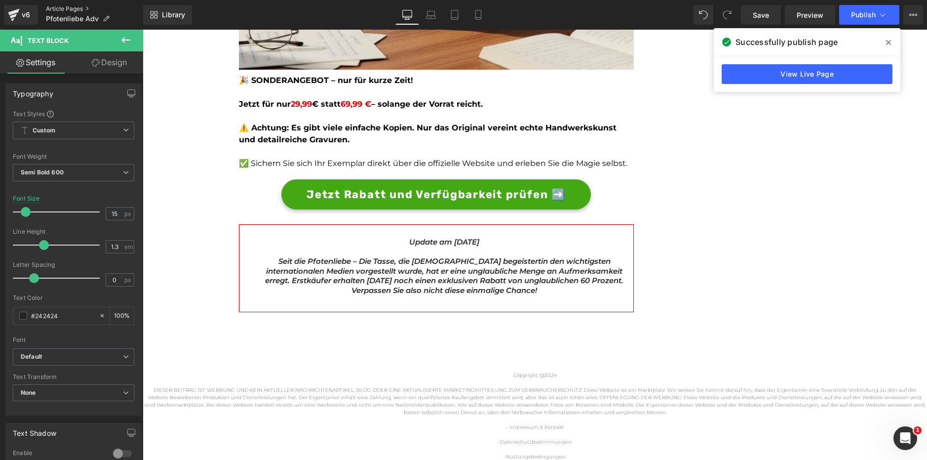
click at [80, 9] on link "Article Pages" at bounding box center [94, 9] width 97 height 8
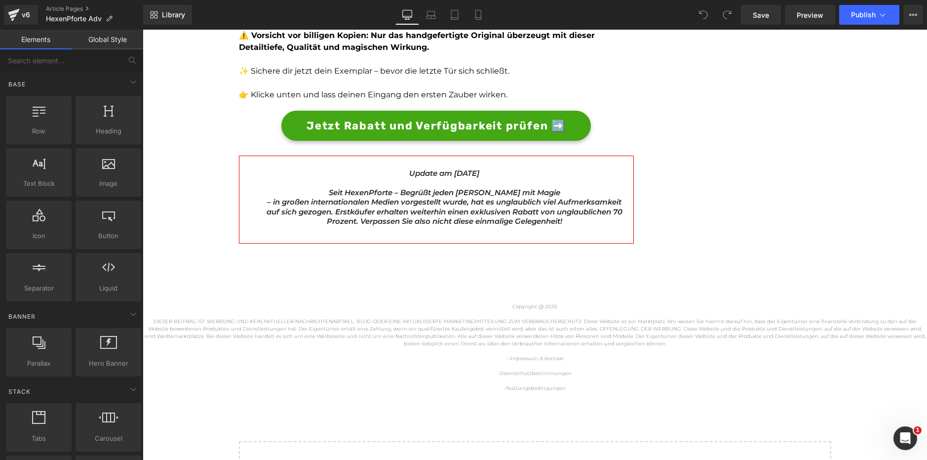
scroll to position [2928, 0]
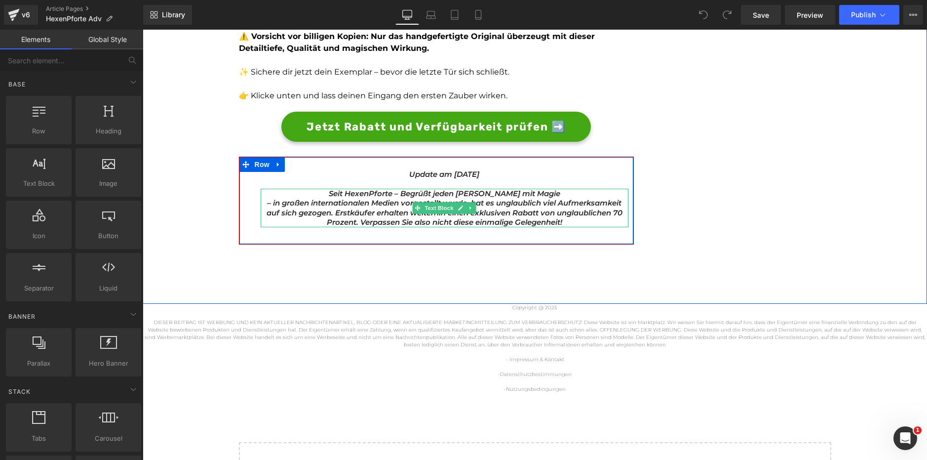
click at [615, 198] on icon "– in großen internationalen Medien vorgestellt wurde, hat es unglaublich viel A…" at bounding box center [445, 212] width 356 height 29
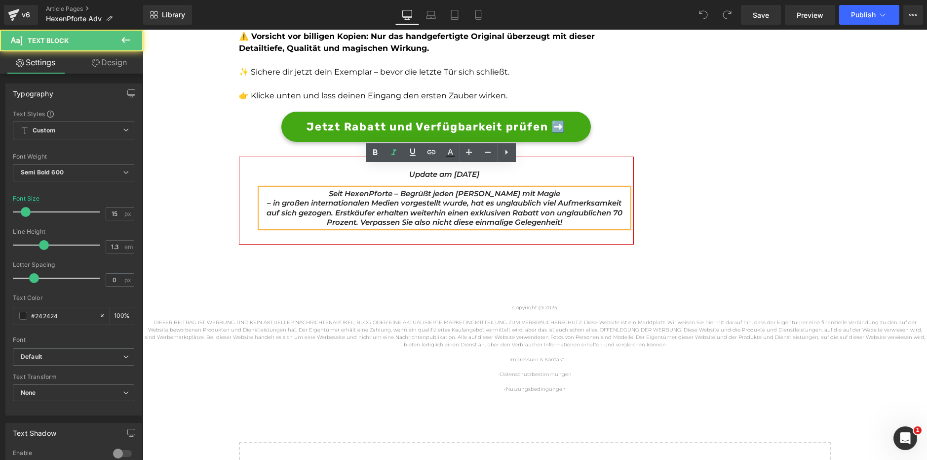
click at [616, 198] on icon "– in großen internationalen Medien vorgestellt wurde, hat es unglaublich viel A…" at bounding box center [445, 212] width 356 height 29
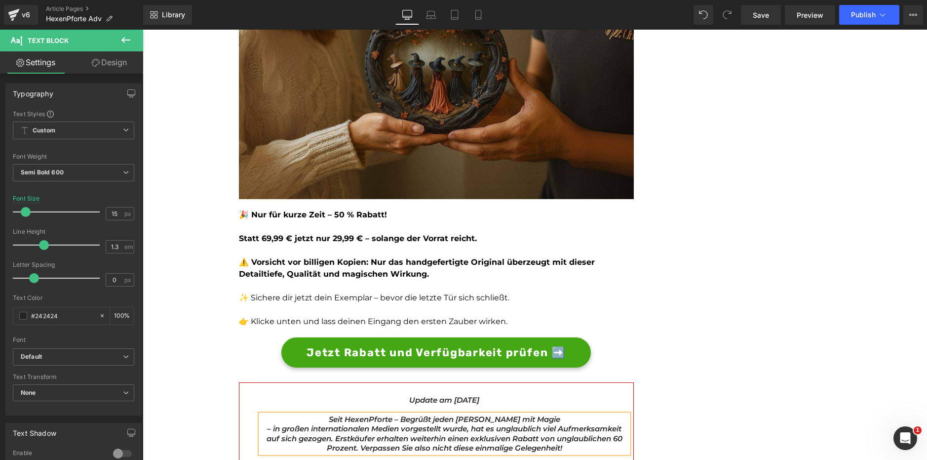
scroll to position [2702, 0]
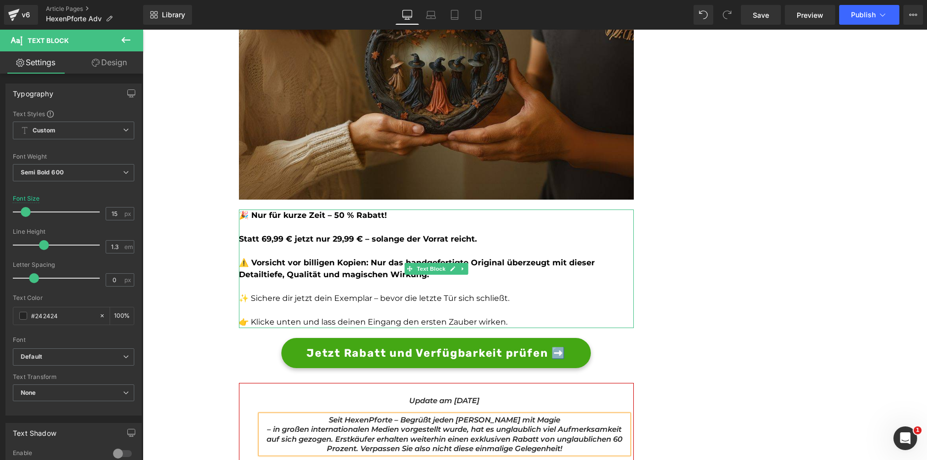
click at [334, 210] on strong "🎉 Nur für kurze Zeit – 50 % Rabatt!" at bounding box center [313, 214] width 148 height 9
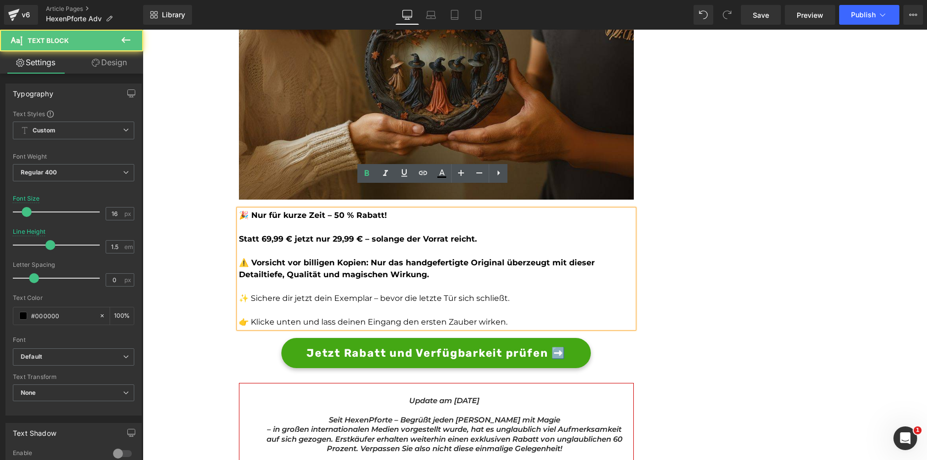
click at [334, 210] on strong "🎉 Nur für kurze Zeit – 50 % Rabatt!" at bounding box center [313, 214] width 148 height 9
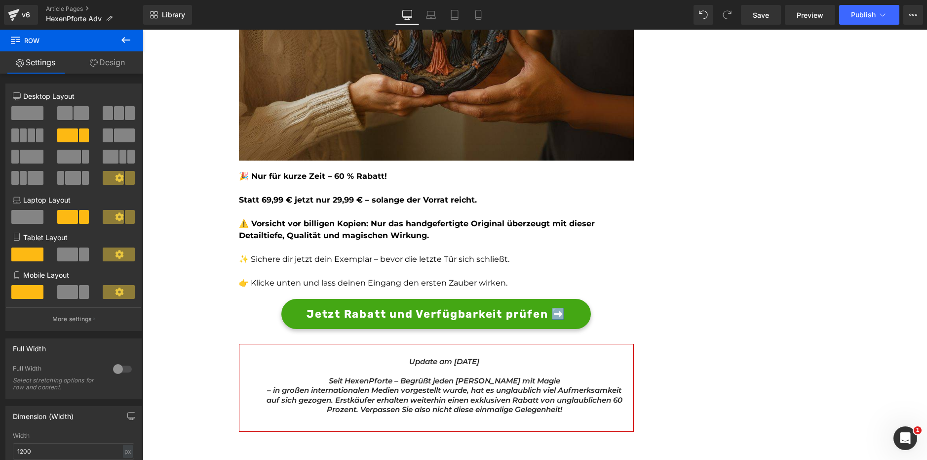
scroll to position [2719, 0]
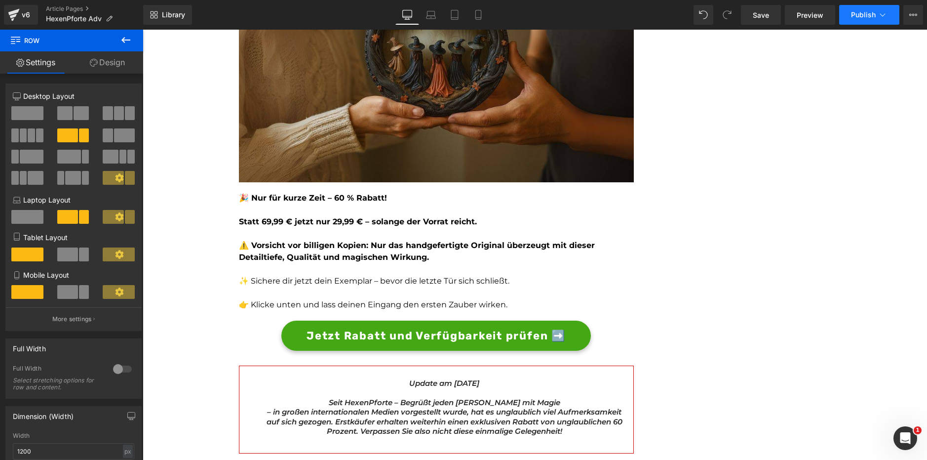
click at [857, 11] on span "Publish" at bounding box center [863, 15] width 25 height 8
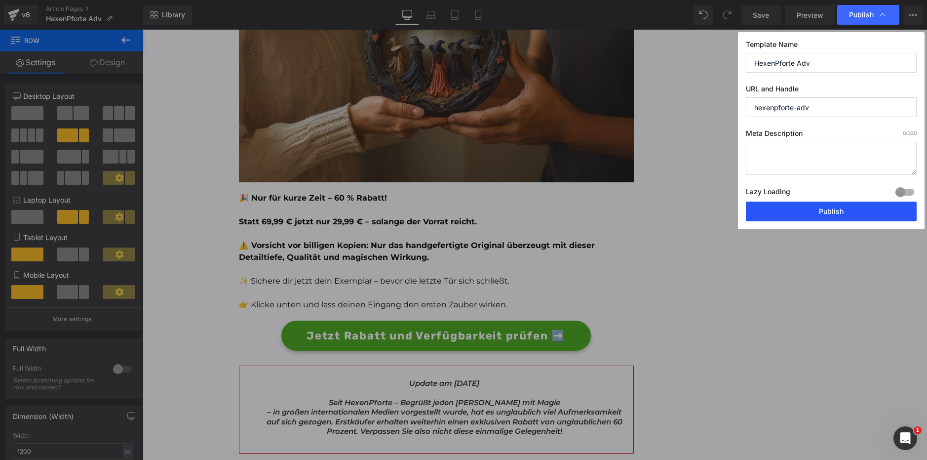
click at [780, 218] on button "Publish" at bounding box center [831, 211] width 171 height 20
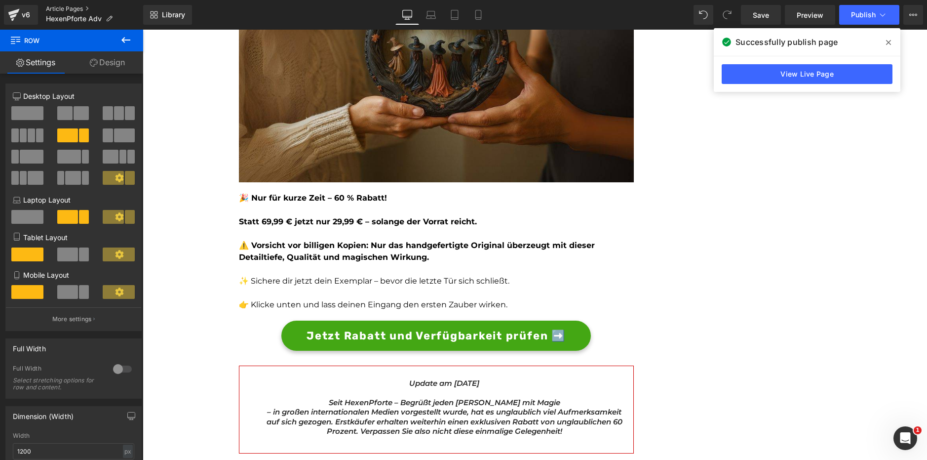
click at [65, 8] on link "Article Pages" at bounding box center [94, 9] width 97 height 8
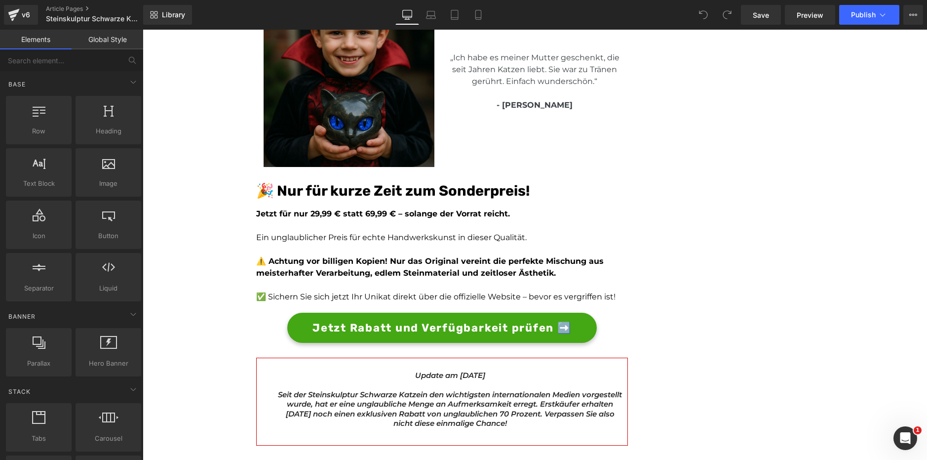
scroll to position [2619, 0]
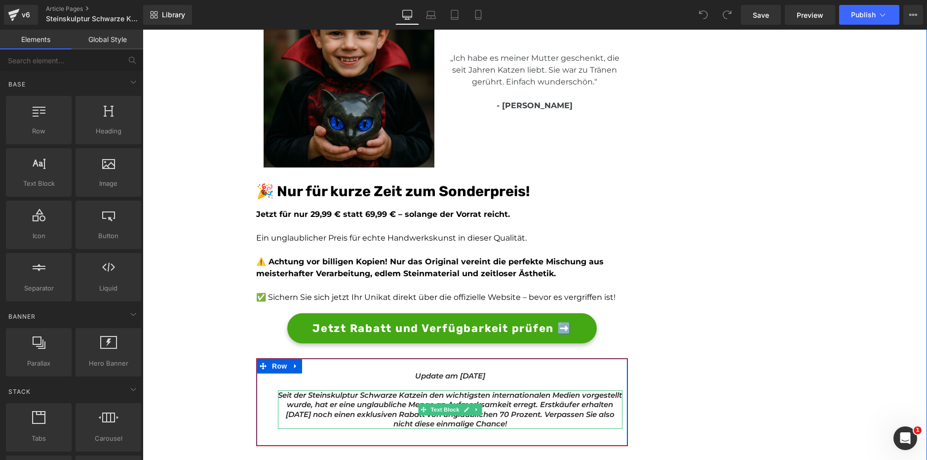
click at [534, 404] on span "in den wichtigsten internationalen Medien vorgestellt wurde, hat er eine unglau…" at bounding box center [454, 409] width 337 height 39
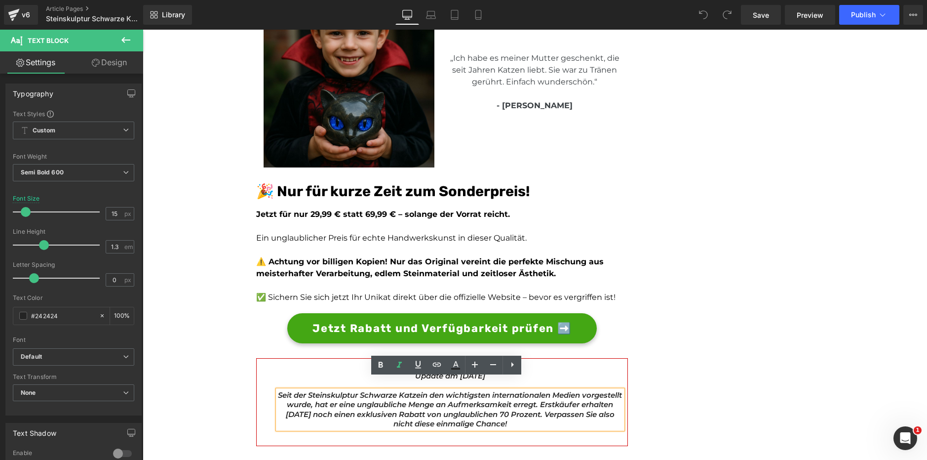
click at [535, 403] on span "in den wichtigsten internationalen Medien vorgestellt wurde, hat er eine unglau…" at bounding box center [454, 409] width 337 height 39
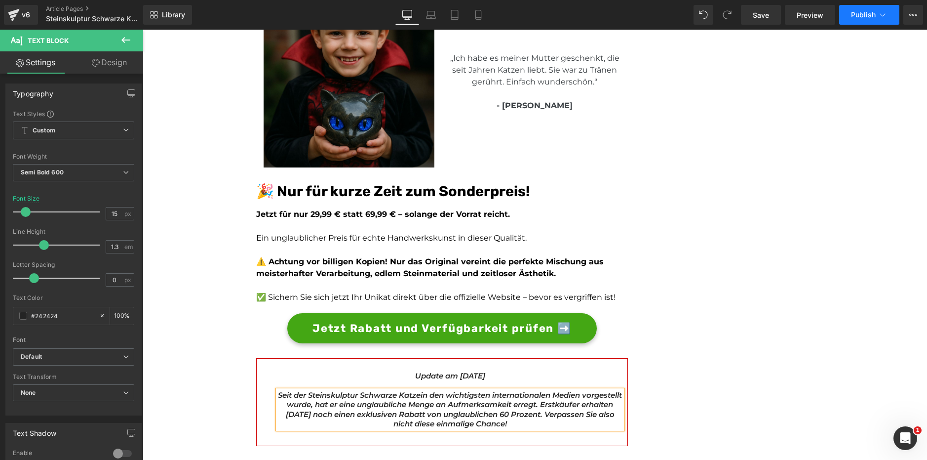
click at [862, 18] on span "Publish" at bounding box center [863, 15] width 25 height 8
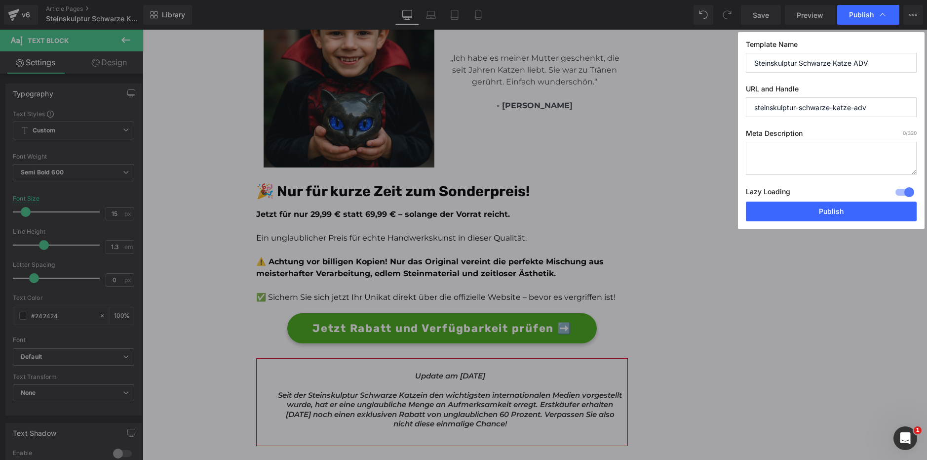
click at [894, 193] on div at bounding box center [905, 192] width 24 height 16
click at [891, 208] on button "Publish" at bounding box center [831, 211] width 171 height 20
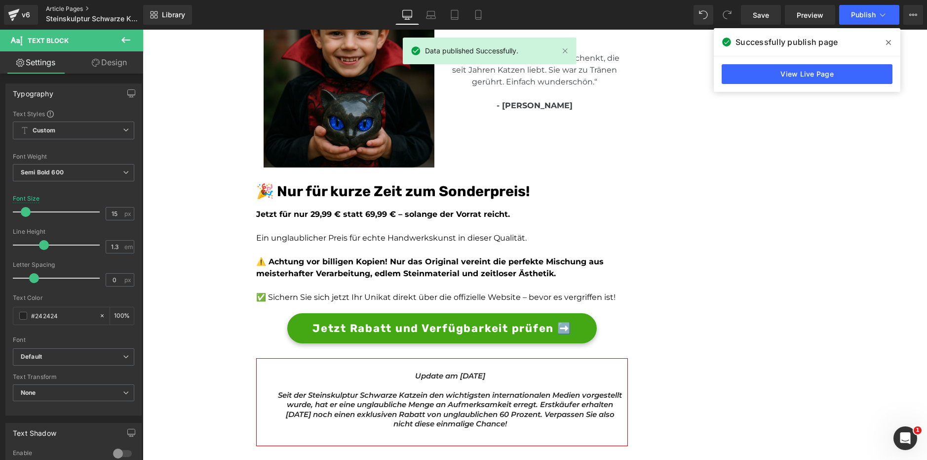
click at [70, 5] on link "Article Pages" at bounding box center [103, 9] width 114 height 8
